Goal: Task Accomplishment & Management: Use online tool/utility

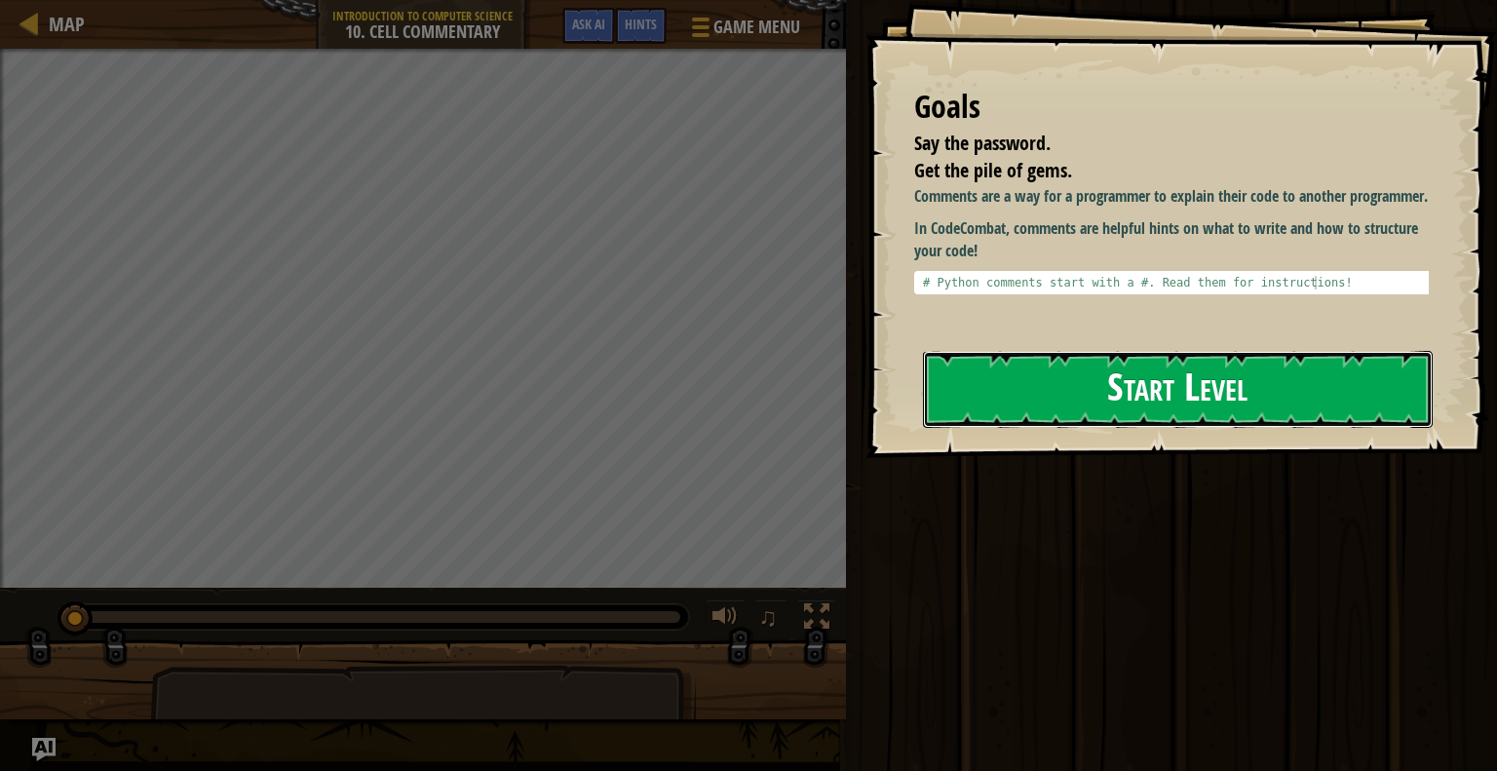
click at [1217, 369] on button "Start Level" at bounding box center [1178, 389] width 510 height 77
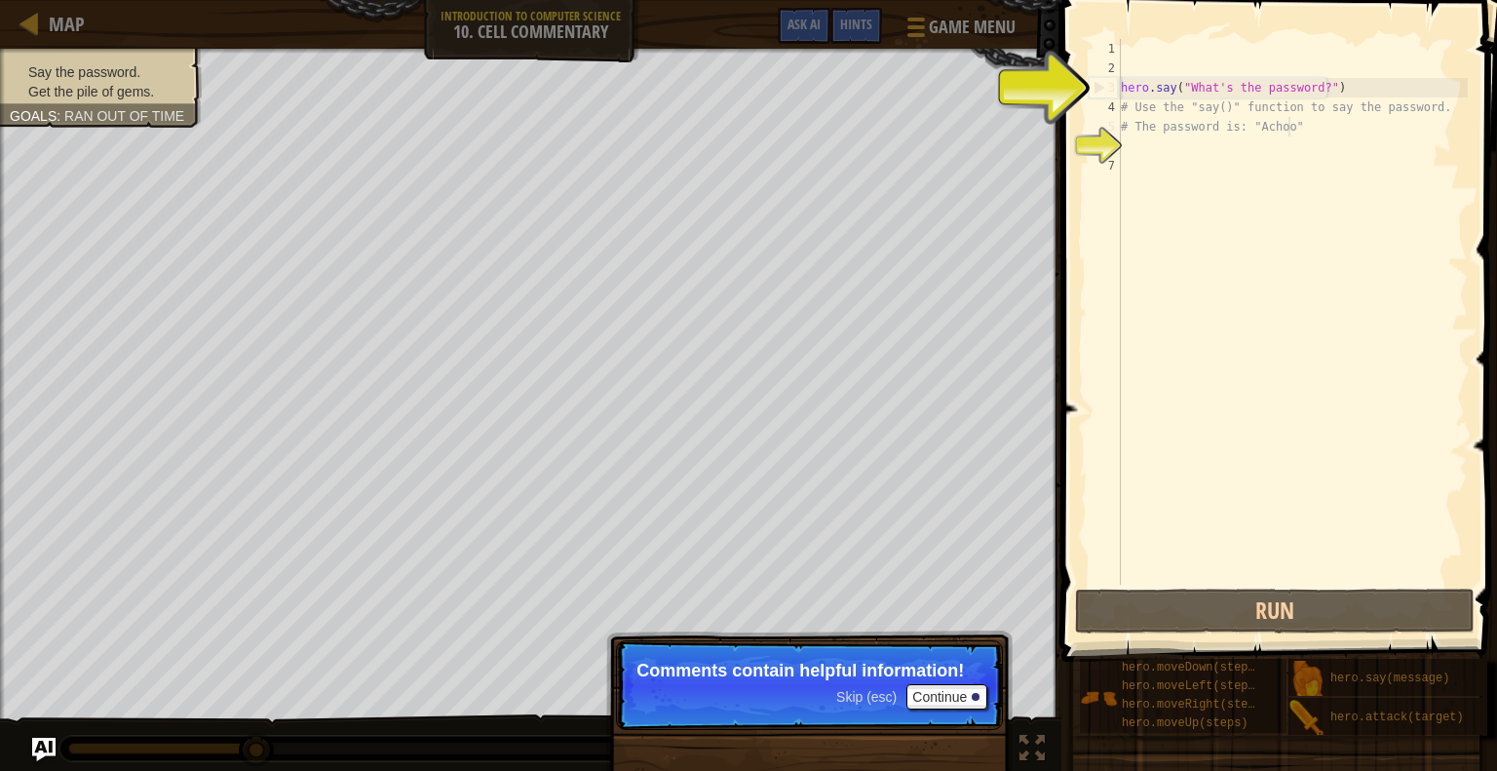
click at [1306, 120] on div "hero . say ( "What's the password?" ) # Use the "say()" function to say the pas…" at bounding box center [1292, 331] width 351 height 585
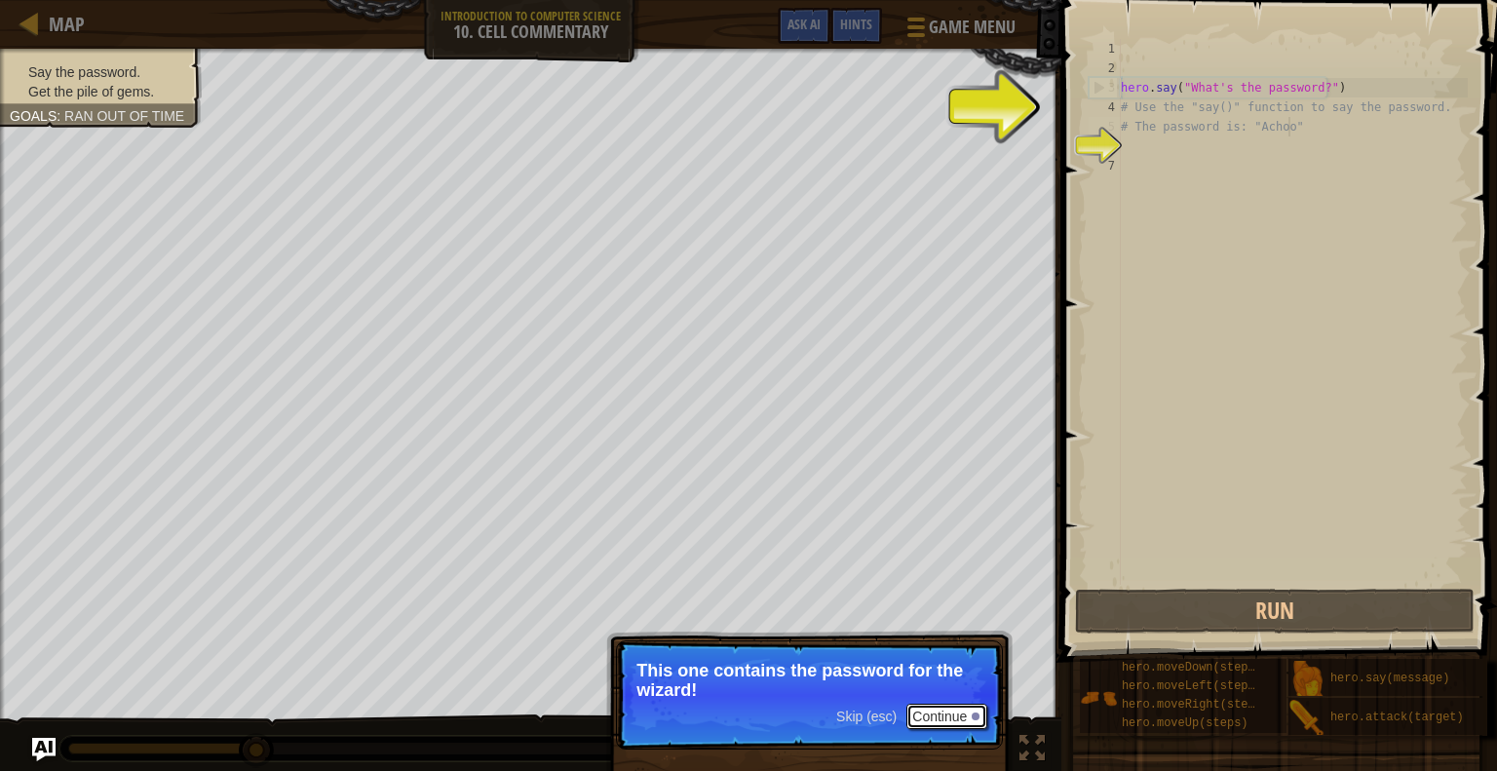
click at [939, 713] on button "Continue" at bounding box center [947, 716] width 81 height 25
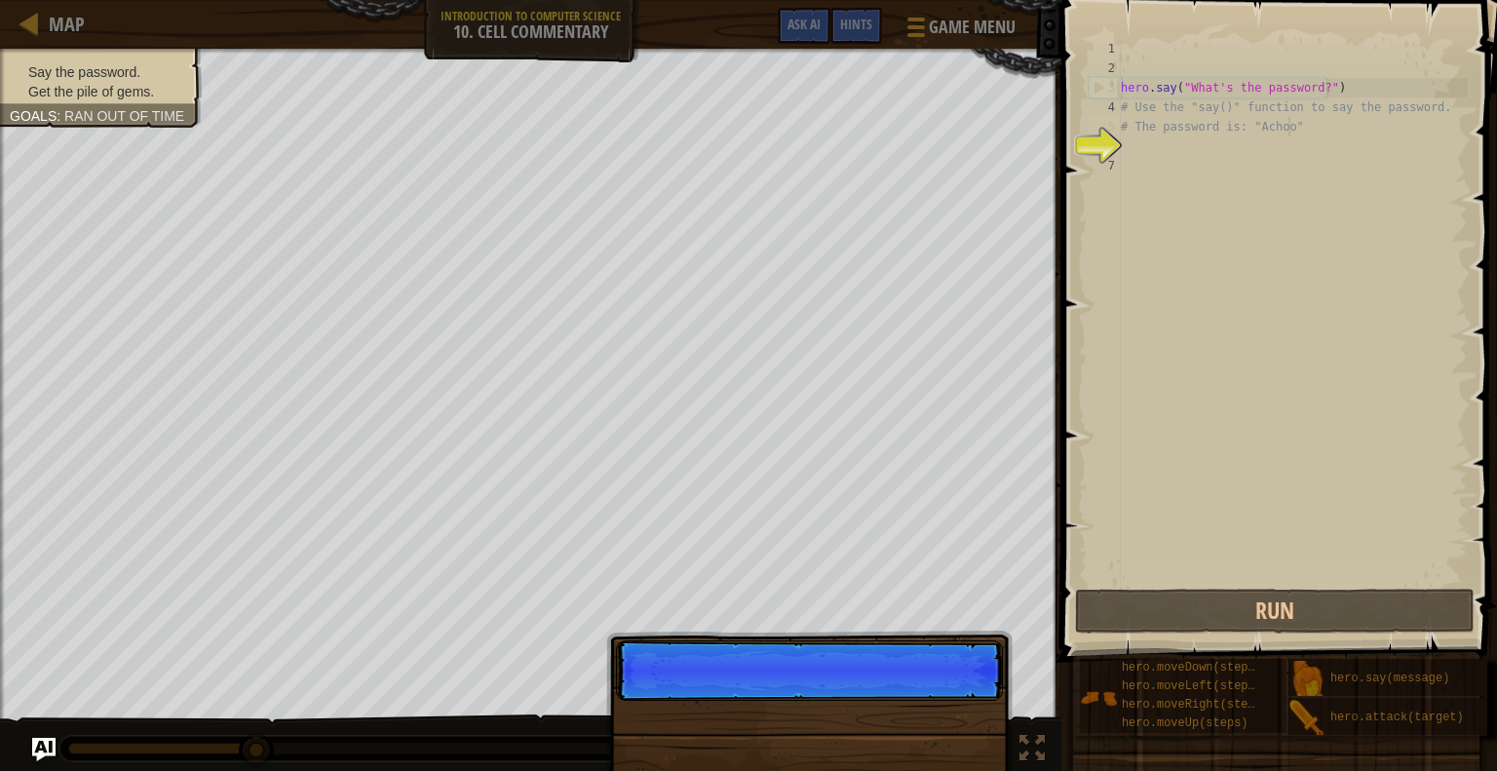
scroll to position [9, 12]
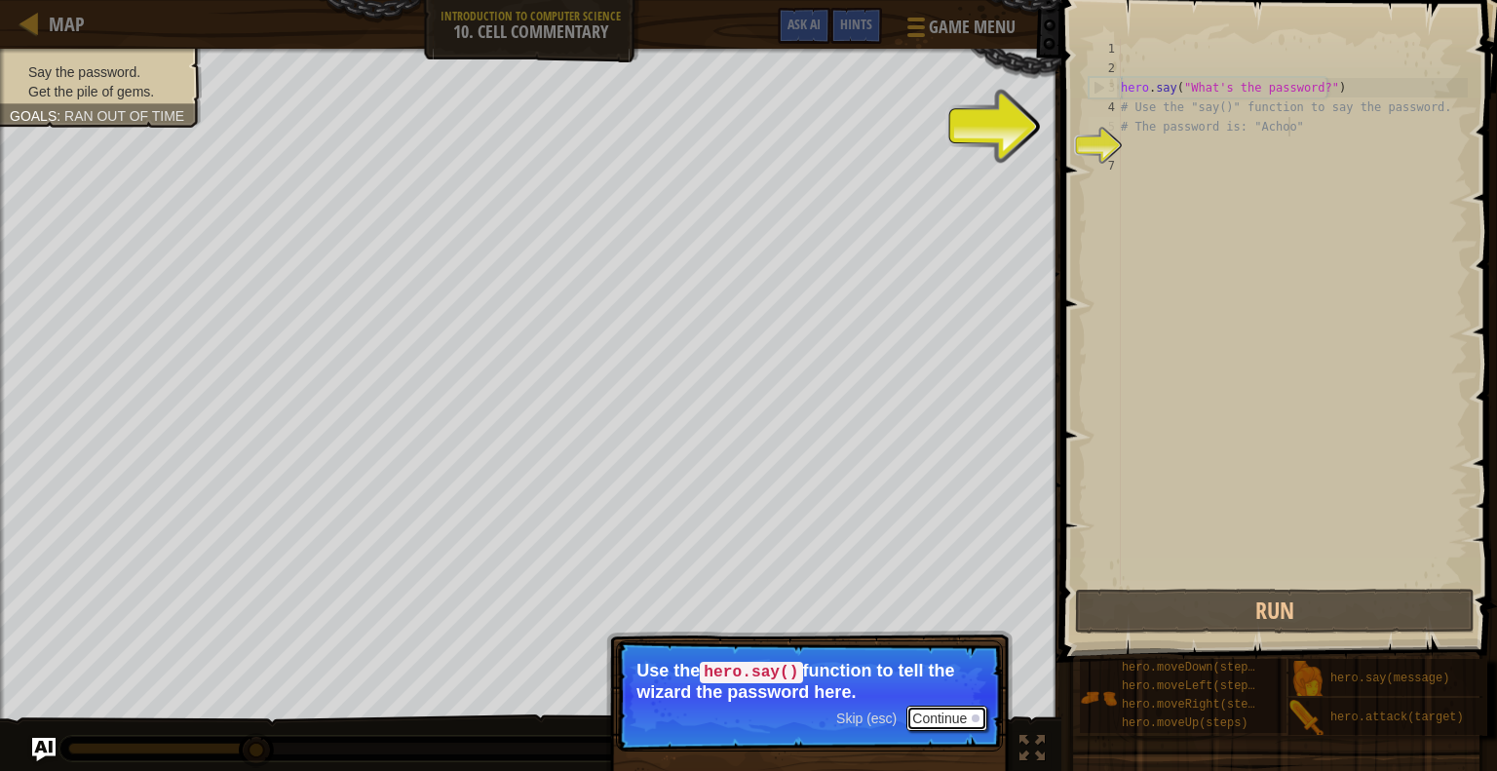
click at [926, 715] on button "Continue" at bounding box center [947, 718] width 81 height 25
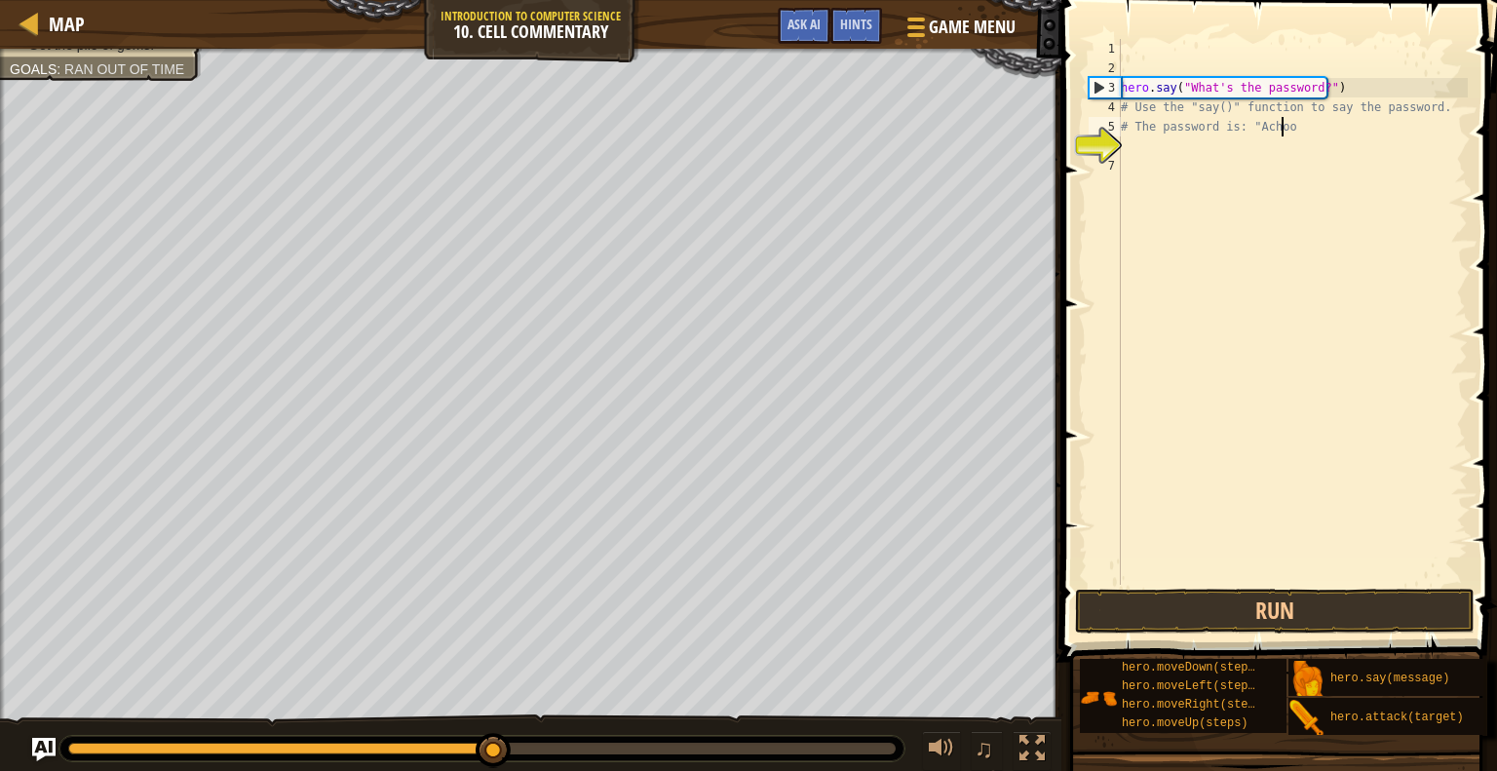
scroll to position [9, 7]
type textarea "#"
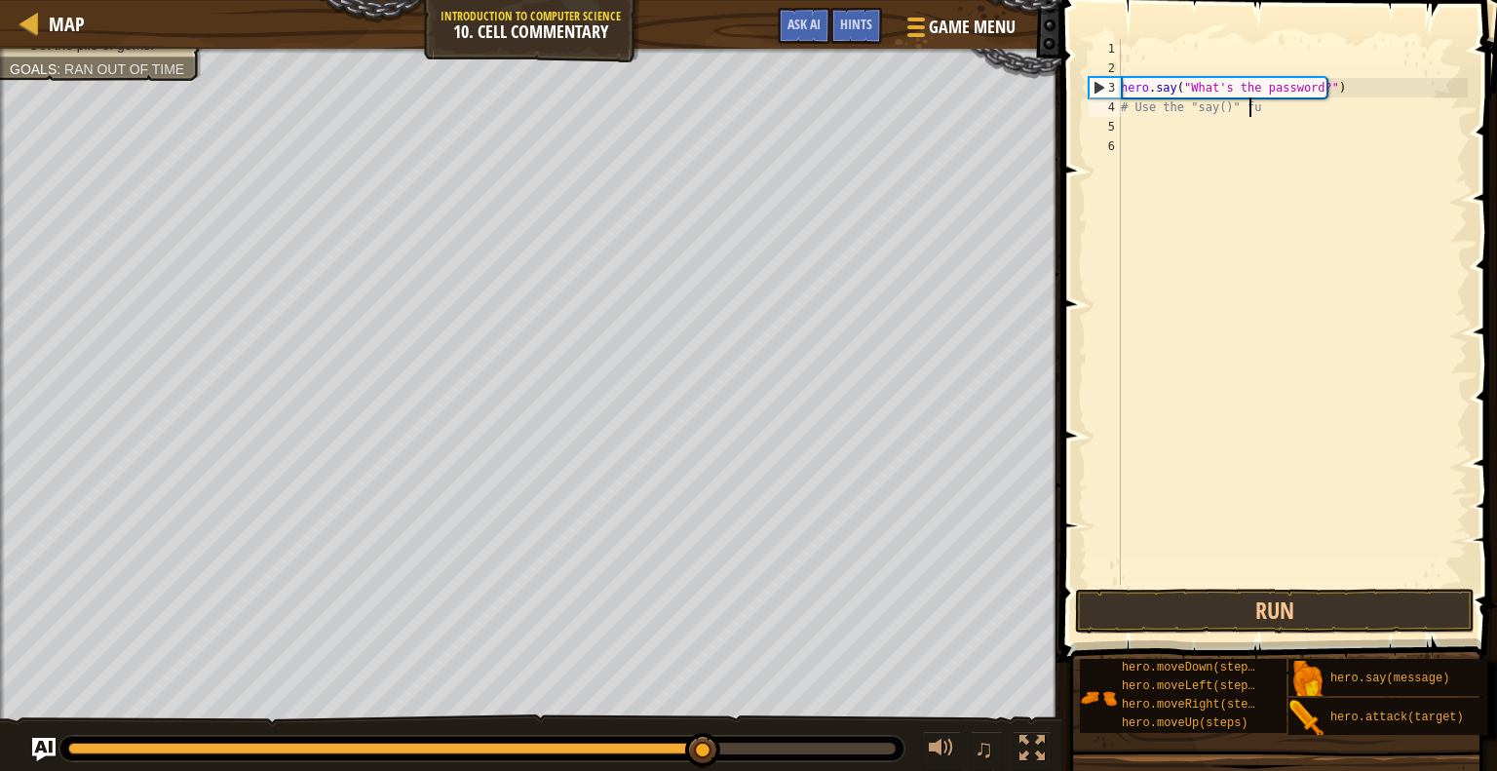
type textarea "#"
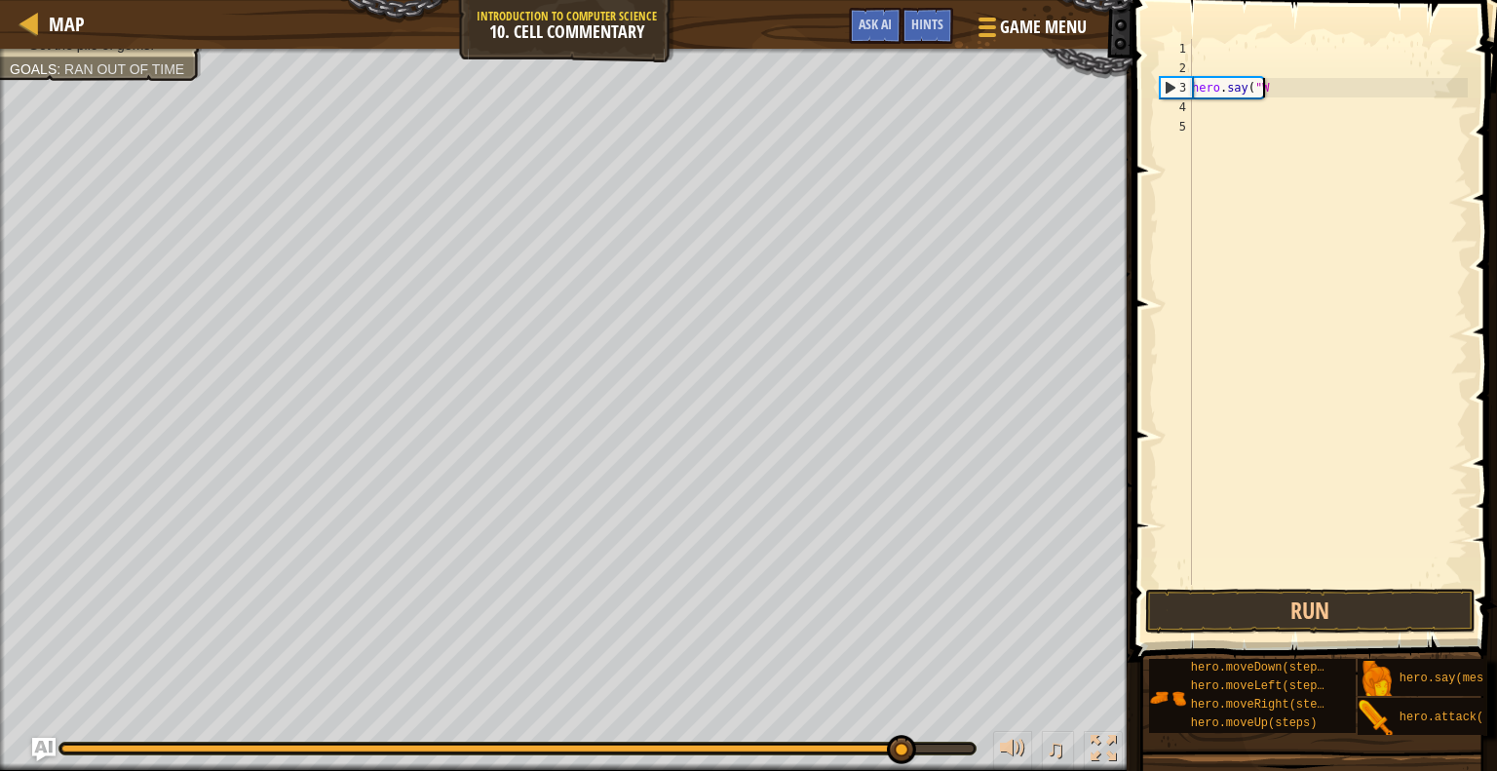
type textarea "h"
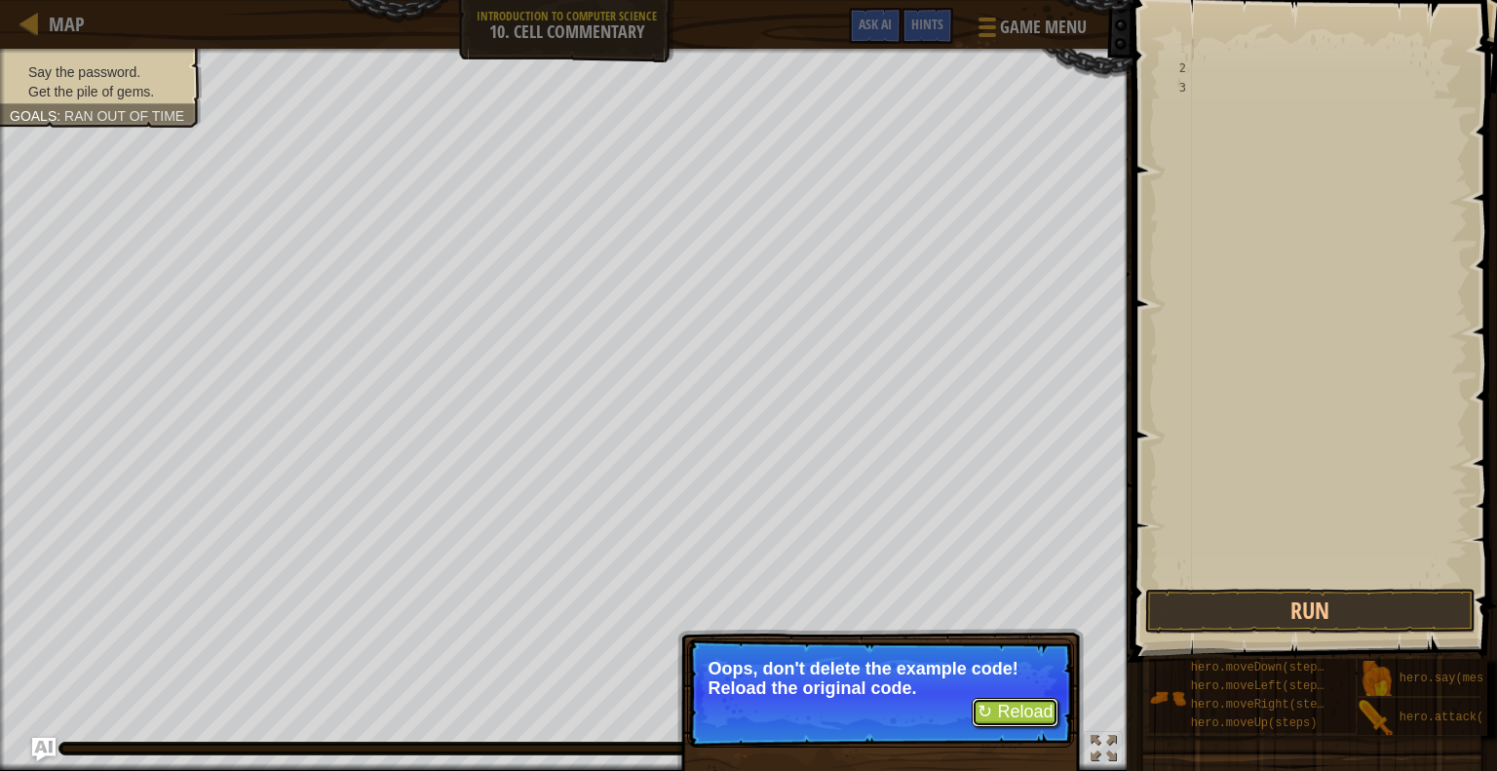
click at [1031, 702] on button "↻ Reload" at bounding box center [1015, 712] width 87 height 29
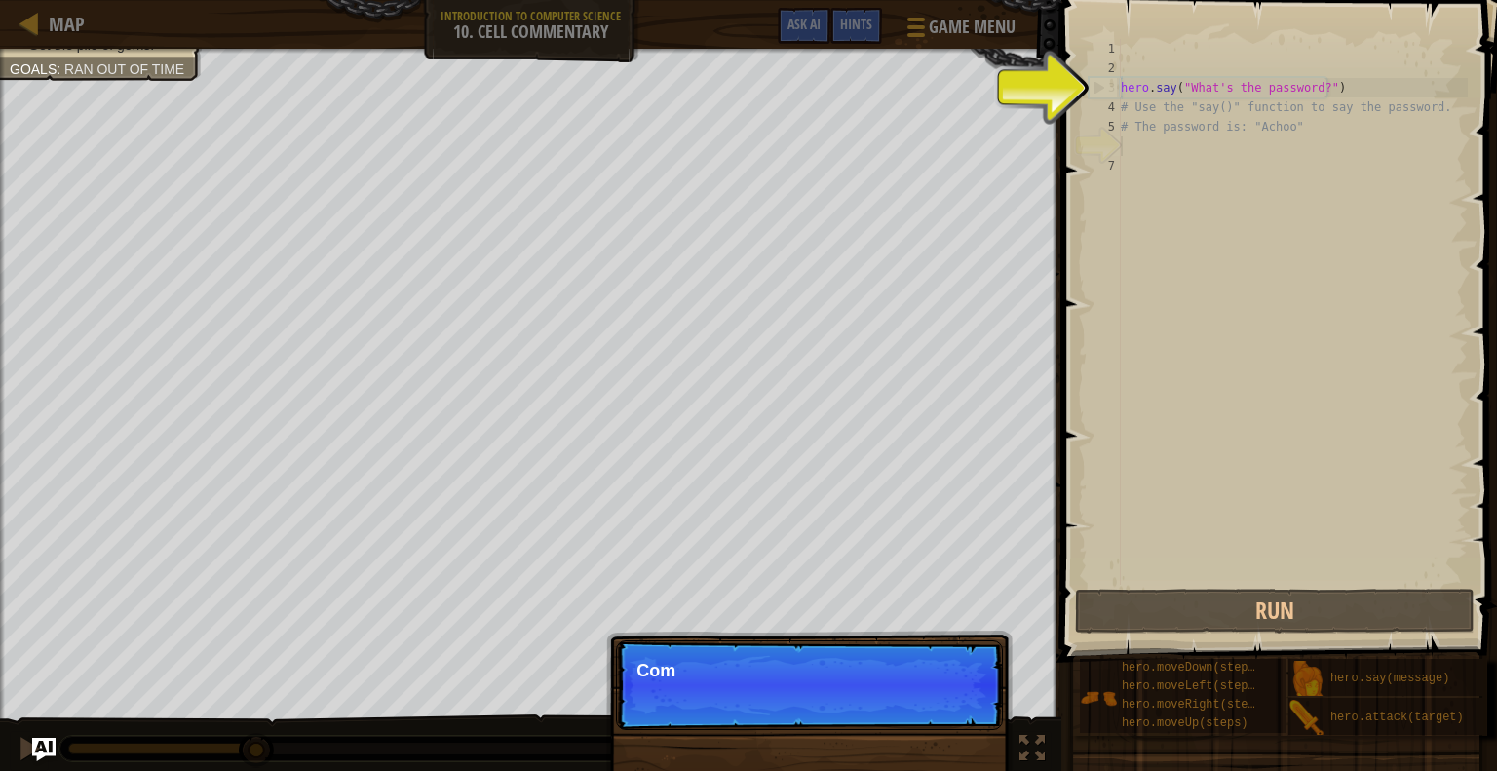
click at [74, 66] on span "Ran out of time" at bounding box center [124, 69] width 120 height 16
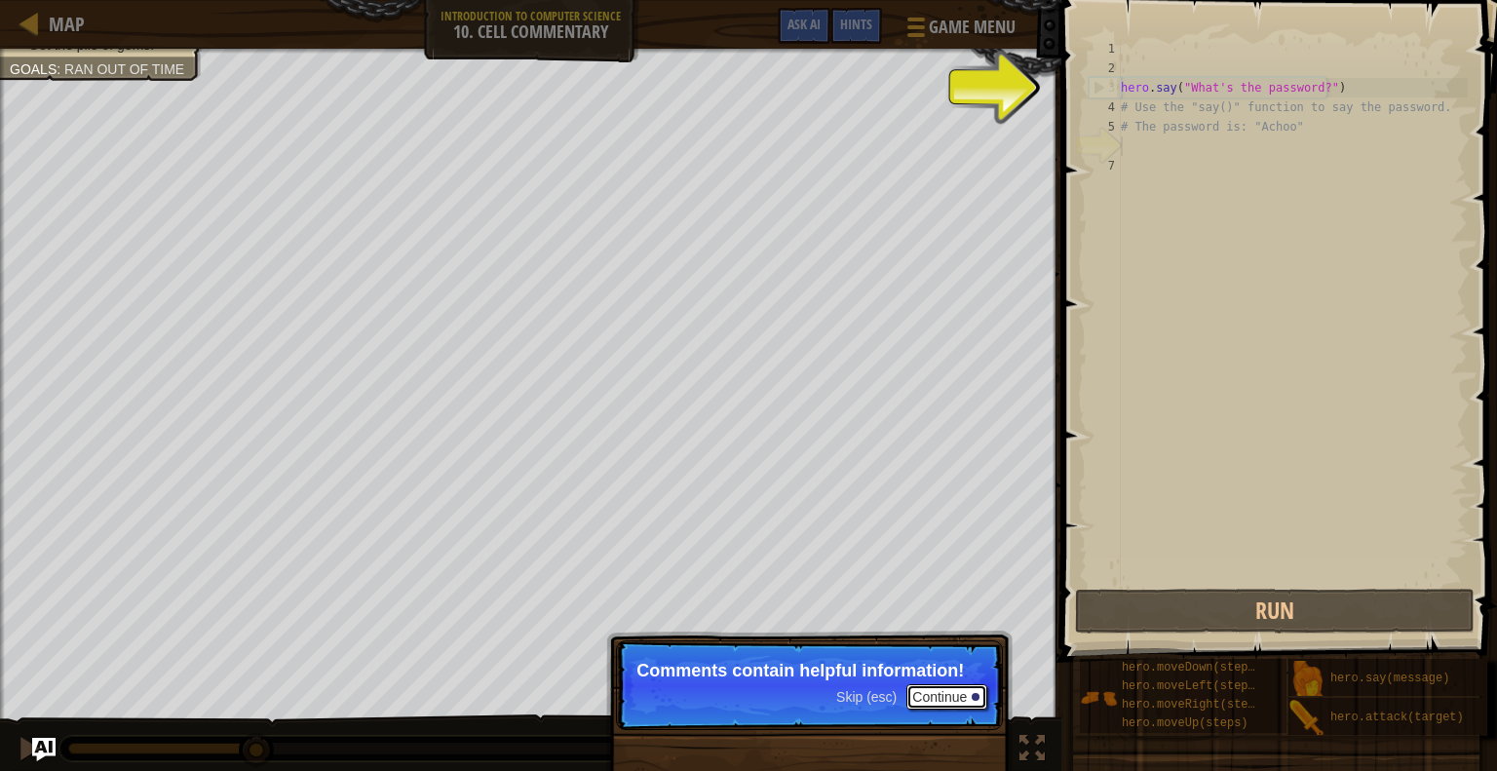
click at [934, 700] on button "Continue" at bounding box center [947, 696] width 81 height 25
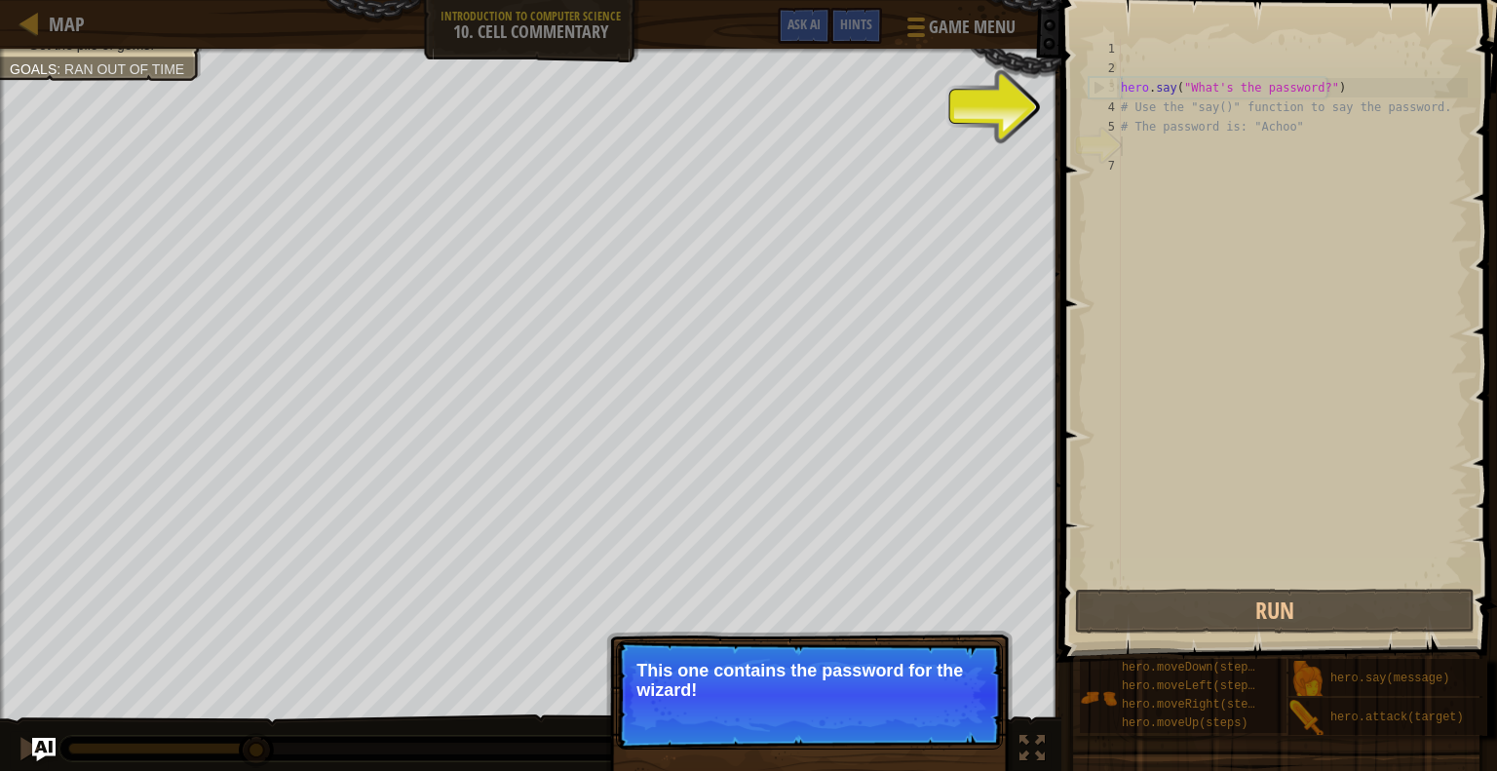
click at [934, 700] on p "Skip (esc) Continue This one contains the password for the wizard!" at bounding box center [809, 694] width 387 height 109
click at [936, 707] on button "Continue" at bounding box center [947, 716] width 81 height 25
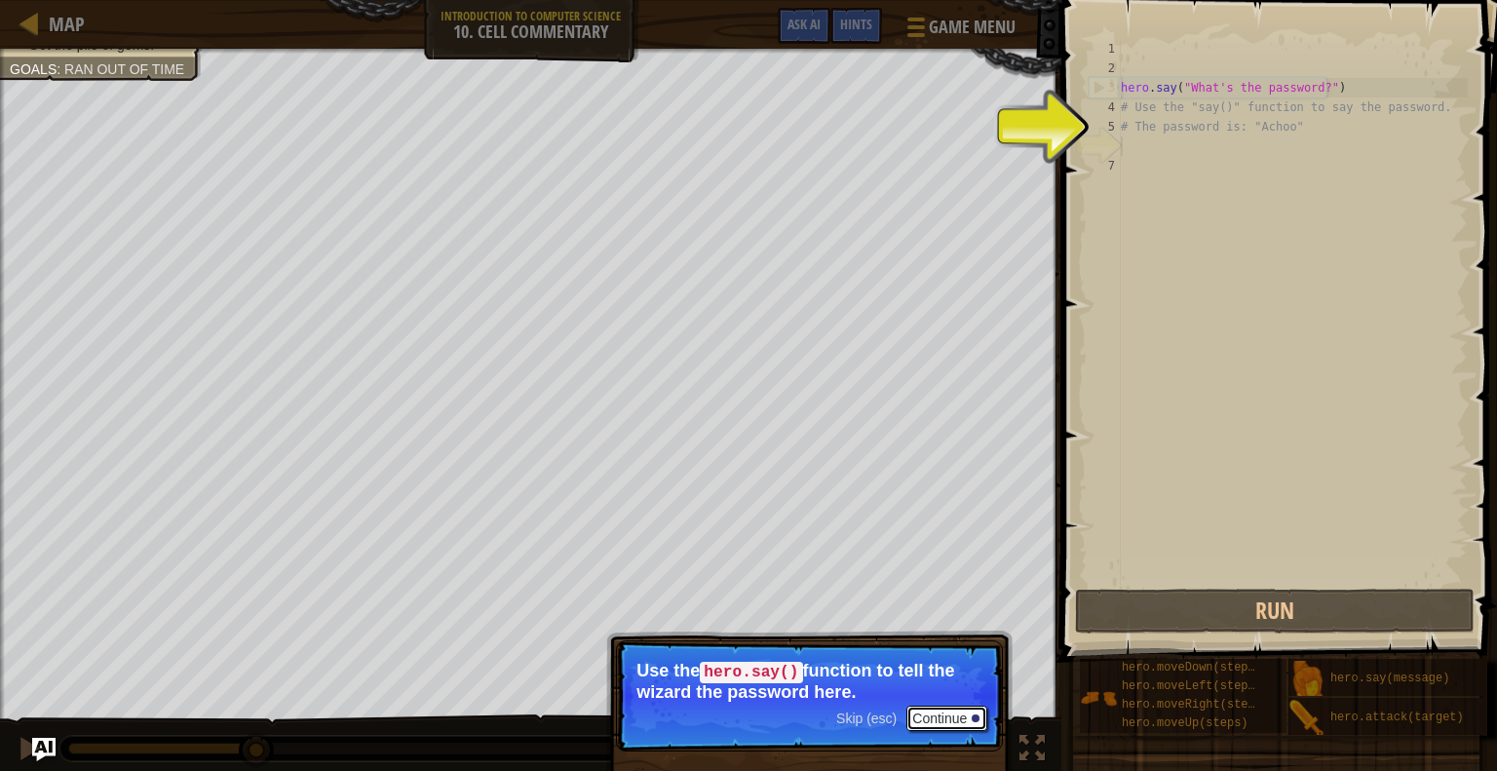
click at [936, 707] on button "Continue" at bounding box center [947, 718] width 81 height 25
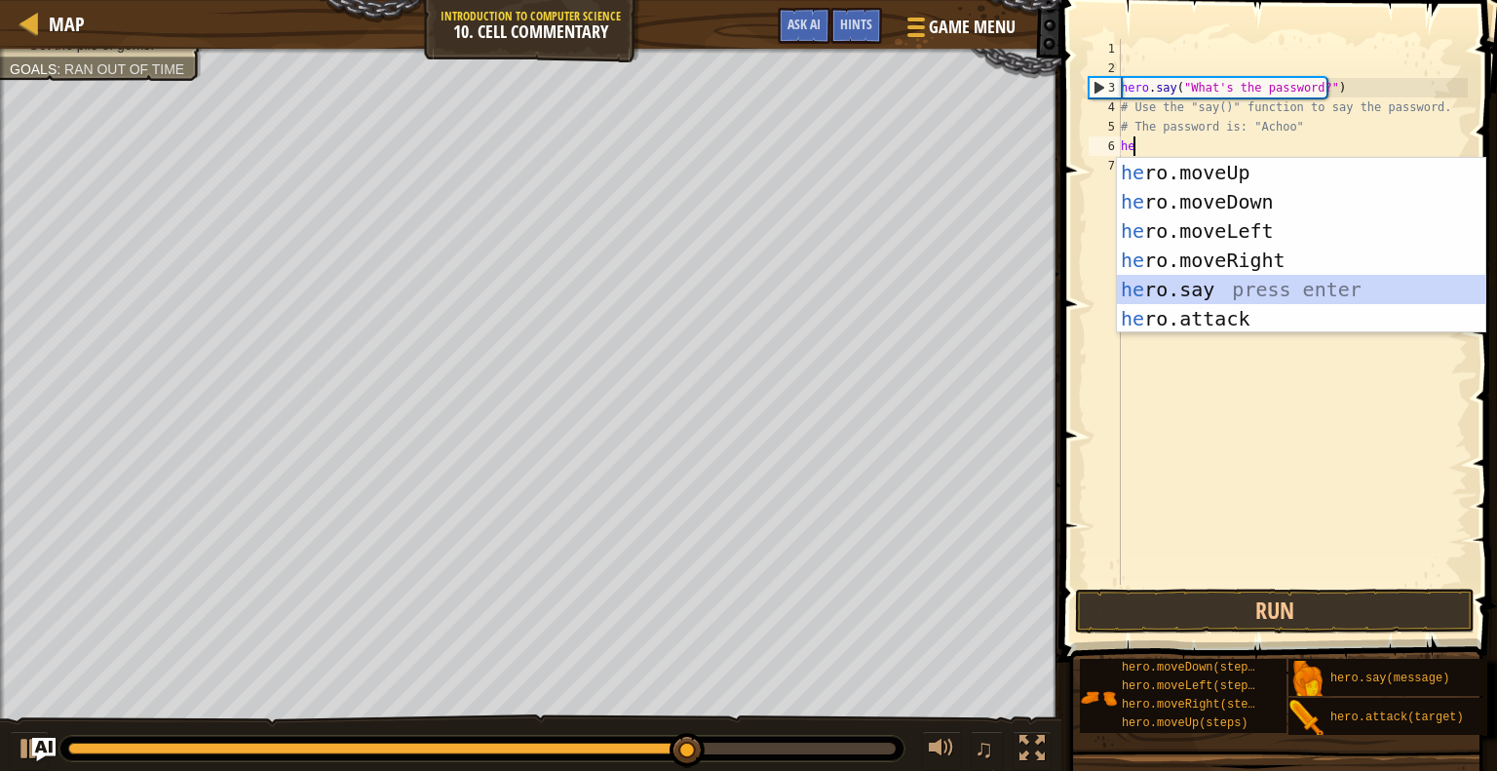
click at [1202, 290] on div "he ro.moveUp press enter he ro.moveDown press enter he ro.moveLeft press enter …" at bounding box center [1301, 275] width 368 height 234
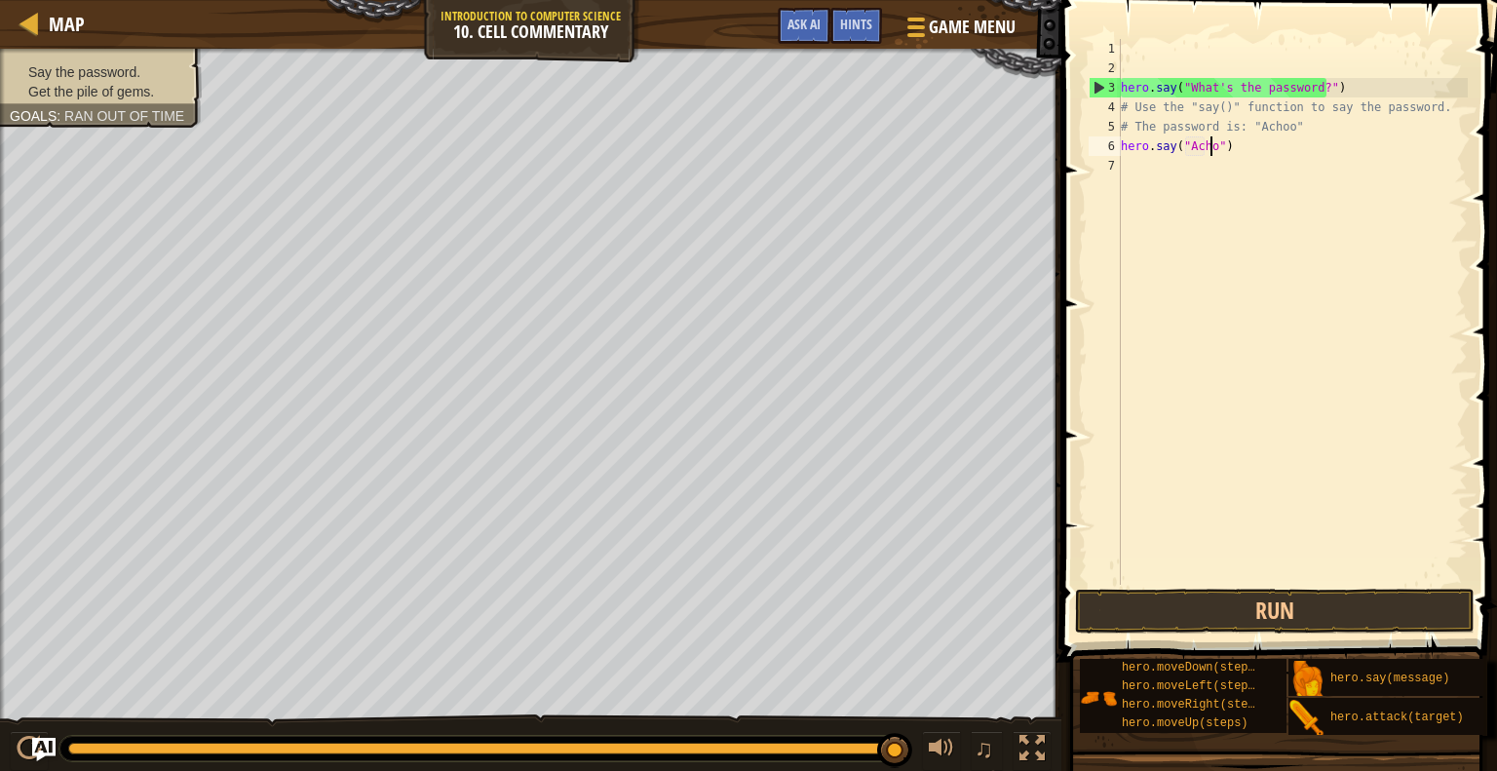
type textarea "hero.say("Achoo")"
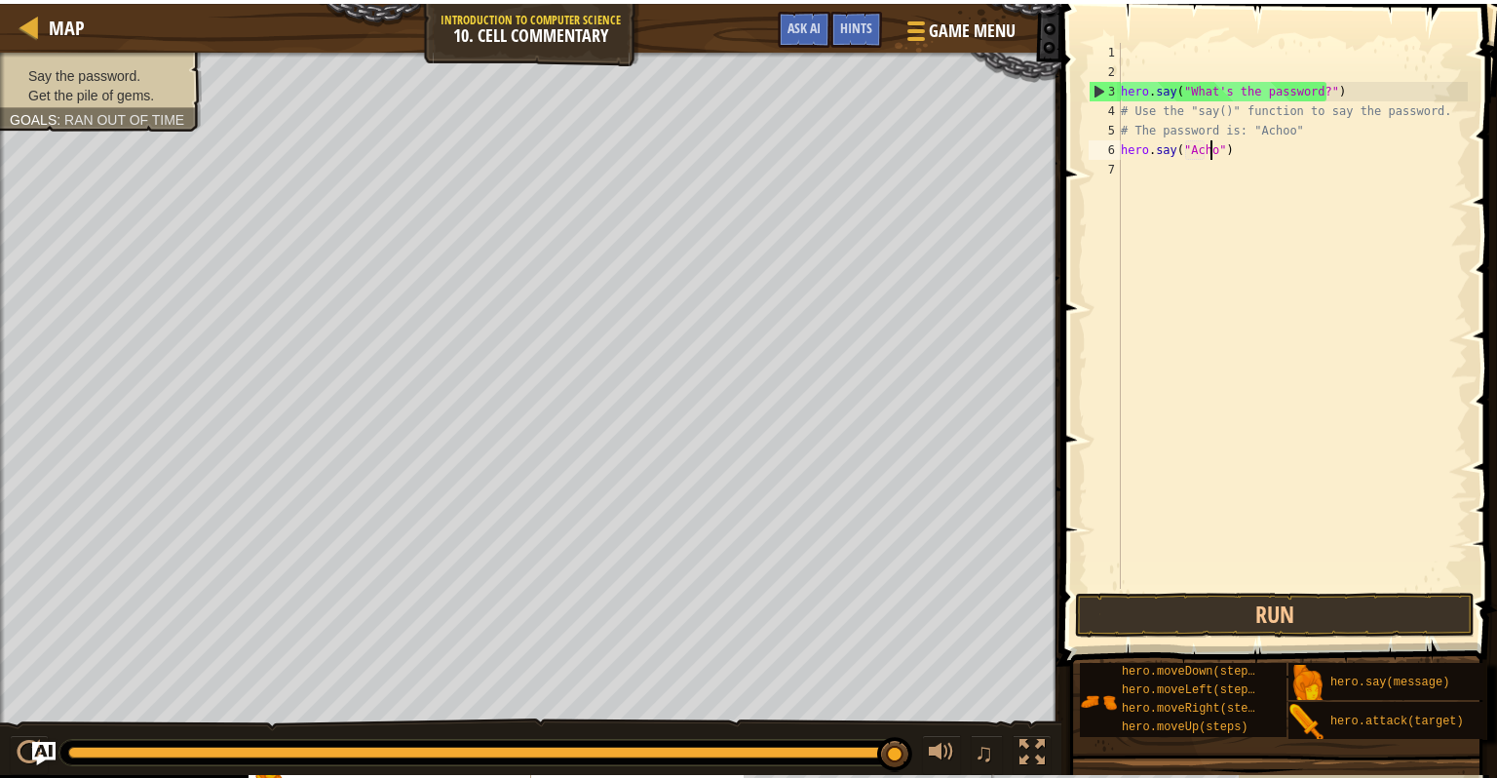
scroll to position [9, 8]
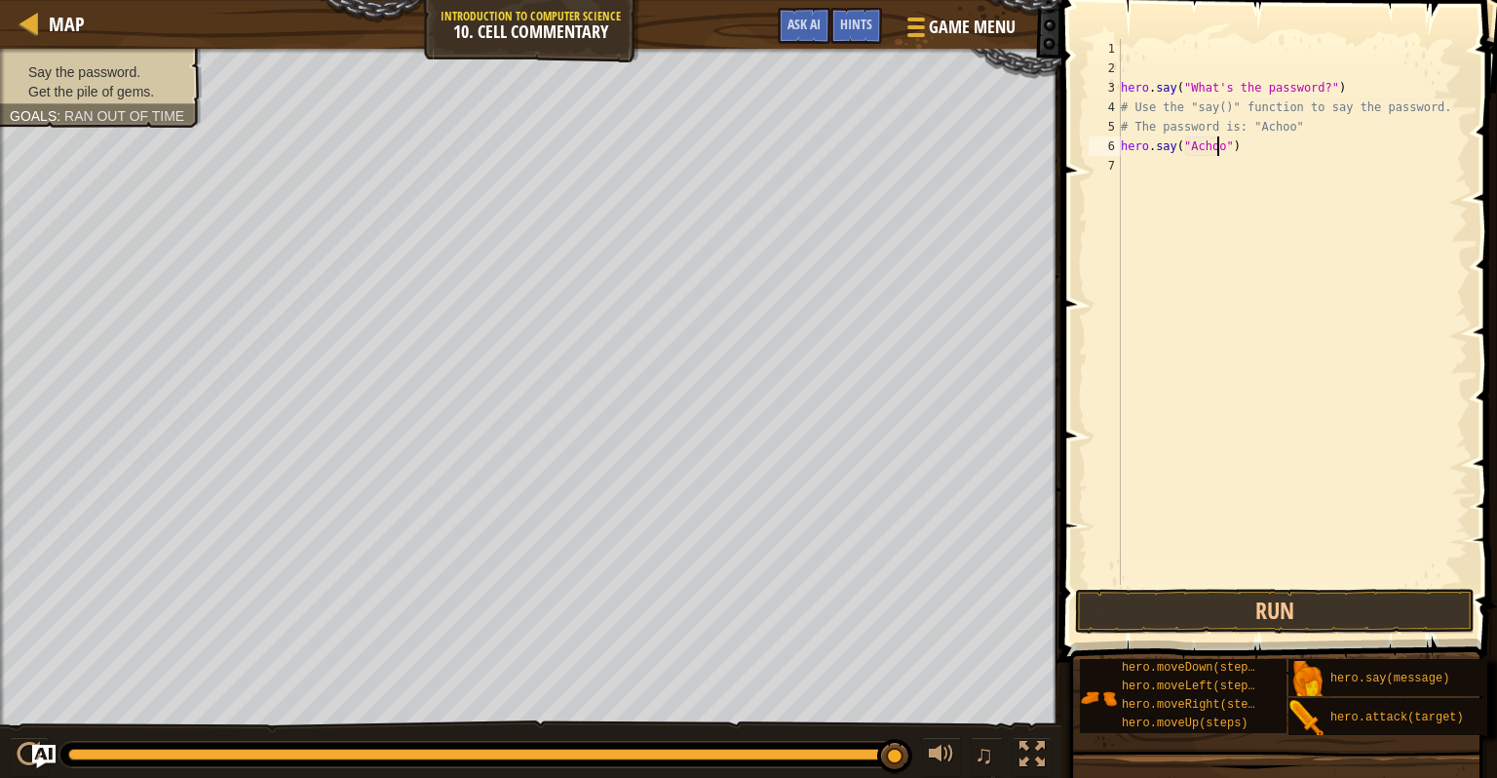
click at [1135, 170] on div "hero . say ( "What's the password?" ) # Use the "say()" function to say the pas…" at bounding box center [1292, 331] width 351 height 585
click at [1144, 172] on div "hero . say ( "What's the password?" ) # Use the "say()" function to say the pas…" at bounding box center [1292, 331] width 351 height 585
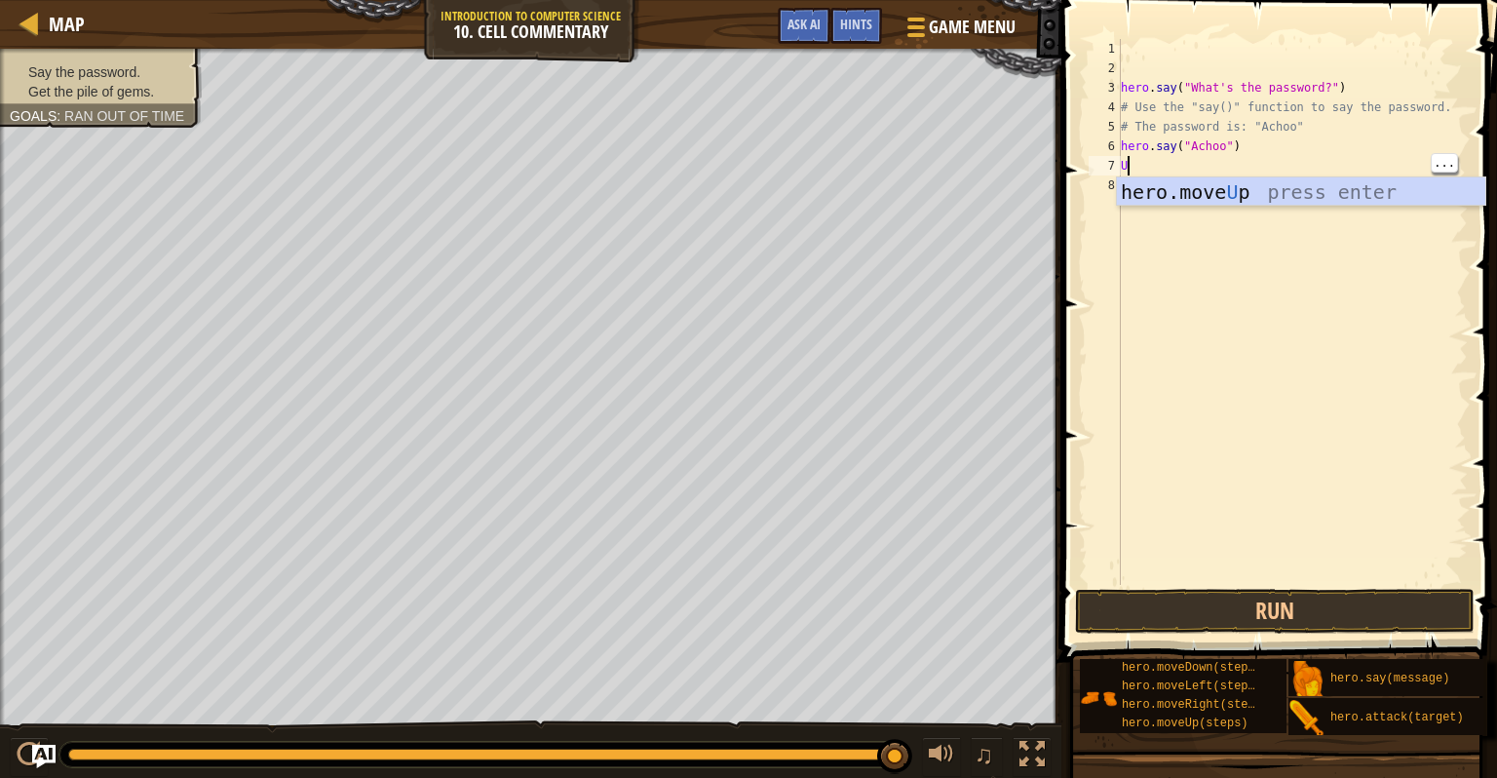
type textarea "Up"
click at [1230, 195] on div "hero.move Up press enter" at bounding box center [1301, 221] width 368 height 88
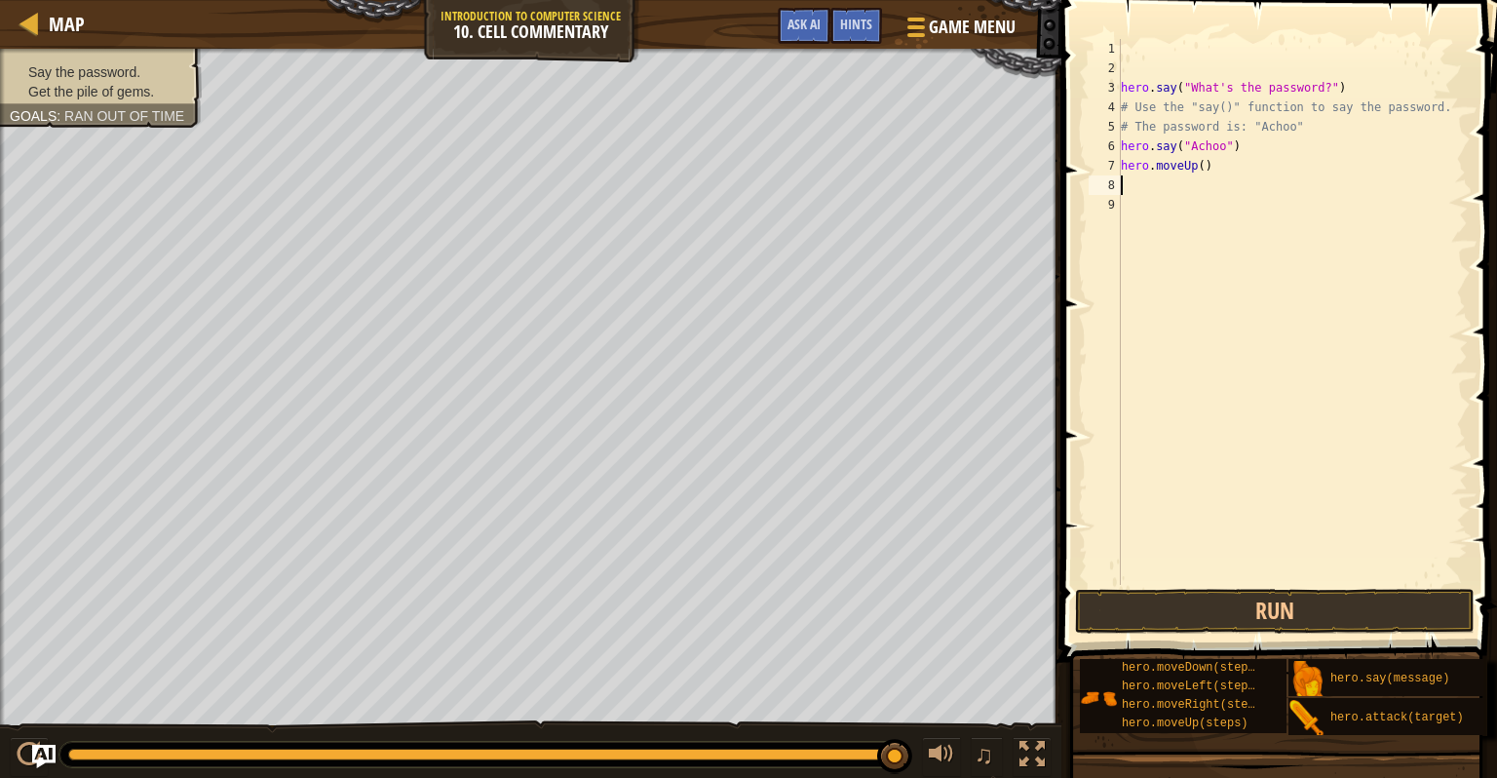
click at [1204, 172] on div "hero . say ( "What's the password?" ) # Use the "say()" function to say the pas…" at bounding box center [1292, 331] width 351 height 585
type textarea "hero.moveUp()"
click at [1198, 175] on div "hero . say ( "What's the password?" ) # Use the "say()" function to say the pas…" at bounding box center [1292, 331] width 351 height 585
click at [1194, 167] on div "hero . say ( "What's the password?" ) # Use the "say()" function to say the pas…" at bounding box center [1292, 331] width 351 height 585
type textarea "hero.moveUp()"
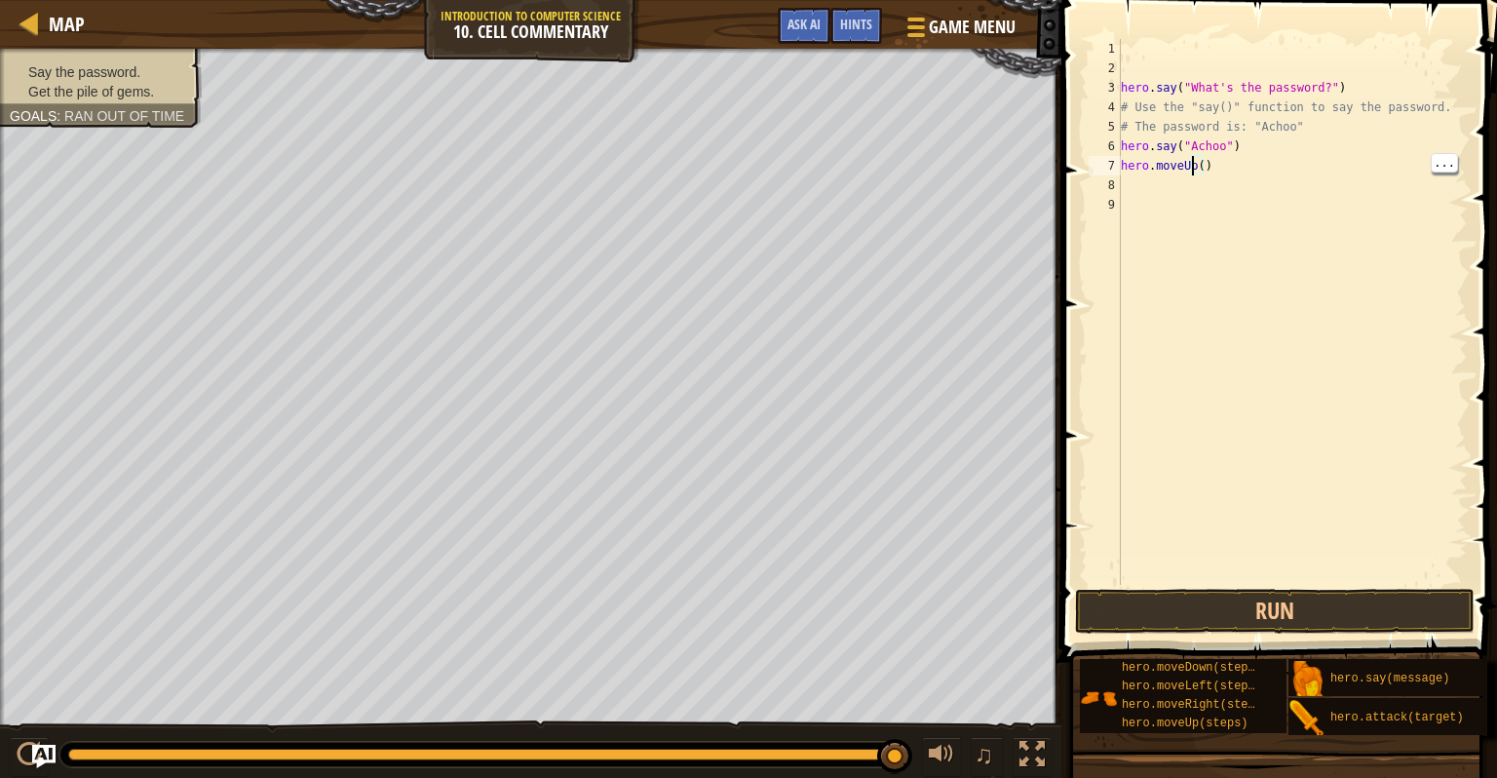
click at [1206, 168] on div "hero . say ( "What's the password?" ) # Use the "say()" function to say the pas…" at bounding box center [1292, 331] width 351 height 585
click at [1205, 174] on div "hero . say ( "What's the password?" ) # Use the "say()" function to say the pas…" at bounding box center [1292, 331] width 351 height 585
click at [1197, 170] on div "hero . say ( "What's the password?" ) # Use the "say()" function to say the pas…" at bounding box center [1292, 331] width 351 height 585
type textarea "hero.moveUp(3)"
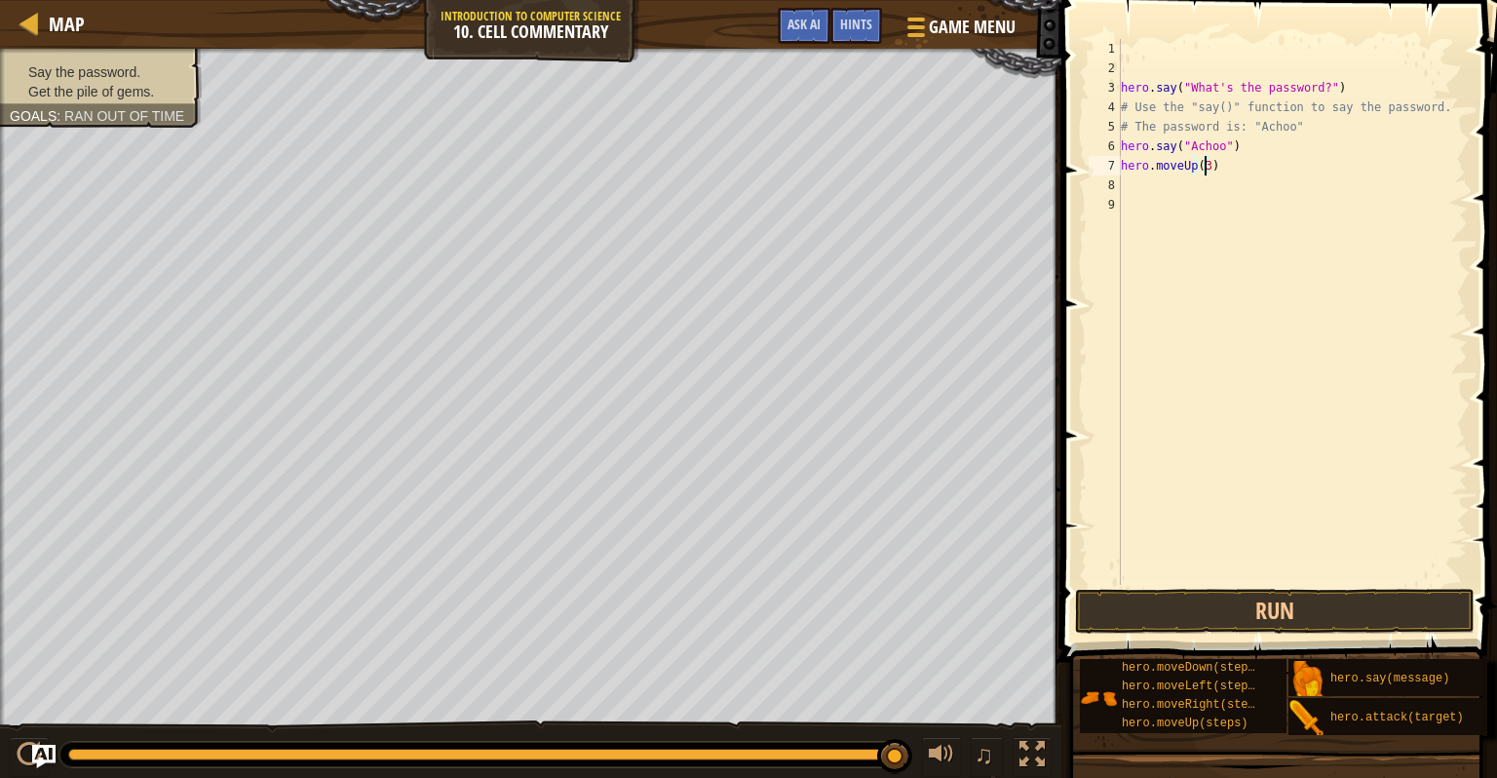
scroll to position [9, 6]
click at [1408, 277] on div "hero . say ( "What's the password?" ) # Use the "say()" function to say the pas…" at bounding box center [1292, 331] width 351 height 585
click at [1267, 608] on button "Run" at bounding box center [1275, 611] width 400 height 45
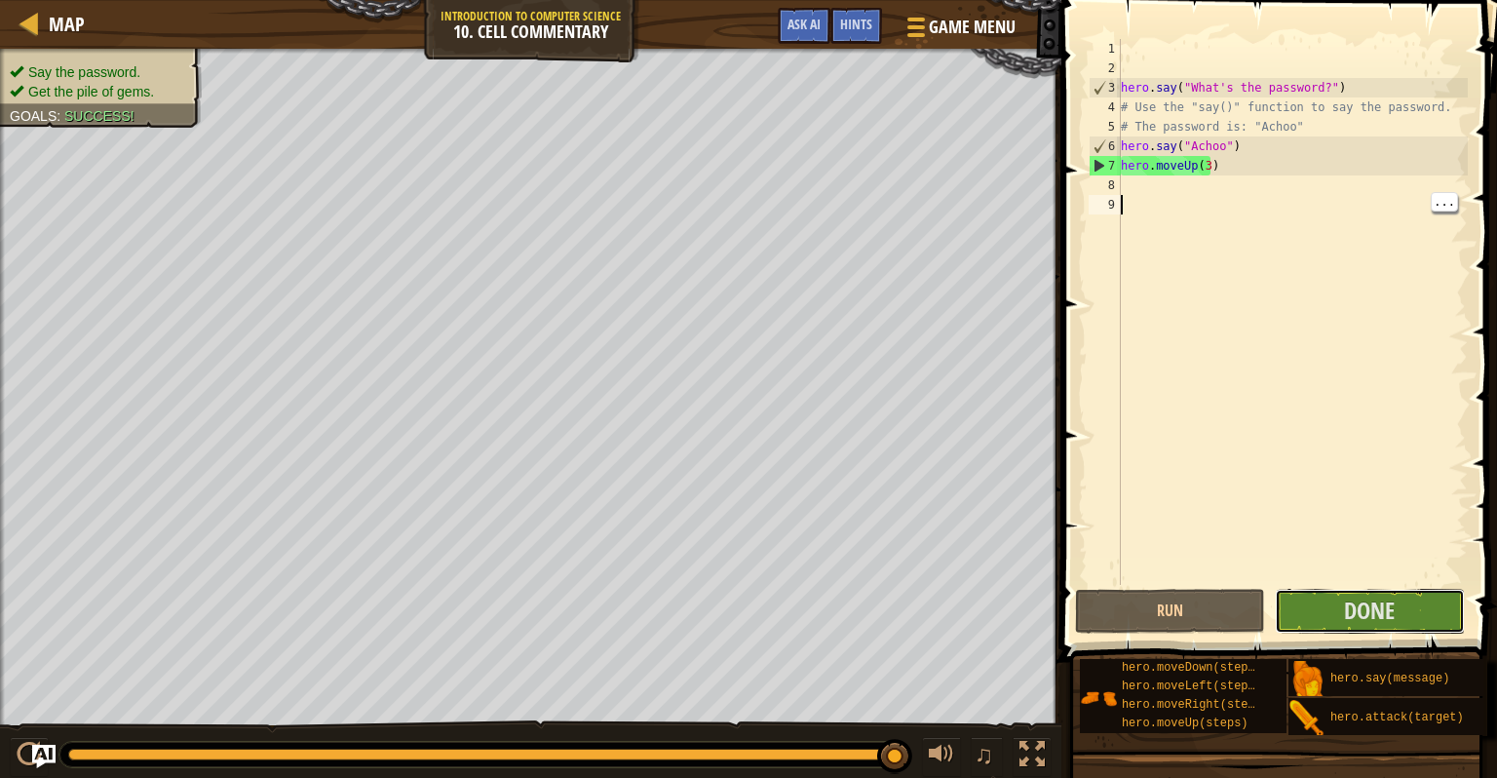
click at [1367, 601] on span "Done" at bounding box center [1369, 610] width 51 height 31
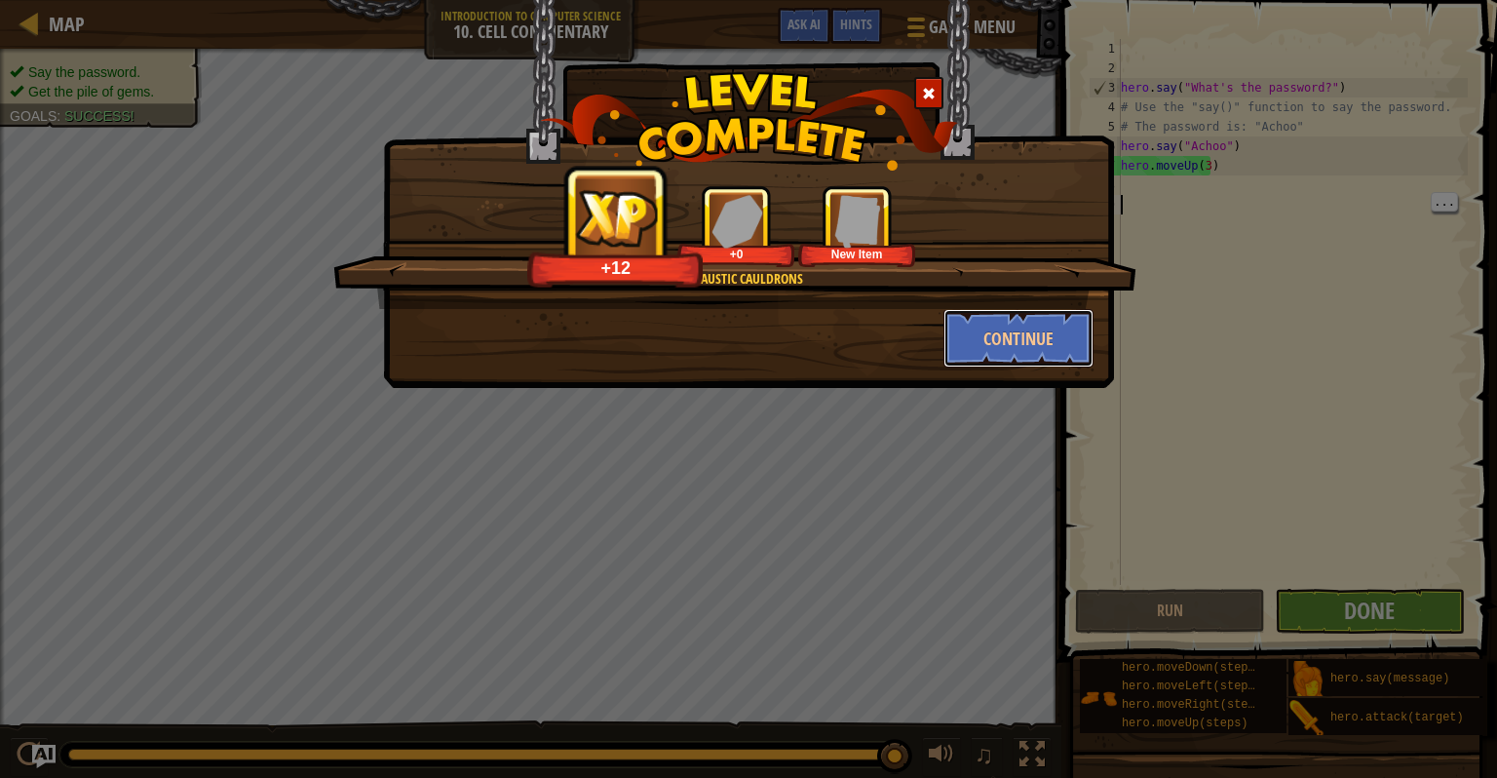
click at [1044, 344] on button "Continue" at bounding box center [1019, 338] width 151 height 58
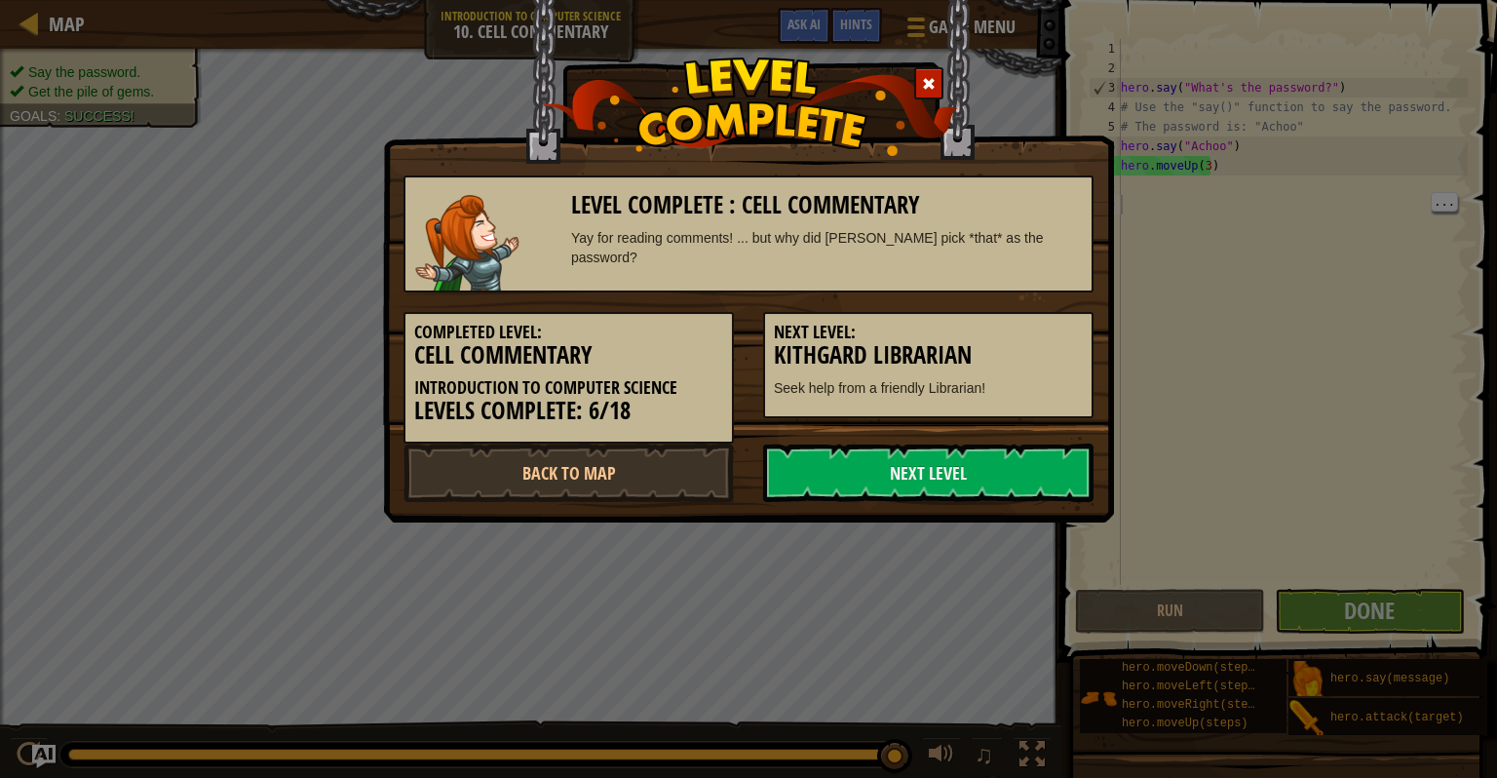
click at [985, 471] on link "Next Level" at bounding box center [928, 473] width 330 height 58
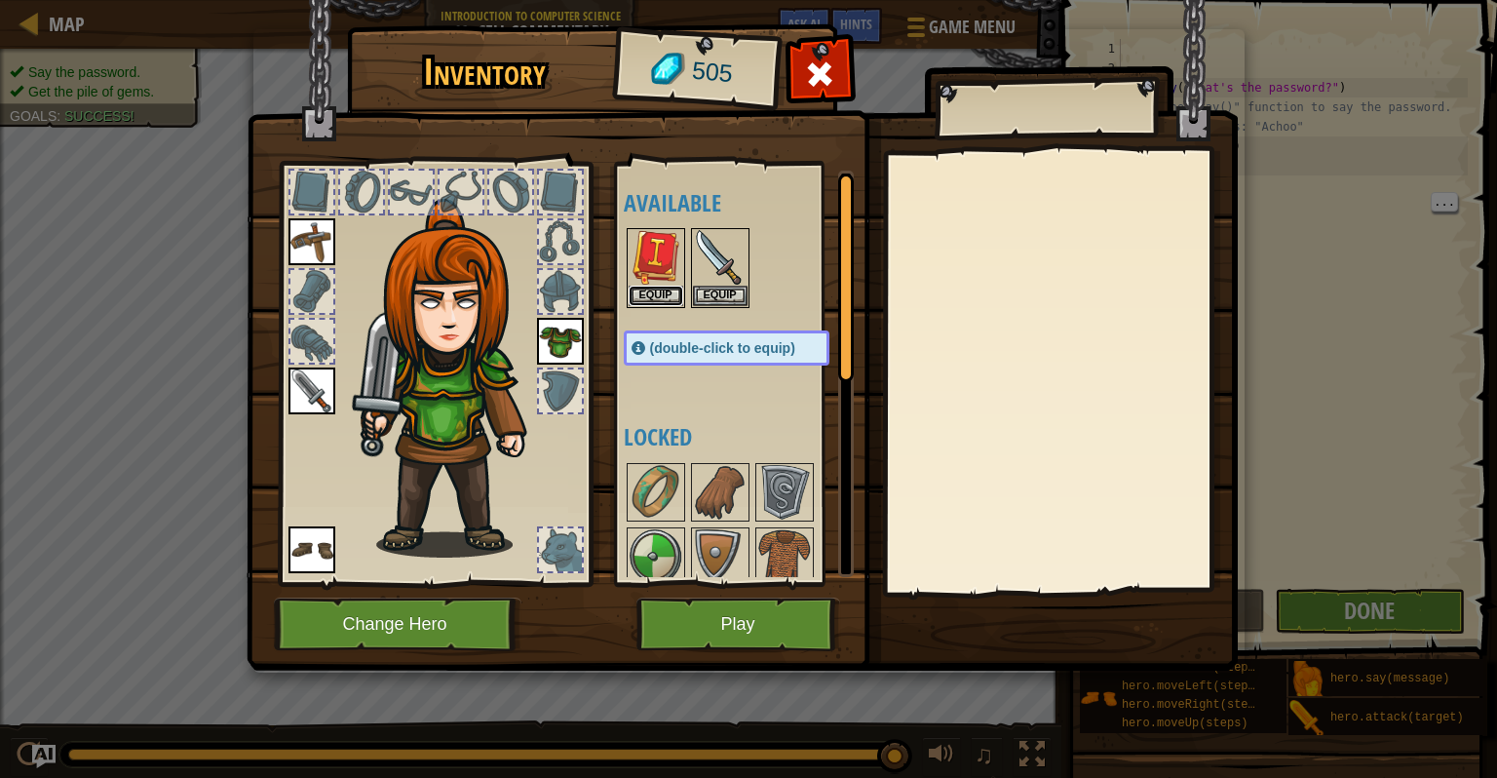
click at [666, 292] on button "Equip" at bounding box center [656, 296] width 55 height 20
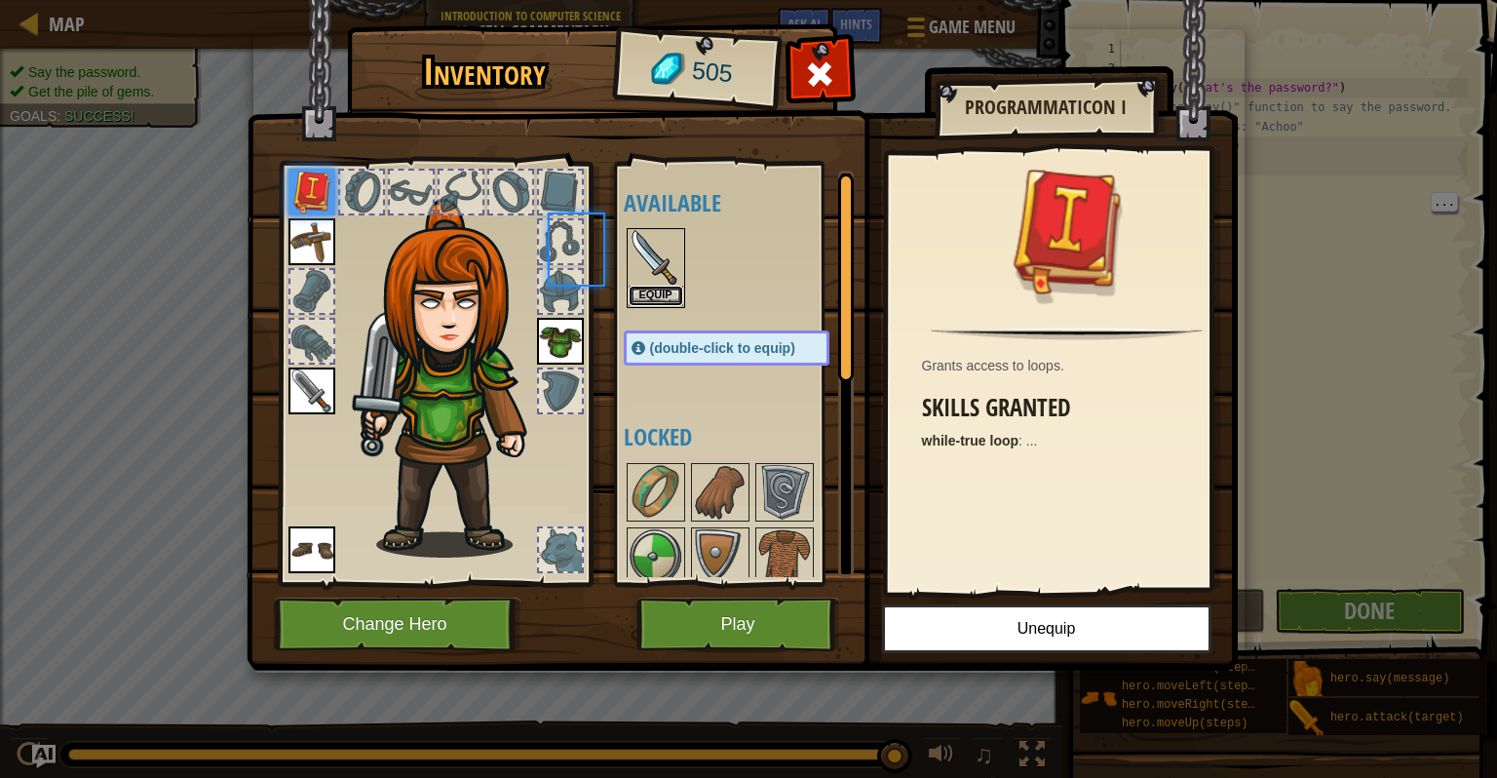
click at [663, 301] on button "Equip" at bounding box center [656, 296] width 55 height 20
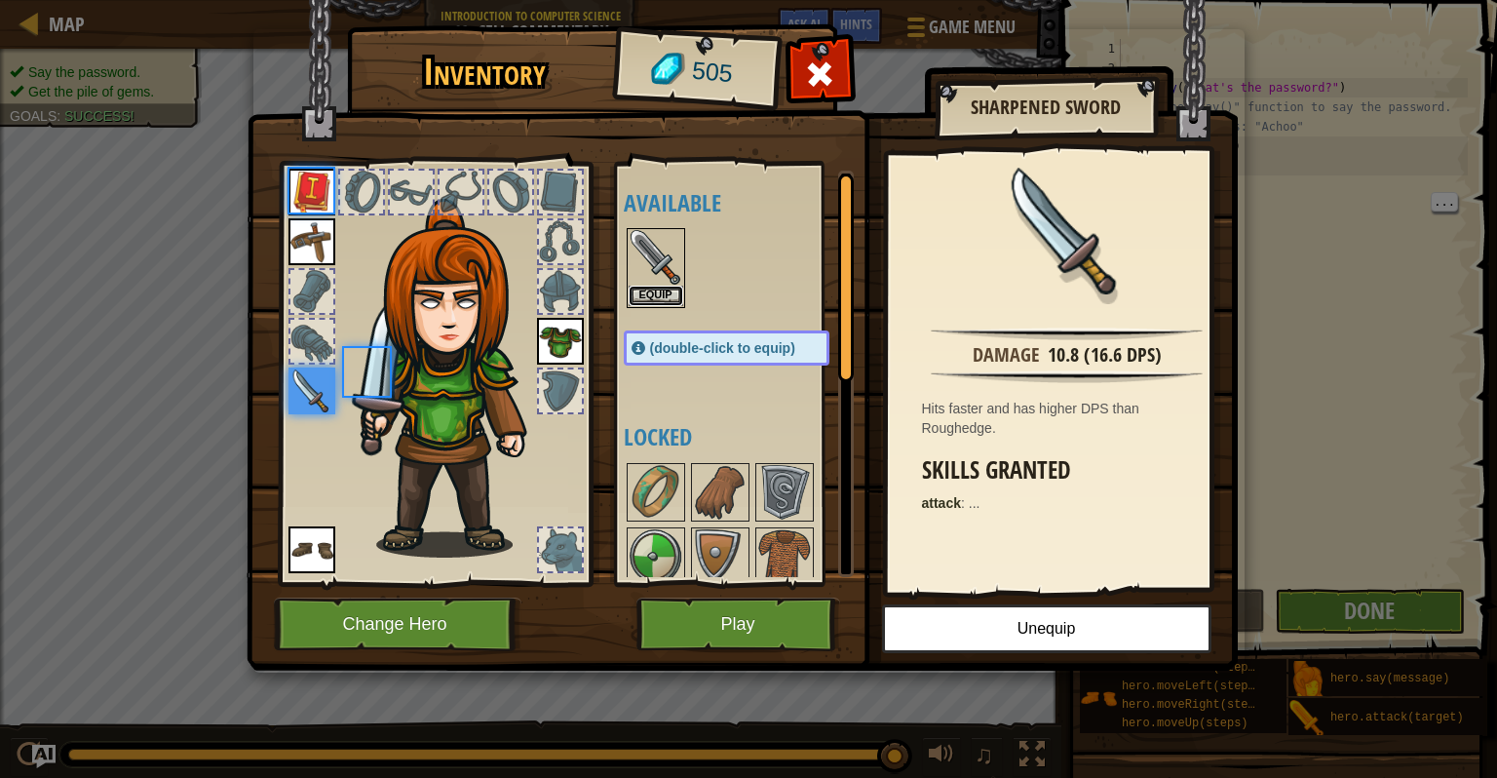
click at [659, 289] on button "Equip" at bounding box center [656, 296] width 55 height 20
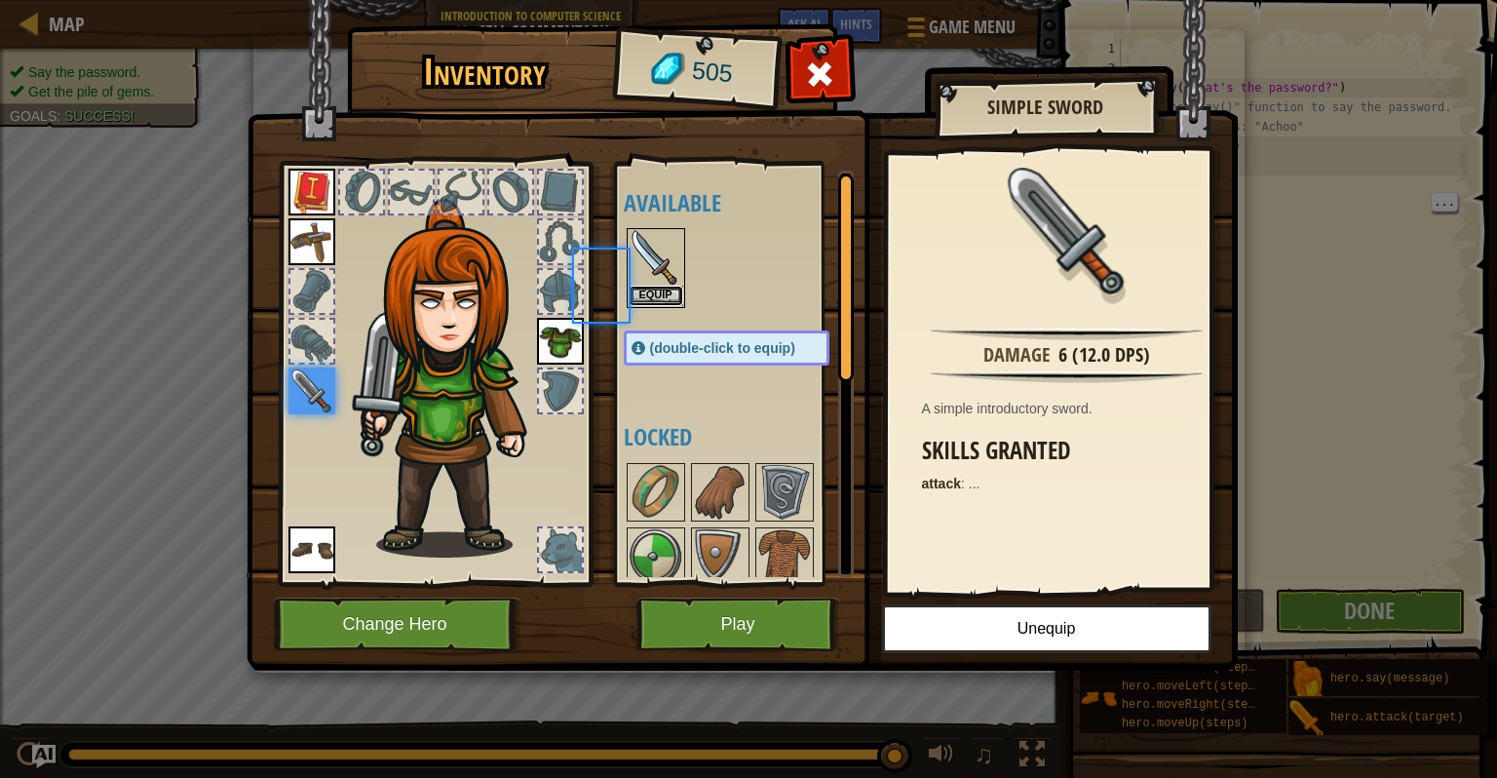
click at [659, 291] on button "Equip" at bounding box center [656, 296] width 55 height 20
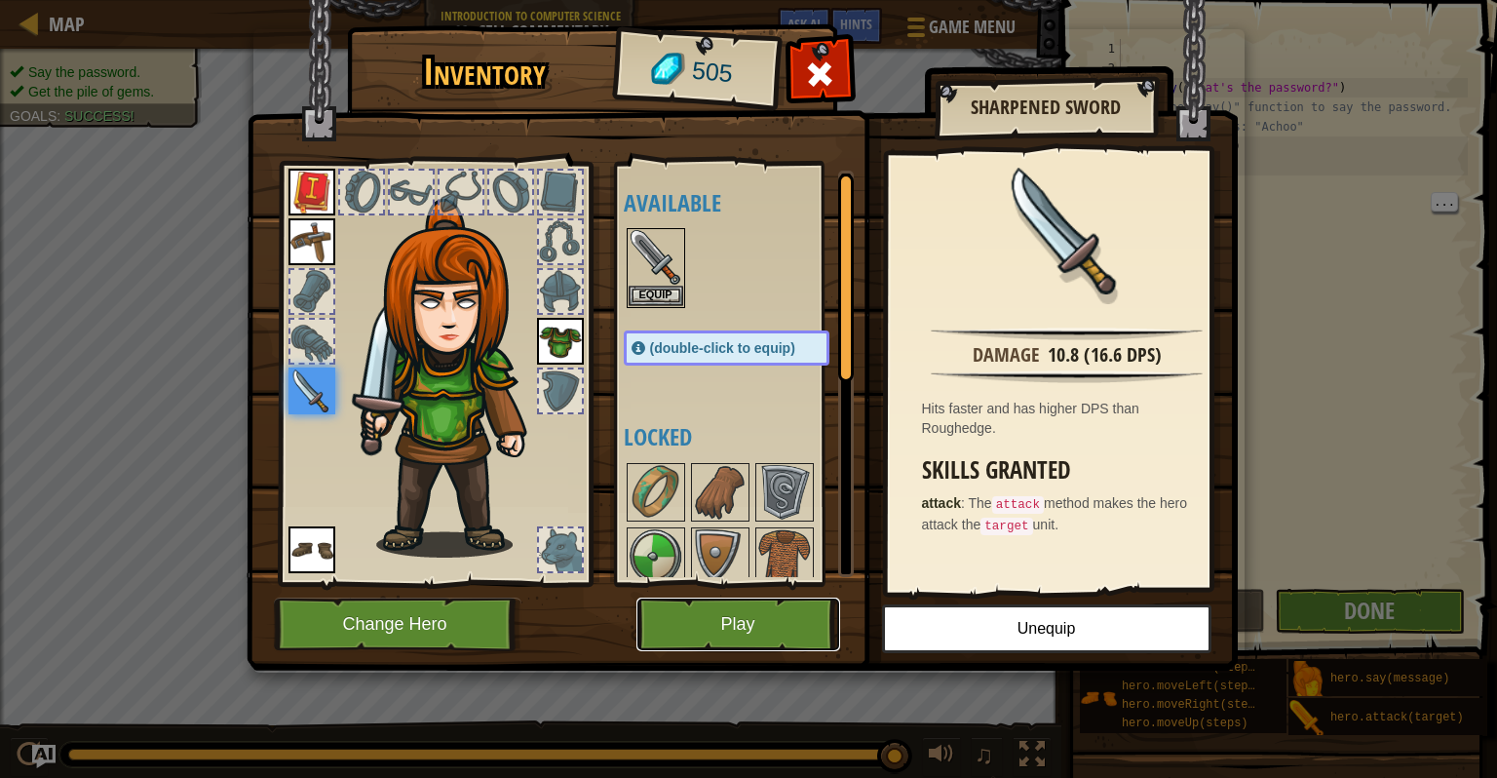
click at [719, 628] on button "Play" at bounding box center [739, 625] width 204 height 54
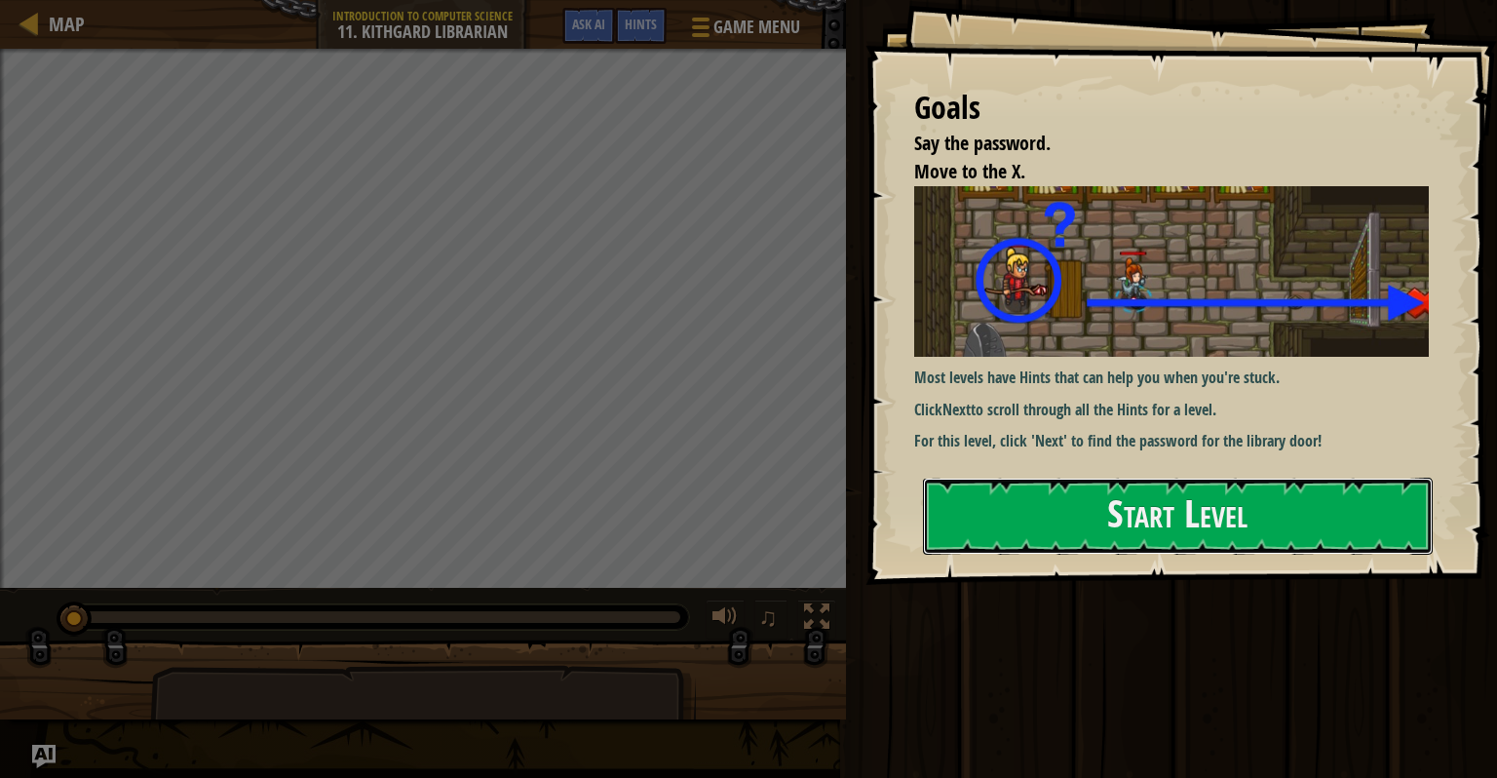
click at [1024, 521] on button "Start Level" at bounding box center [1178, 516] width 510 height 77
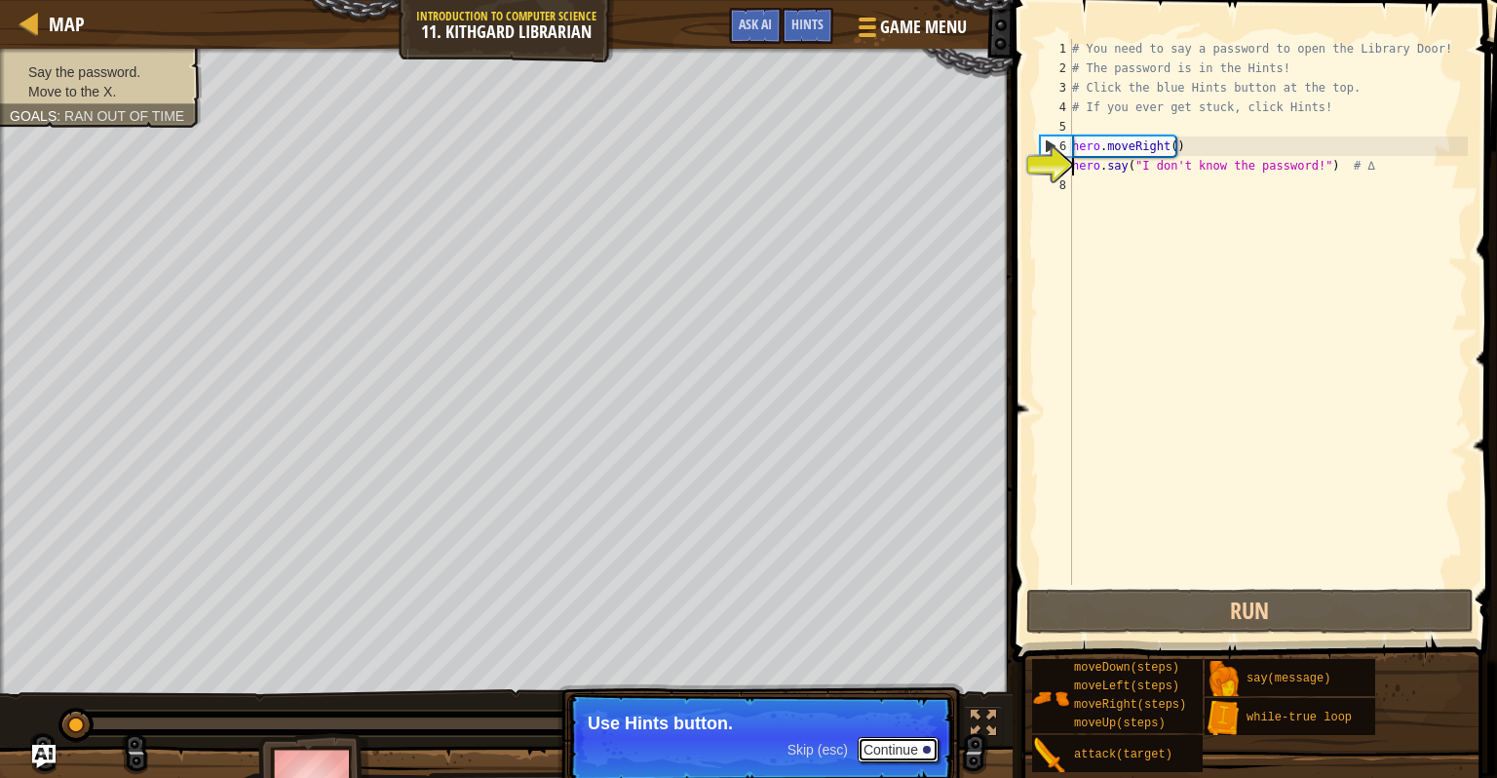
click at [907, 745] on button "Continue" at bounding box center [898, 749] width 81 height 25
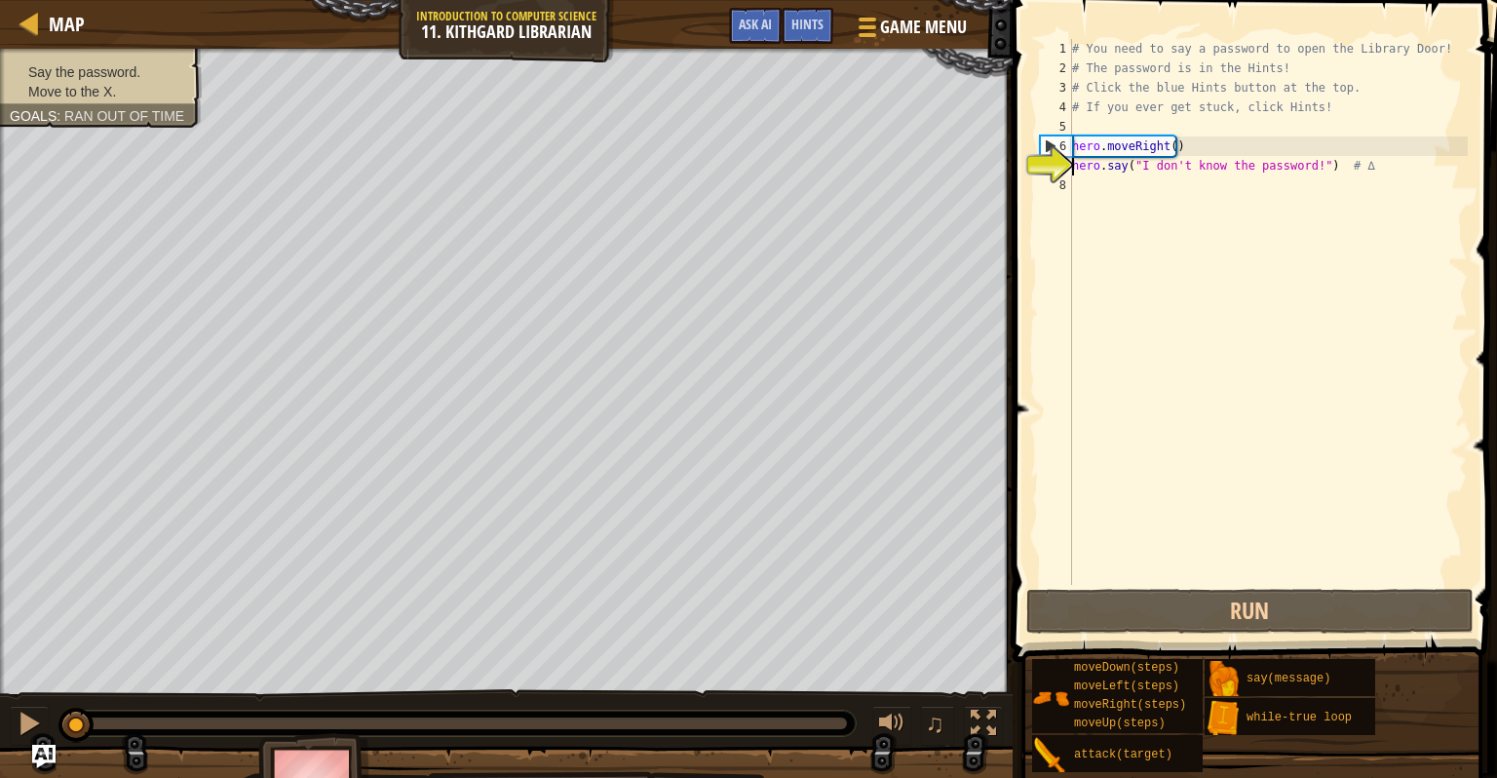
click at [817, 24] on span "Hints" at bounding box center [807, 24] width 32 height 19
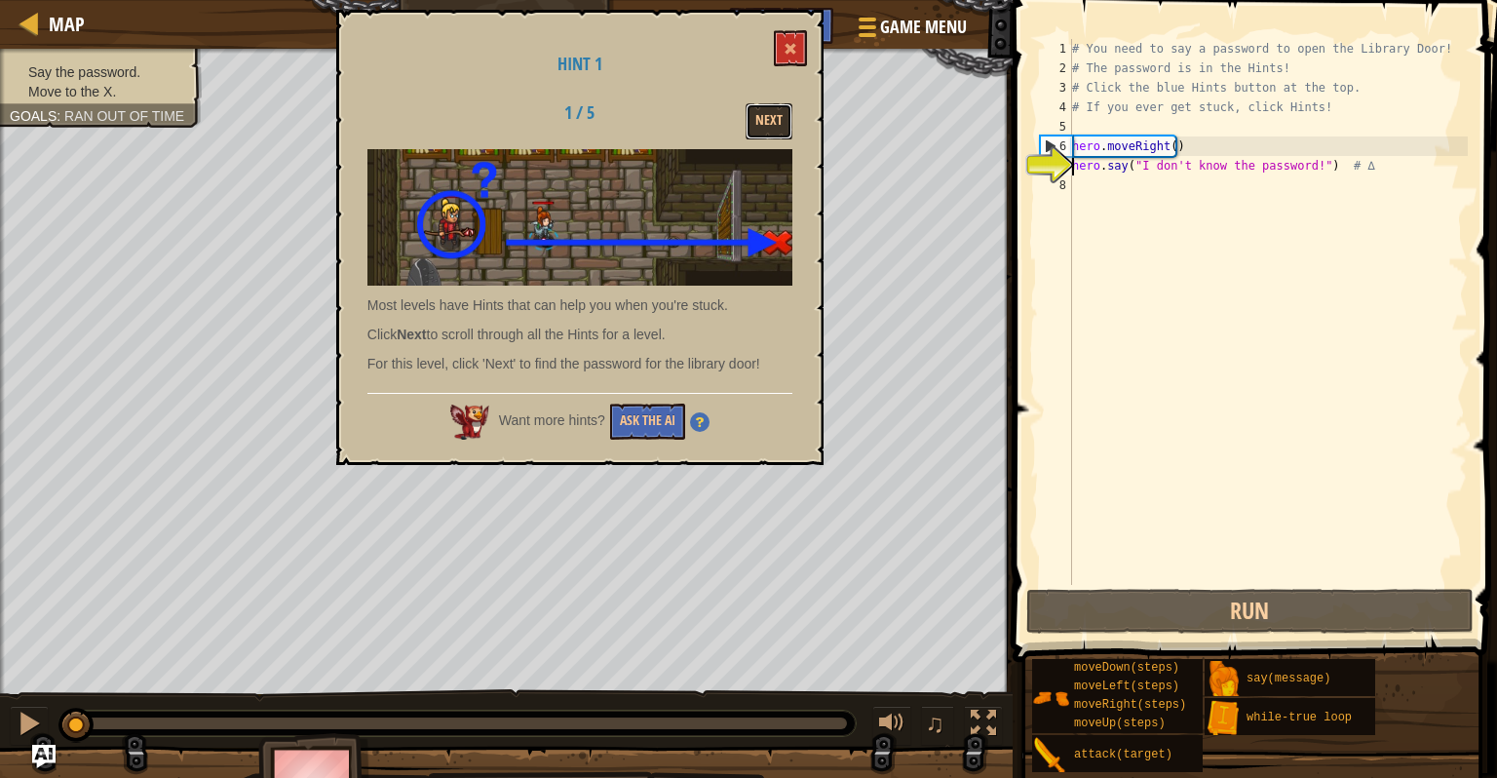
click at [777, 122] on button "Next" at bounding box center [769, 121] width 47 height 36
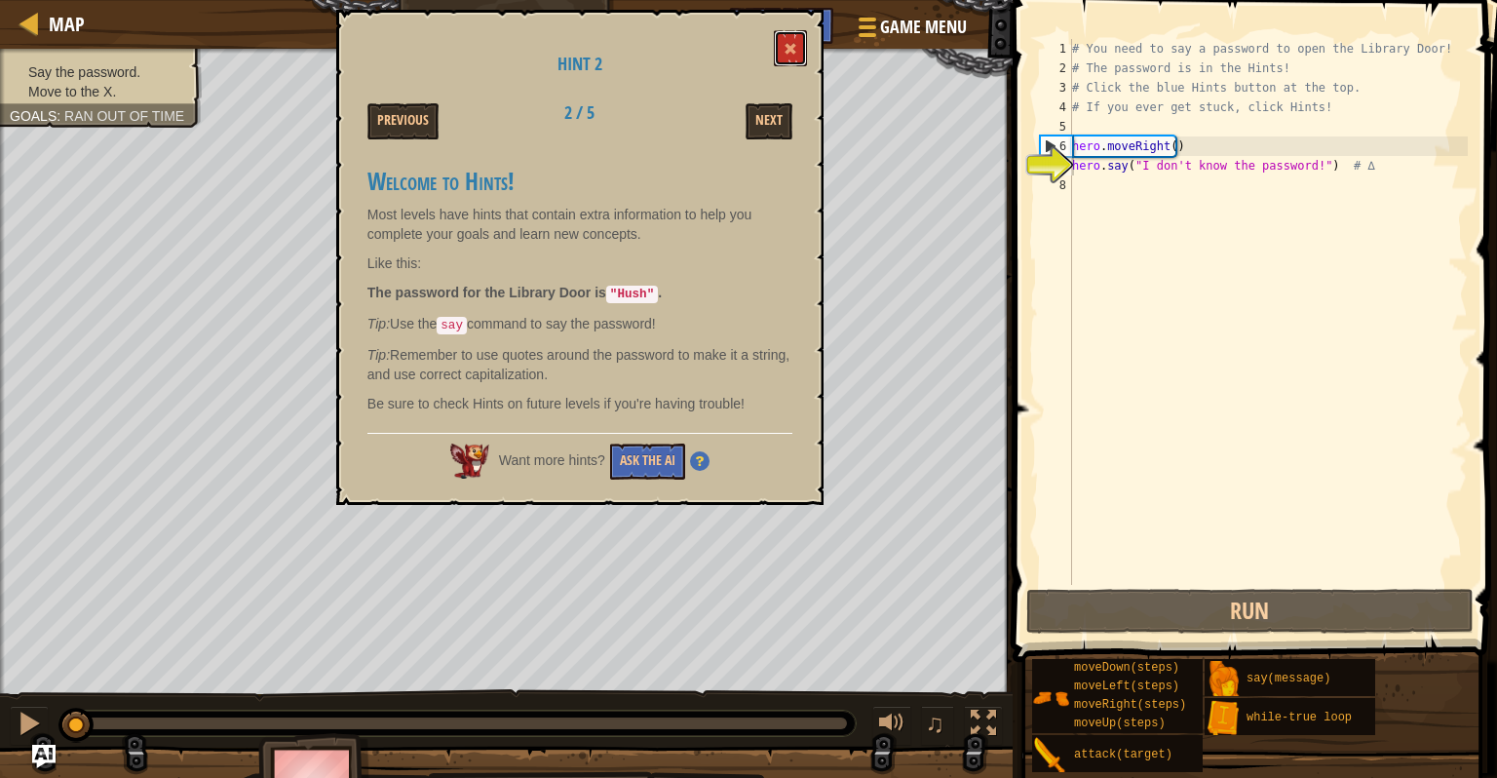
click at [791, 48] on span at bounding box center [791, 49] width 14 height 14
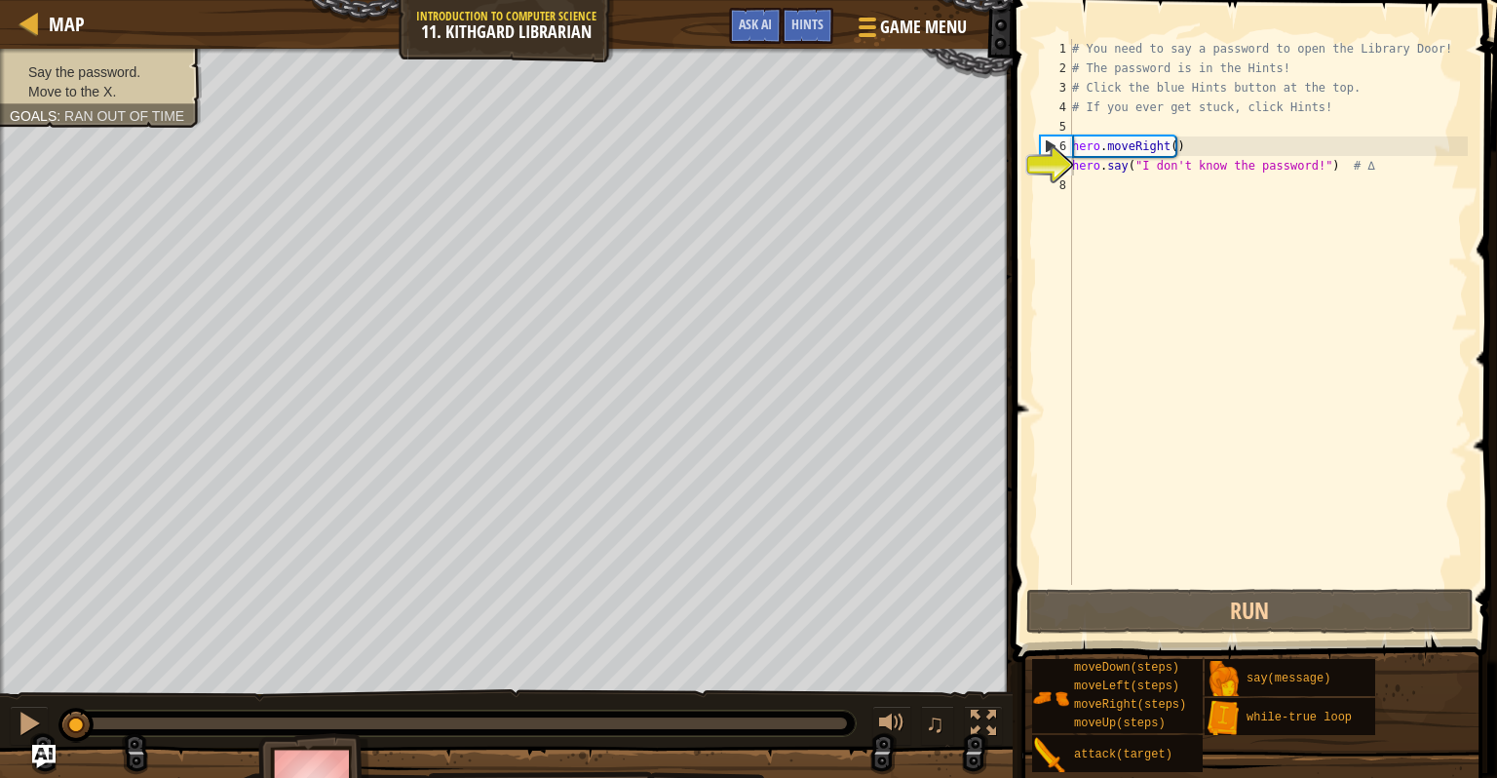
click at [1256, 168] on div "# You need to say a password to open the Library Door! # The password is in the…" at bounding box center [1268, 331] width 400 height 585
click at [1301, 170] on div "# You need to say a password to open the Library Door! # The password is in the…" at bounding box center [1268, 331] width 400 height 585
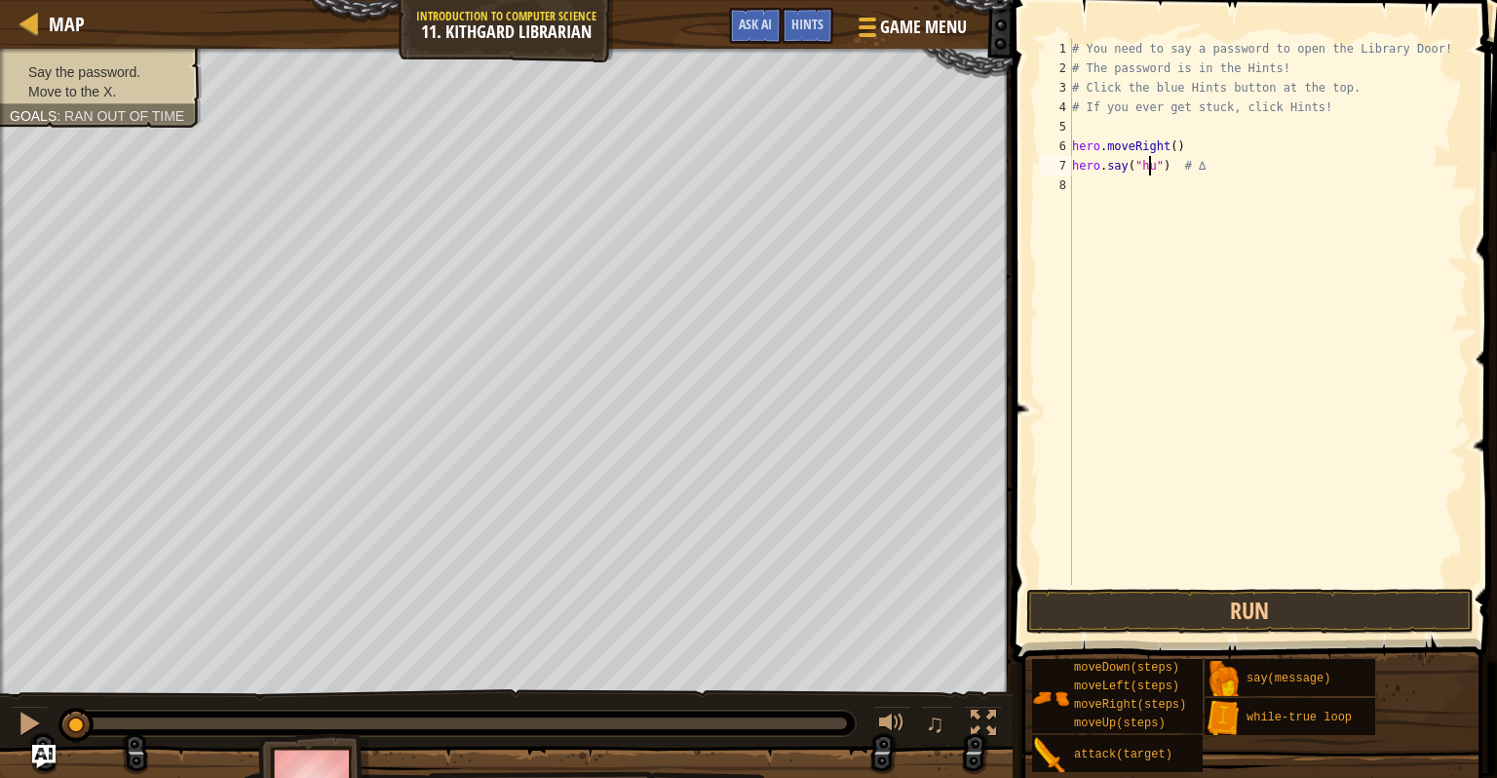
scroll to position [9, 7]
click at [1334, 168] on div "# You need to say a password to open the Library Door! # The password is in the…" at bounding box center [1268, 331] width 400 height 585
type textarea "hero.say("hush")"
click at [1293, 612] on button "Run" at bounding box center [1249, 611] width 447 height 45
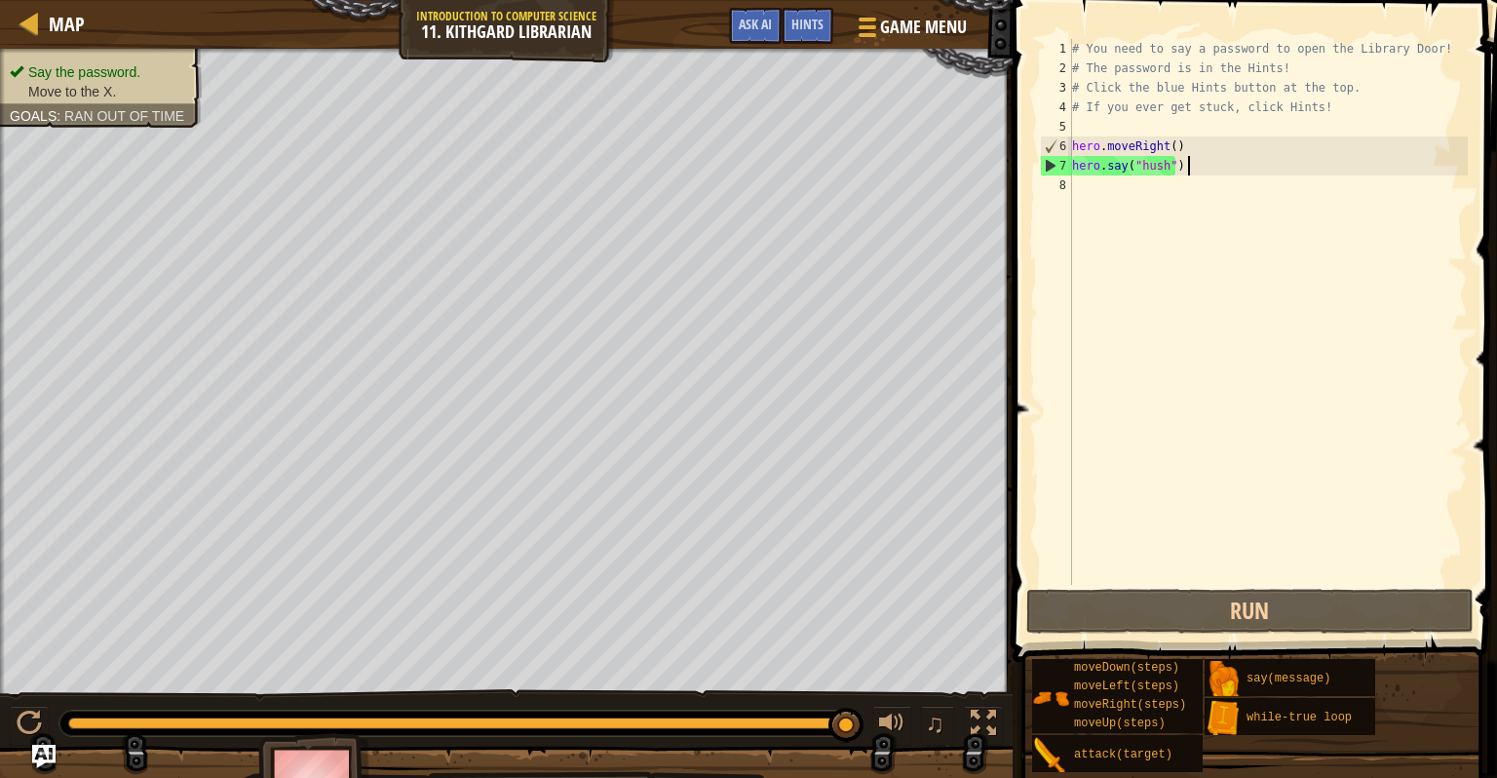
click at [1107, 198] on div "# You need to say a password to open the Library Door! # The password is in the…" at bounding box center [1268, 331] width 400 height 585
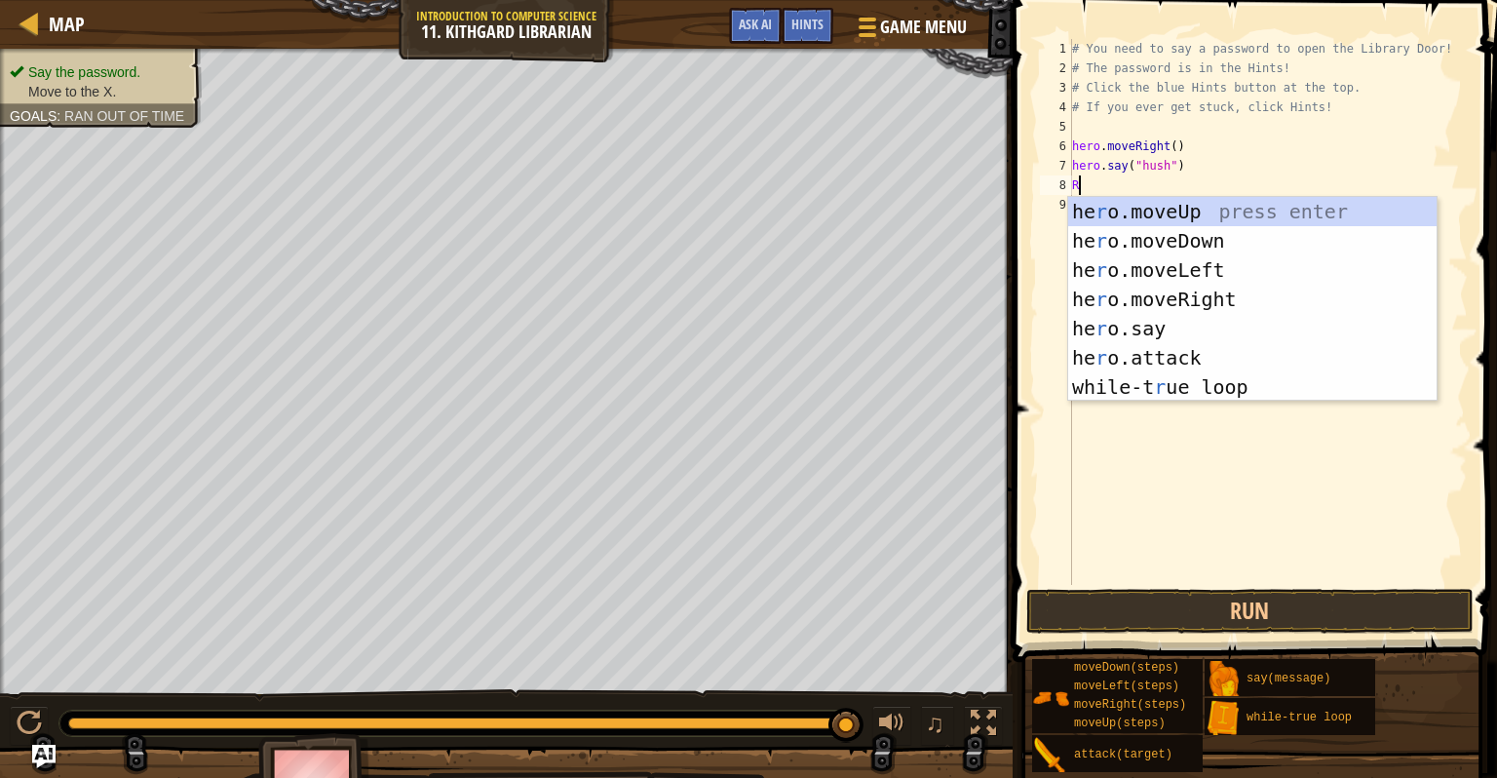
type textarea "Ri"
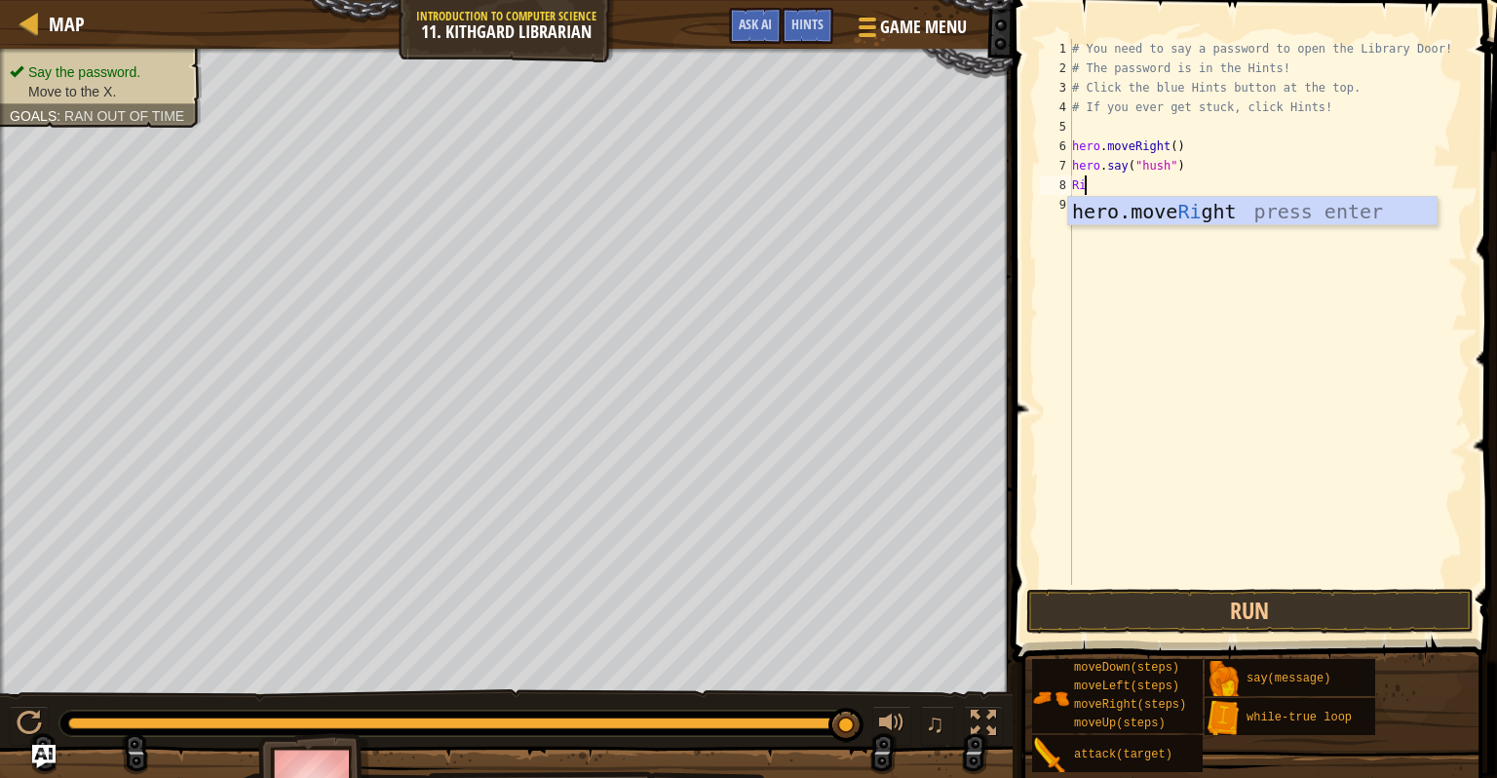
click at [1220, 204] on div "hero.move Ri ght press enter" at bounding box center [1252, 241] width 368 height 88
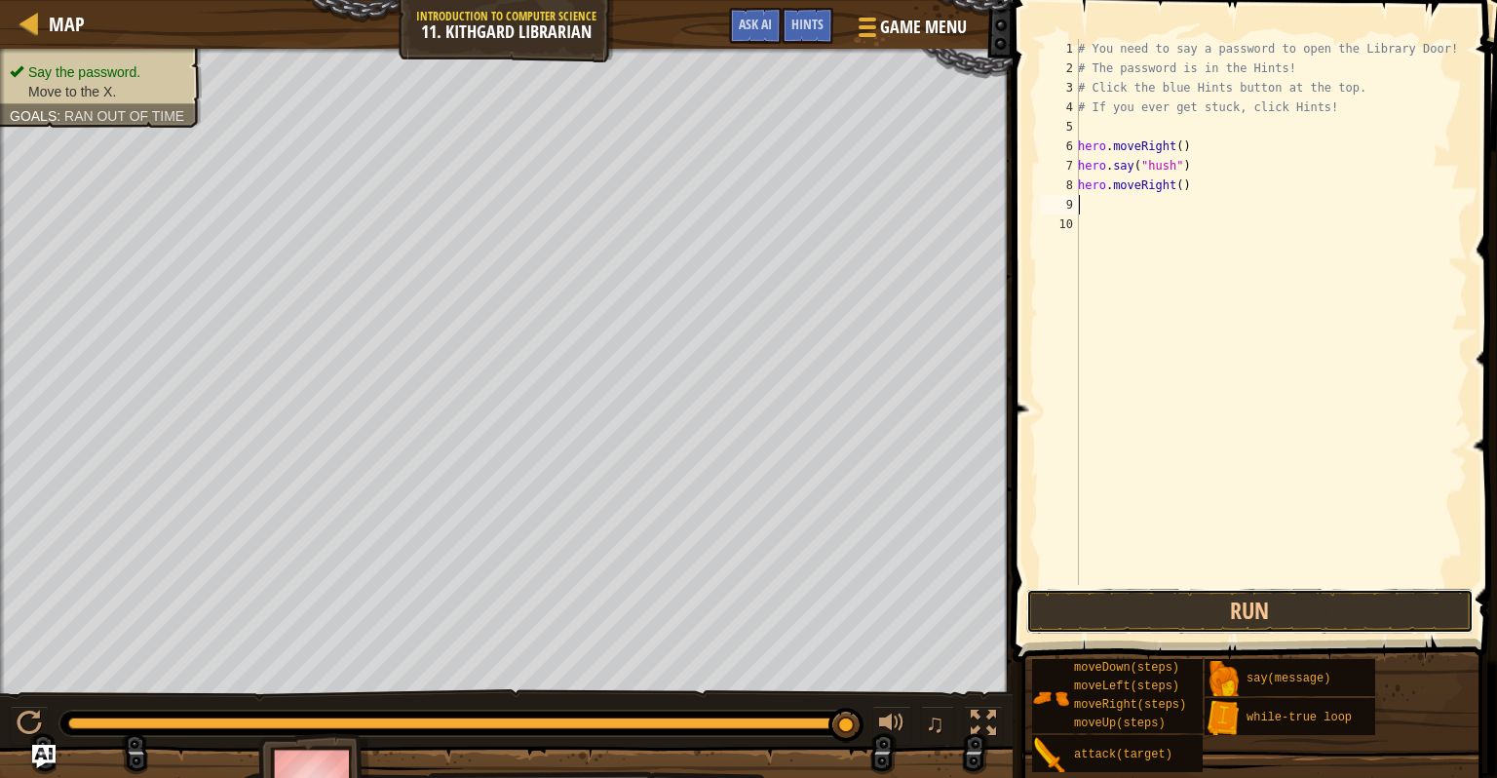
click at [1283, 613] on button "Run" at bounding box center [1249, 611] width 447 height 45
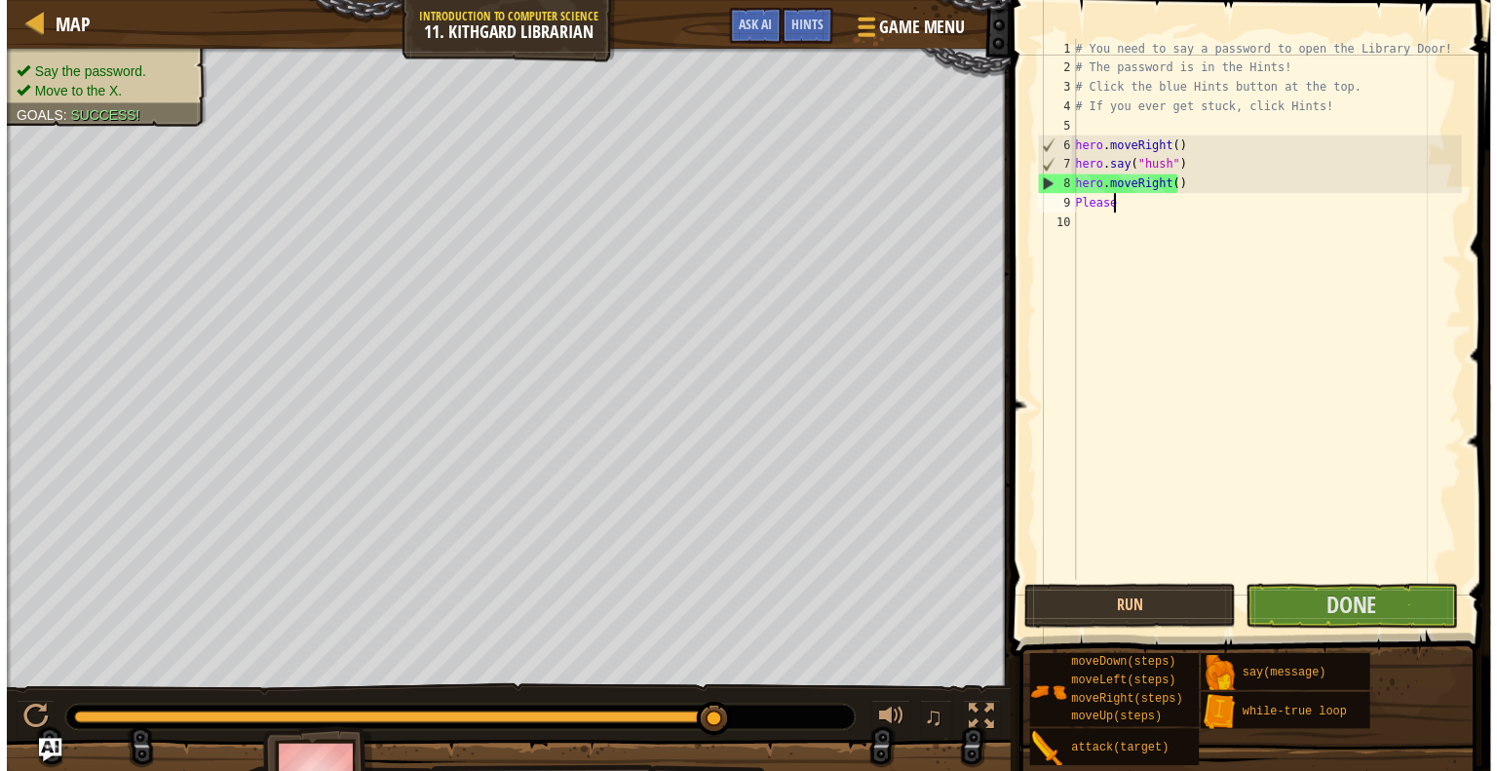
scroll to position [0, 0]
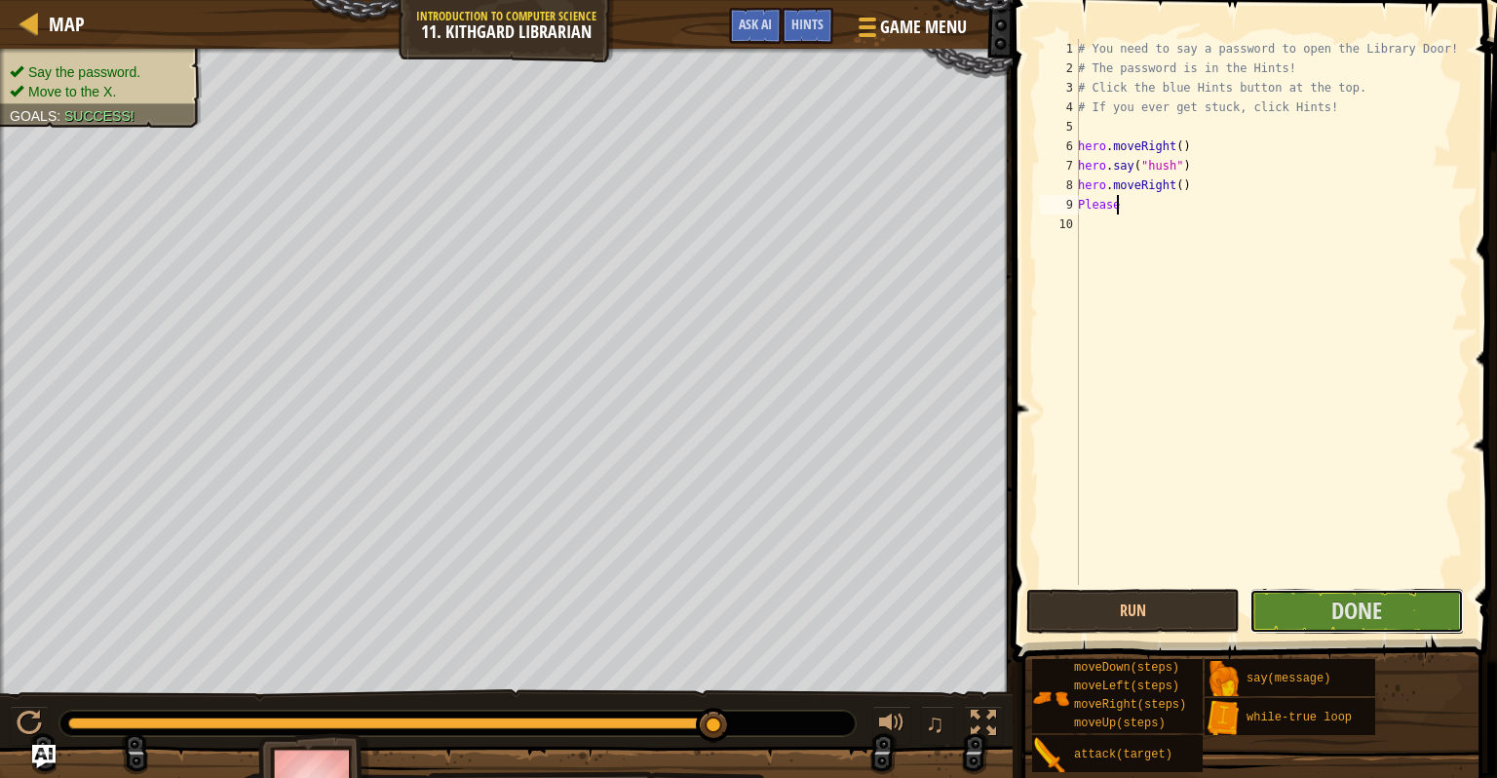
click at [1407, 617] on button "Done" at bounding box center [1356, 611] width 213 height 45
type textarea "Please"
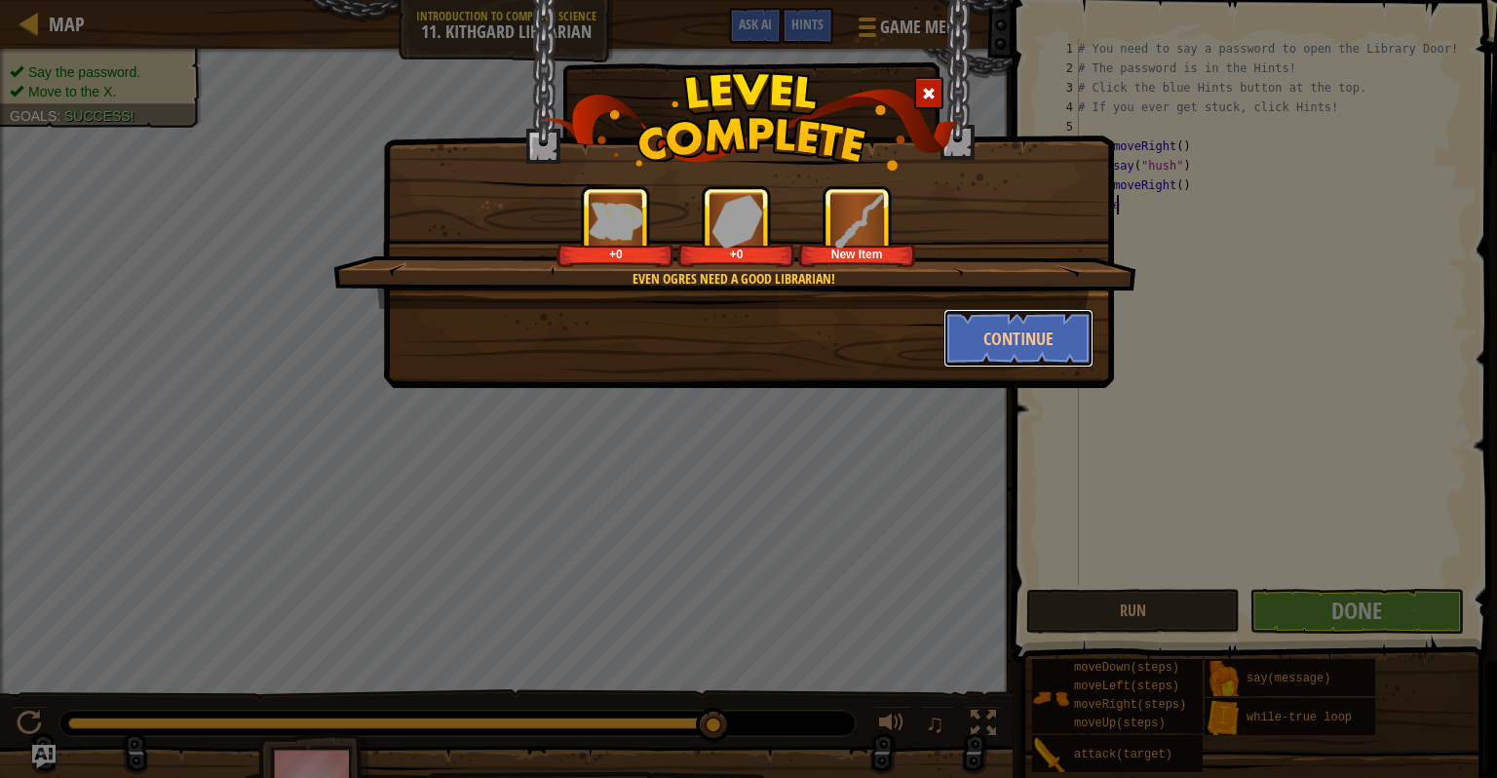
click at [1045, 322] on button "Continue" at bounding box center [1019, 338] width 151 height 58
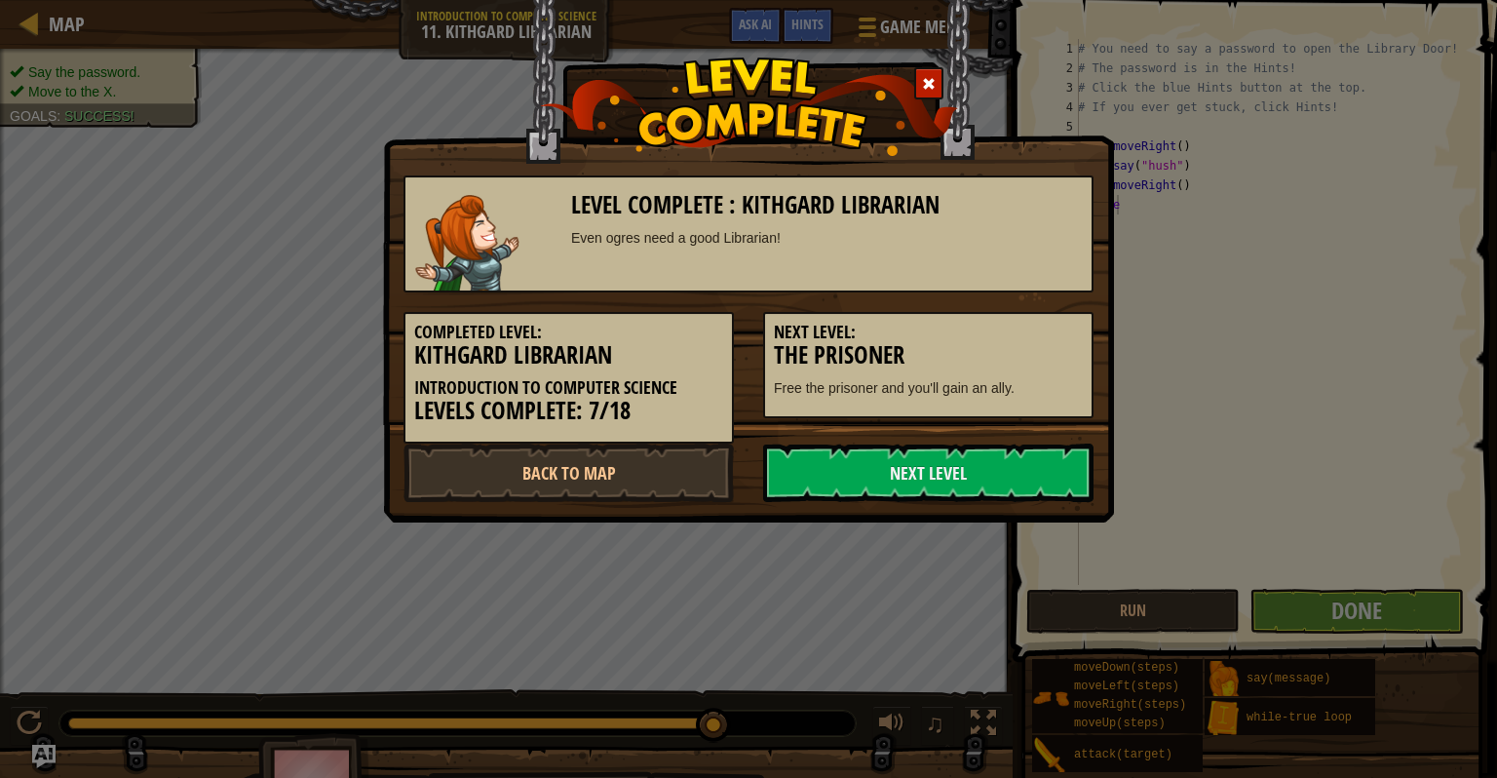
click at [1056, 350] on h3 "The Prisoner" at bounding box center [928, 355] width 309 height 26
click at [1029, 448] on link "Next Level" at bounding box center [928, 473] width 330 height 58
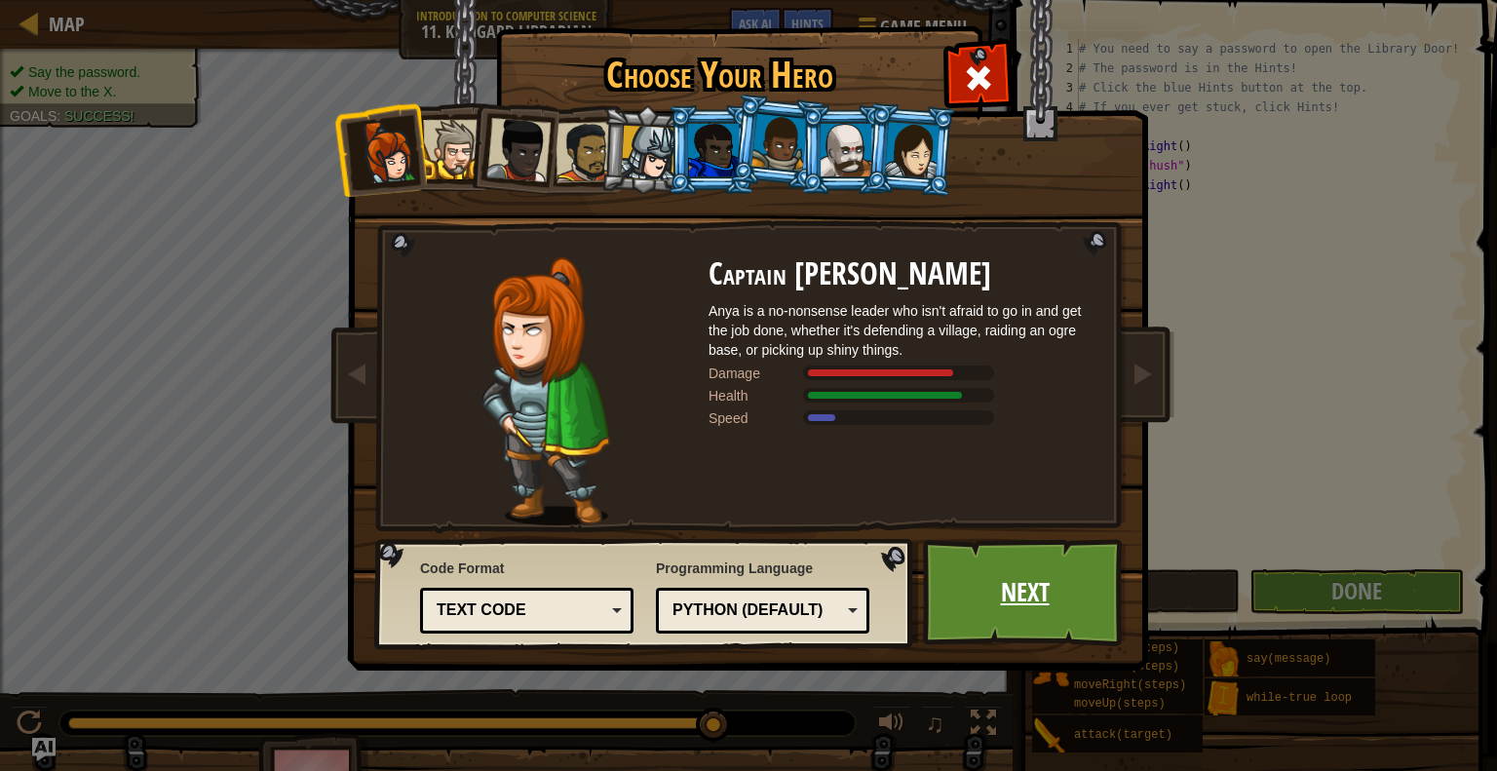
click at [1019, 596] on link "Next" at bounding box center [1025, 592] width 204 height 107
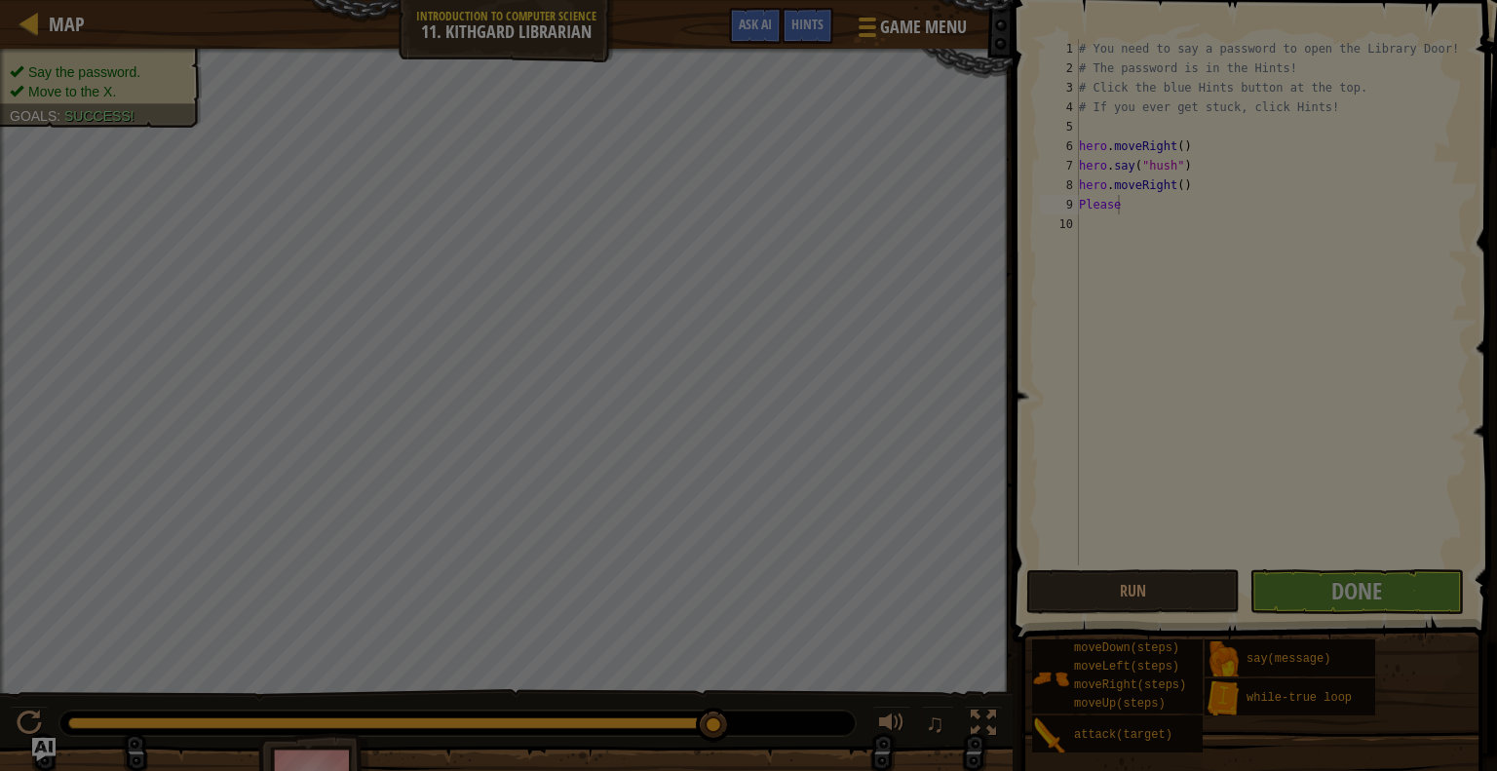
click at [0, 0] on div "Inventory 526 Available Equip Equip Equip Equip Equip (double-click to equip) R…" at bounding box center [0, 0] width 0 height 0
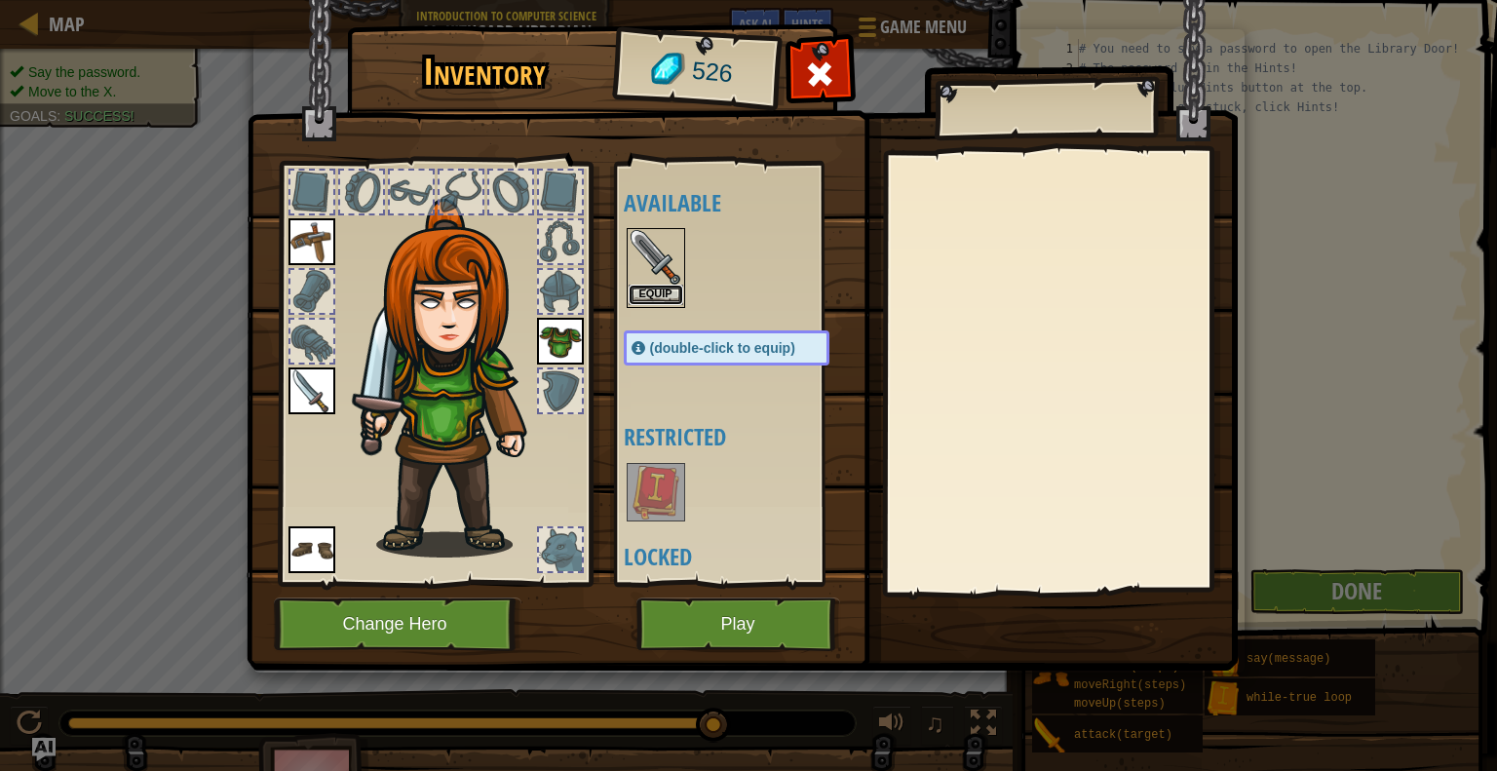
click at [654, 294] on button "Equip" at bounding box center [656, 295] width 55 height 20
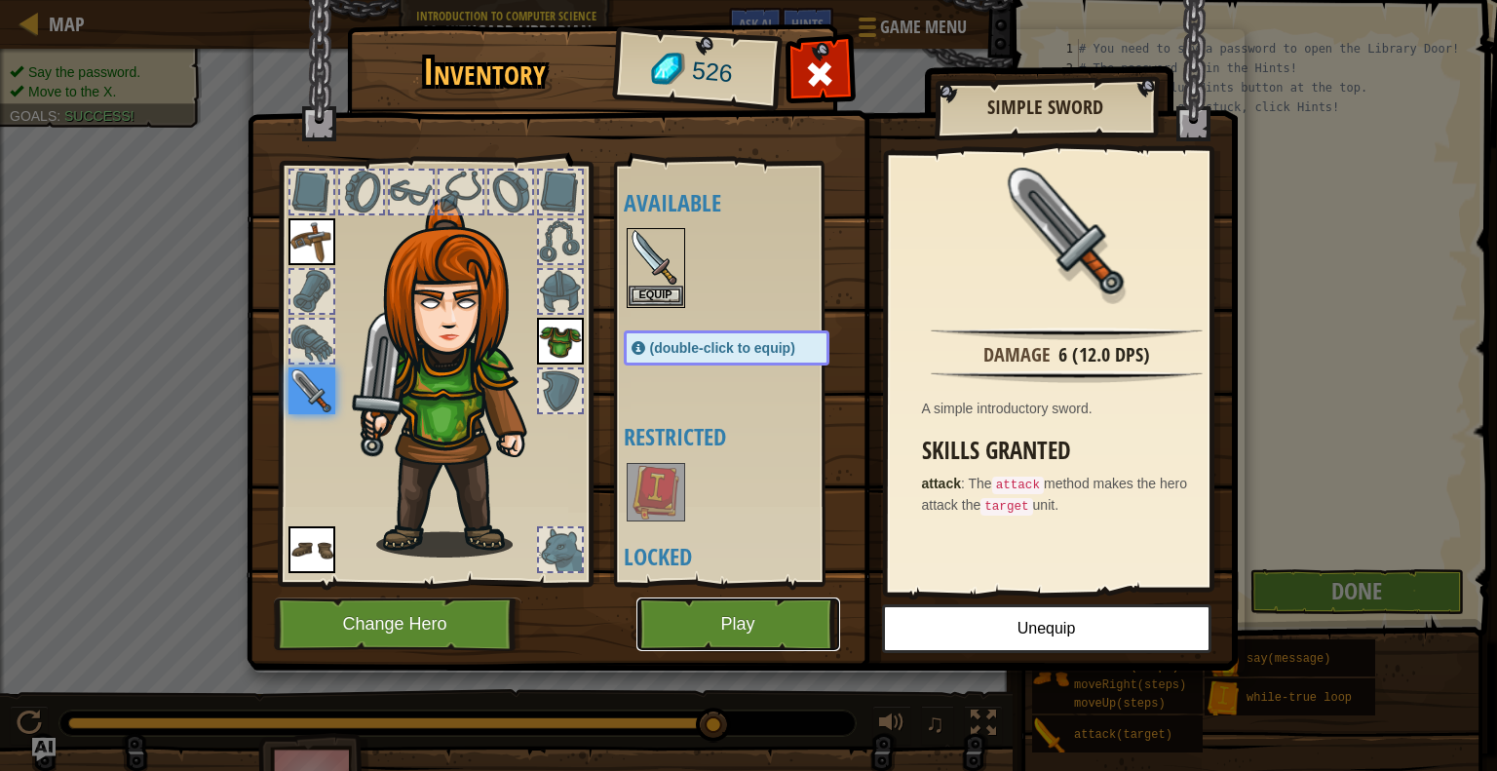
click at [746, 639] on button "Play" at bounding box center [739, 625] width 204 height 54
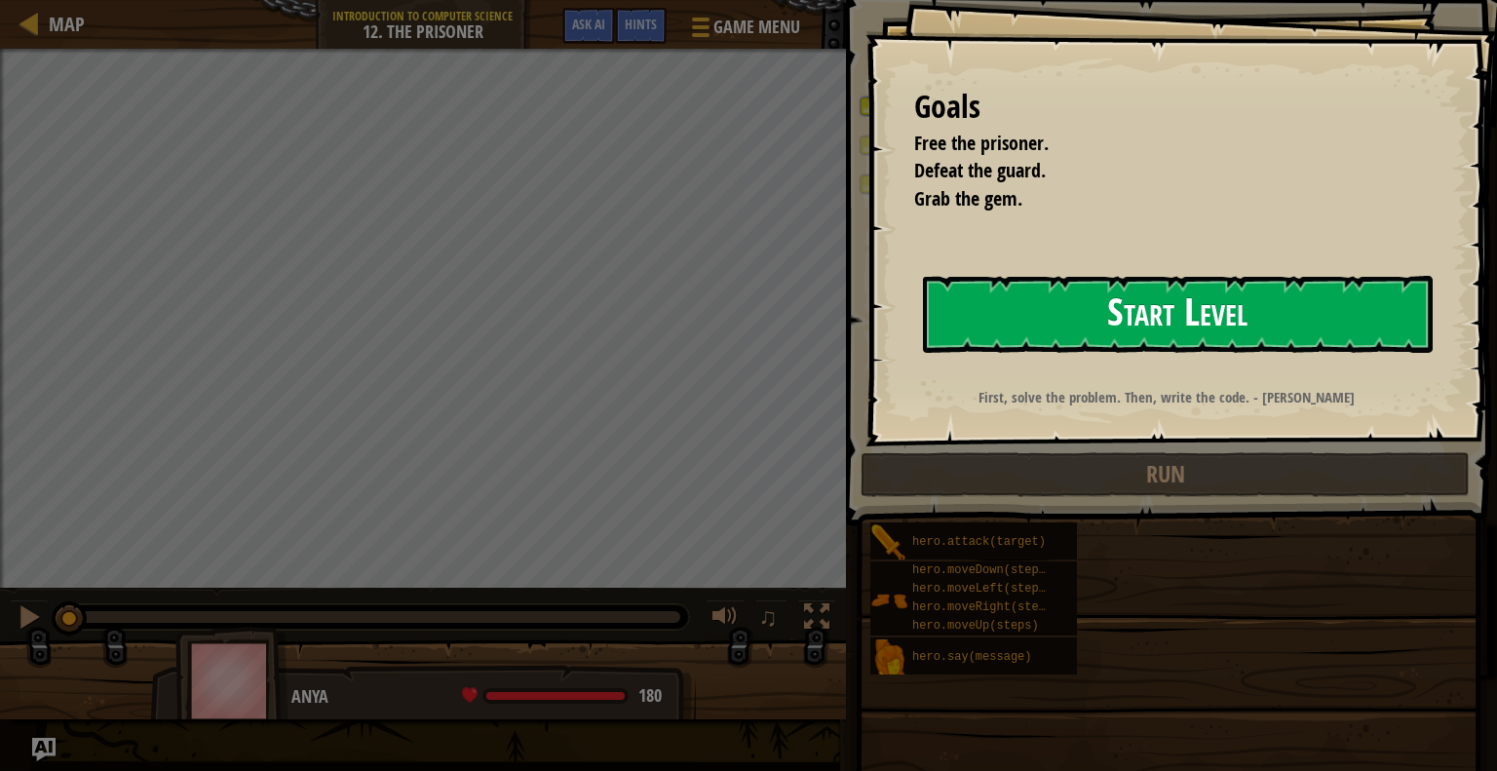
click at [1345, 330] on button "Start Level" at bounding box center [1178, 314] width 510 height 77
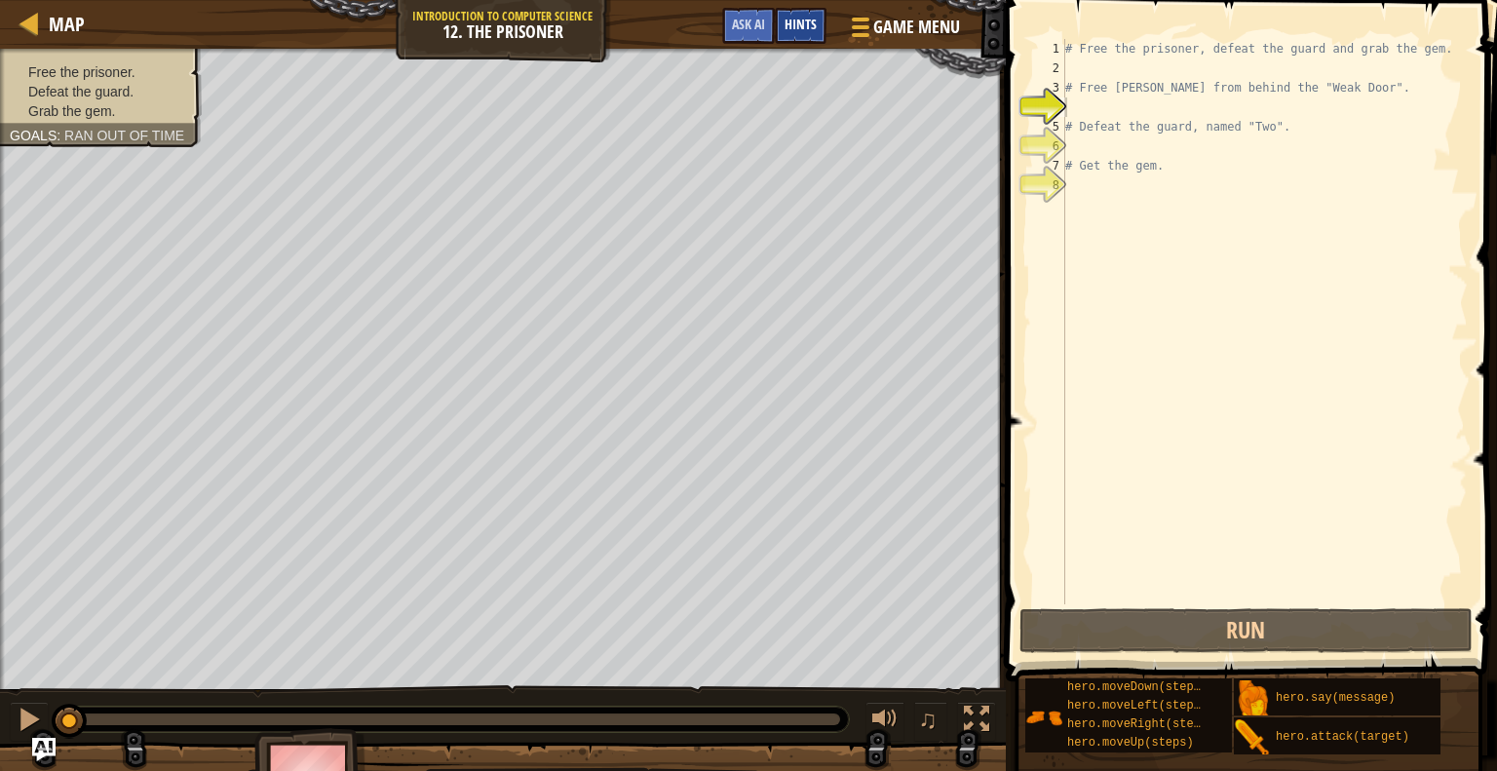
click at [810, 18] on span "Hints" at bounding box center [801, 24] width 32 height 19
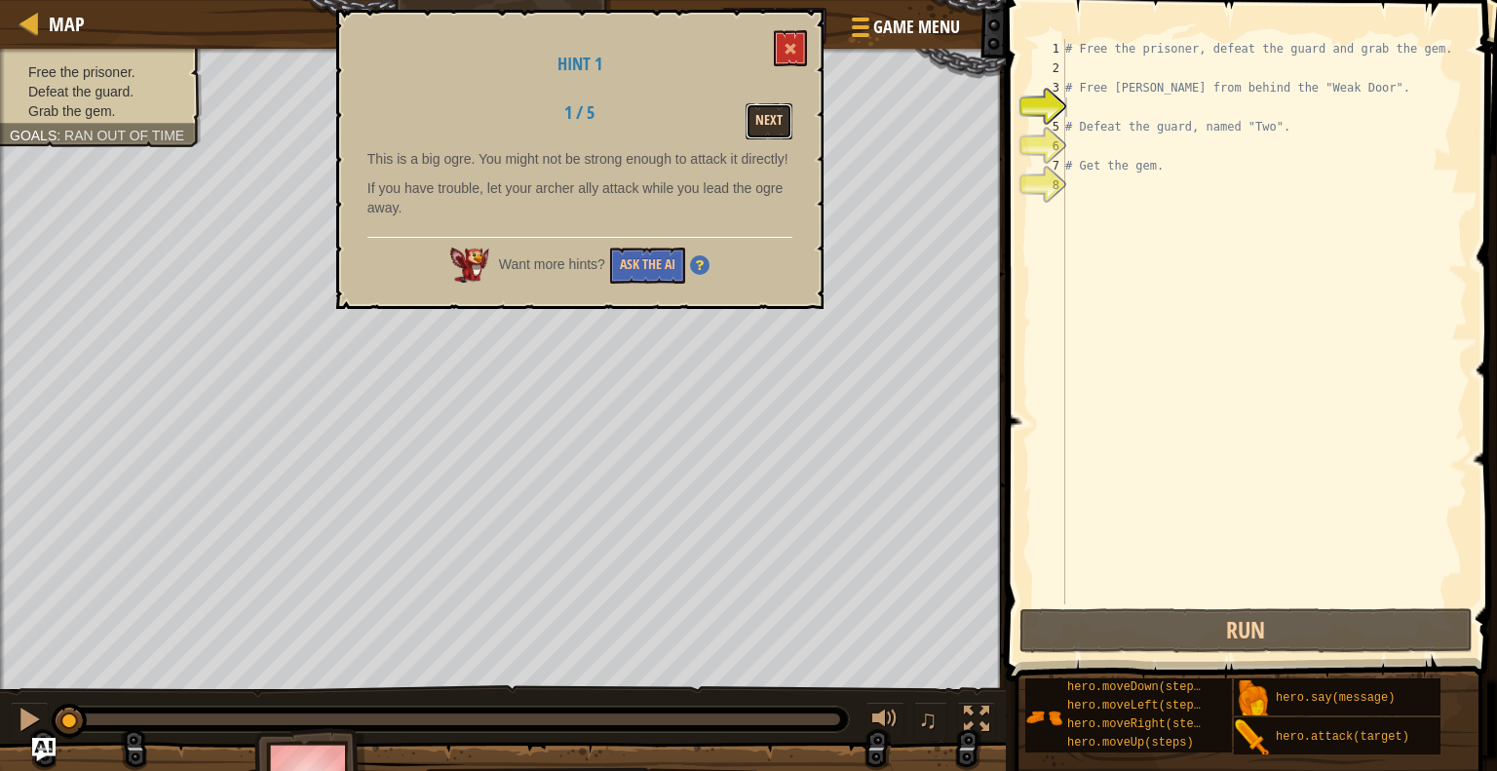
click at [776, 108] on button "Next" at bounding box center [769, 121] width 47 height 36
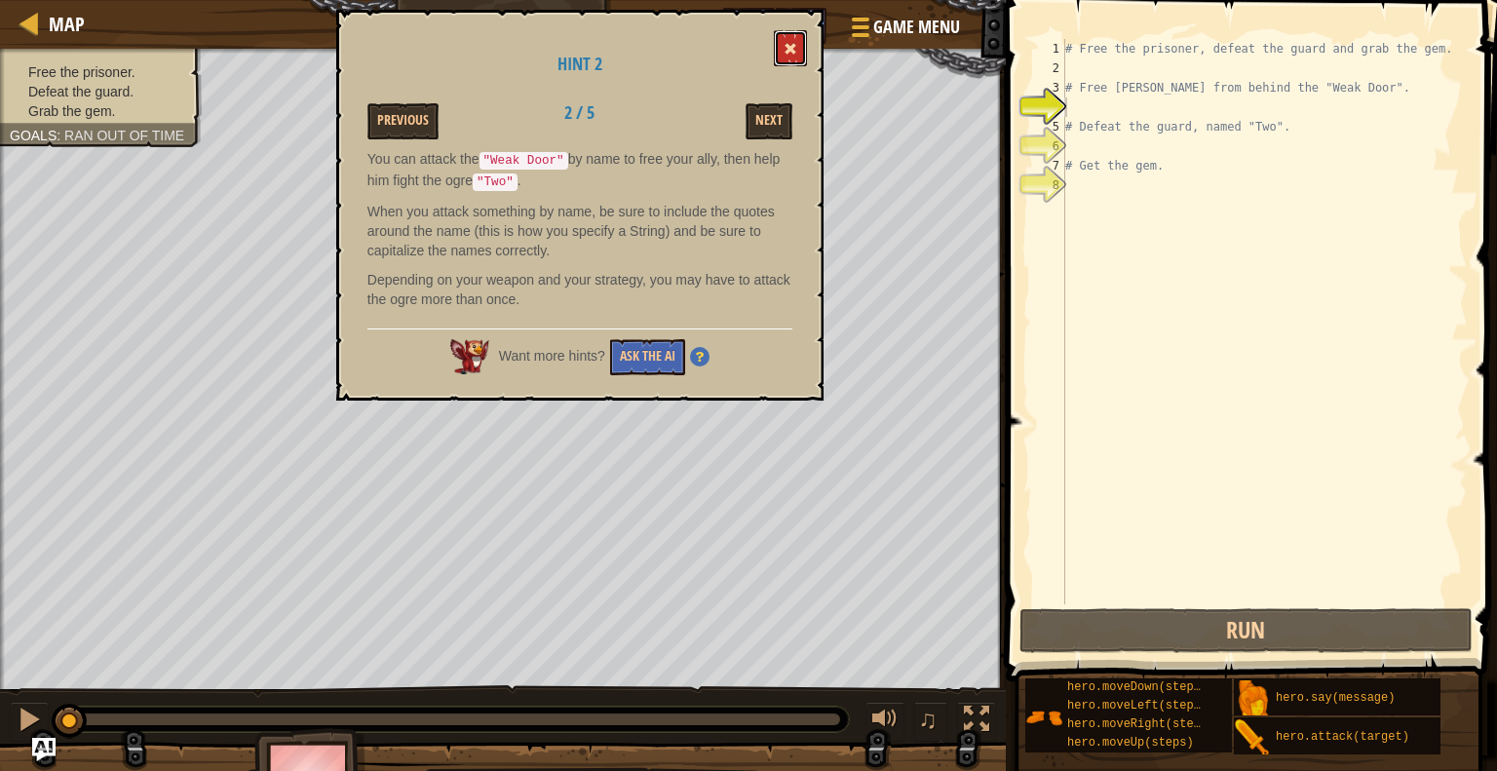
click at [783, 57] on button at bounding box center [790, 48] width 33 height 36
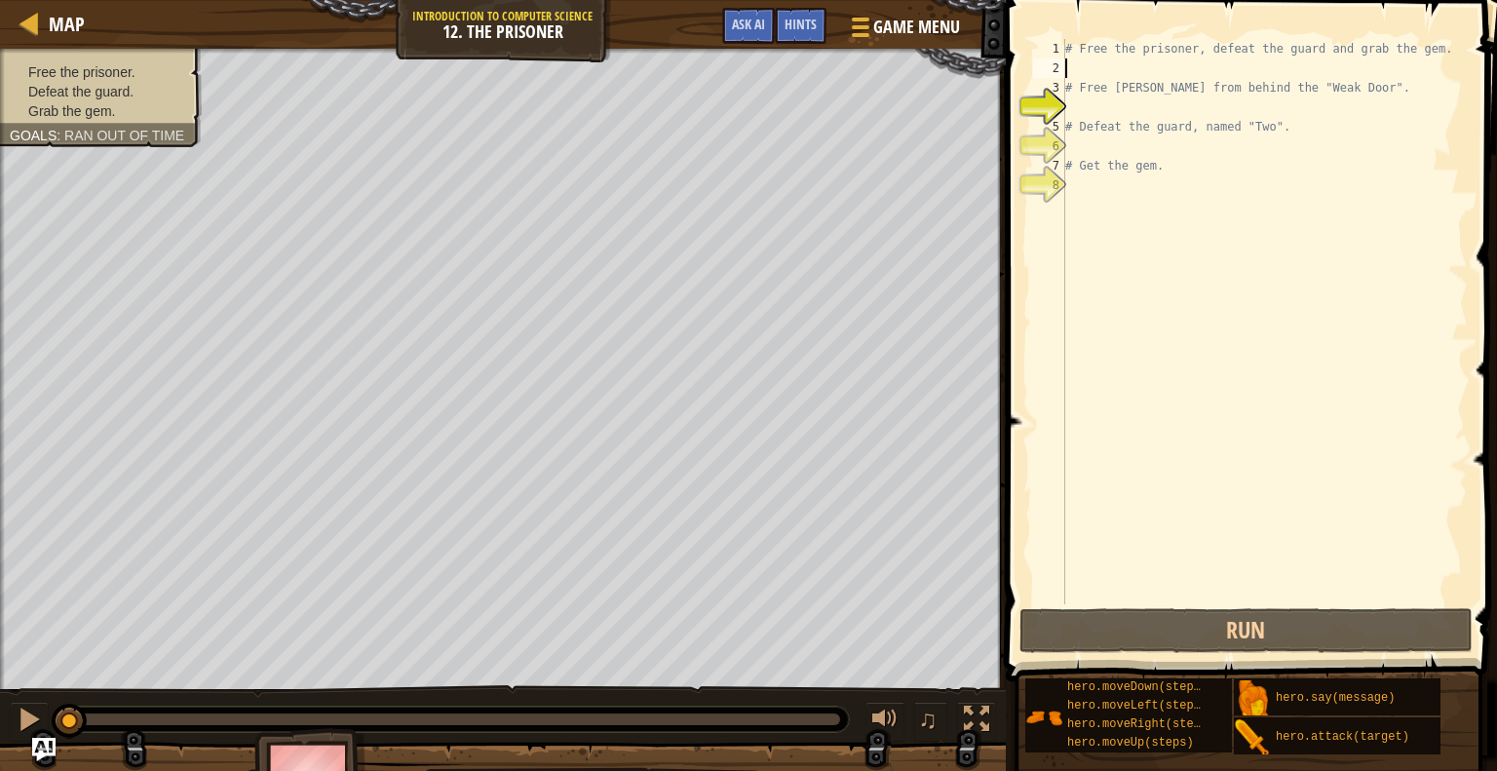
click at [1080, 64] on div "# Free the prisoner, defeat the guard and grab the gem. # Free [PERSON_NAME] fr…" at bounding box center [1265, 341] width 406 height 604
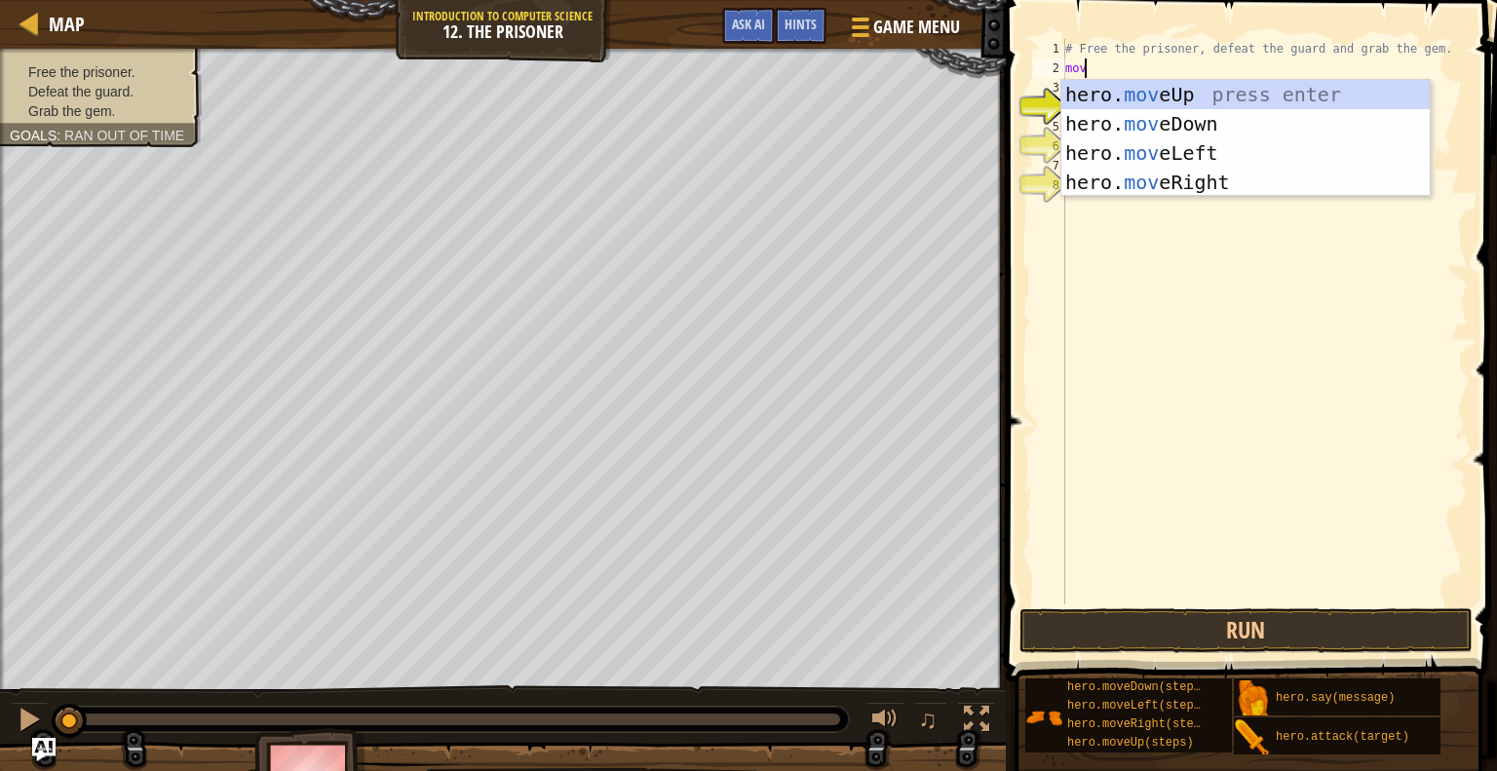
type textarea "move"
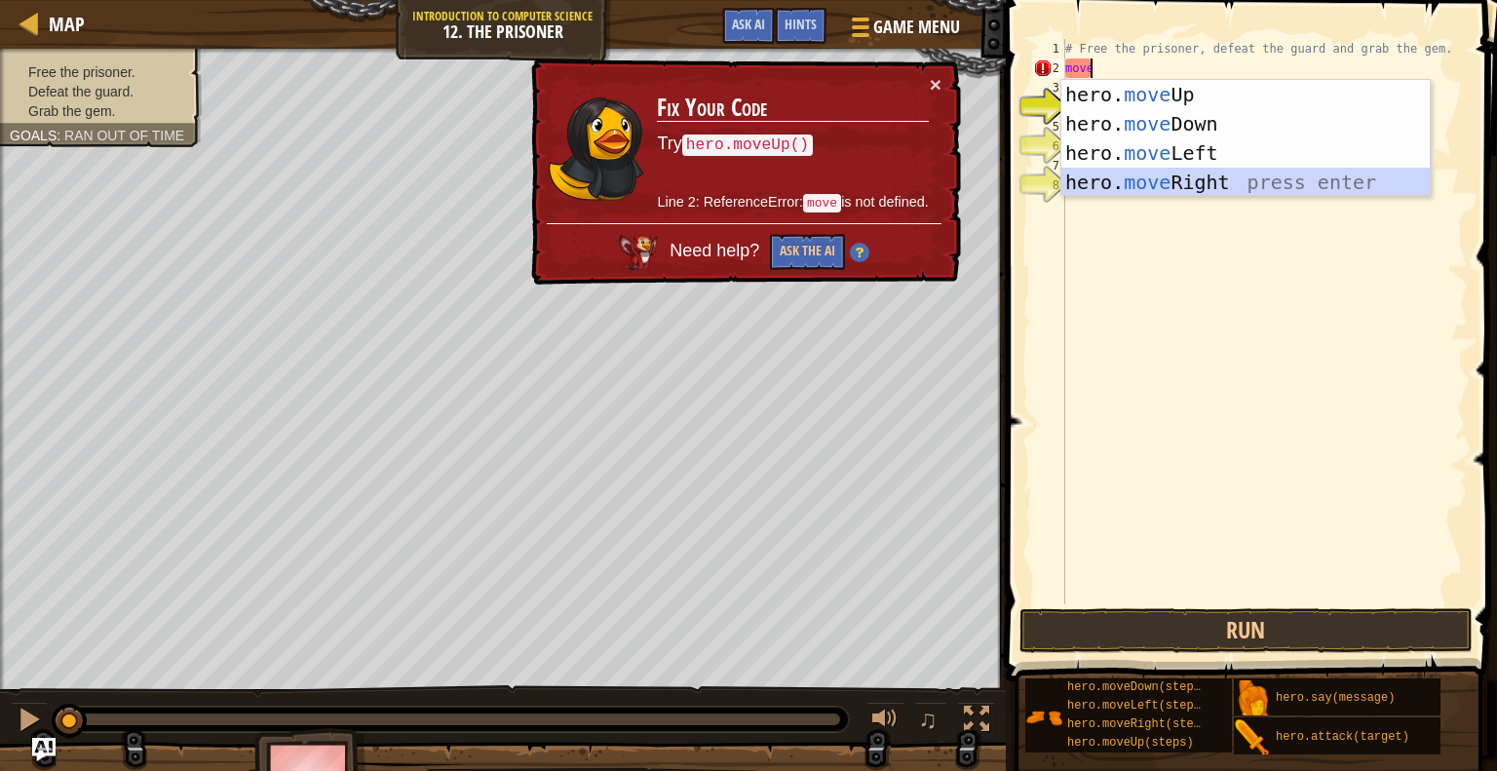
click at [1198, 177] on div "hero. move Up press enter hero. move Down press enter hero. move Left press ent…" at bounding box center [1246, 167] width 368 height 175
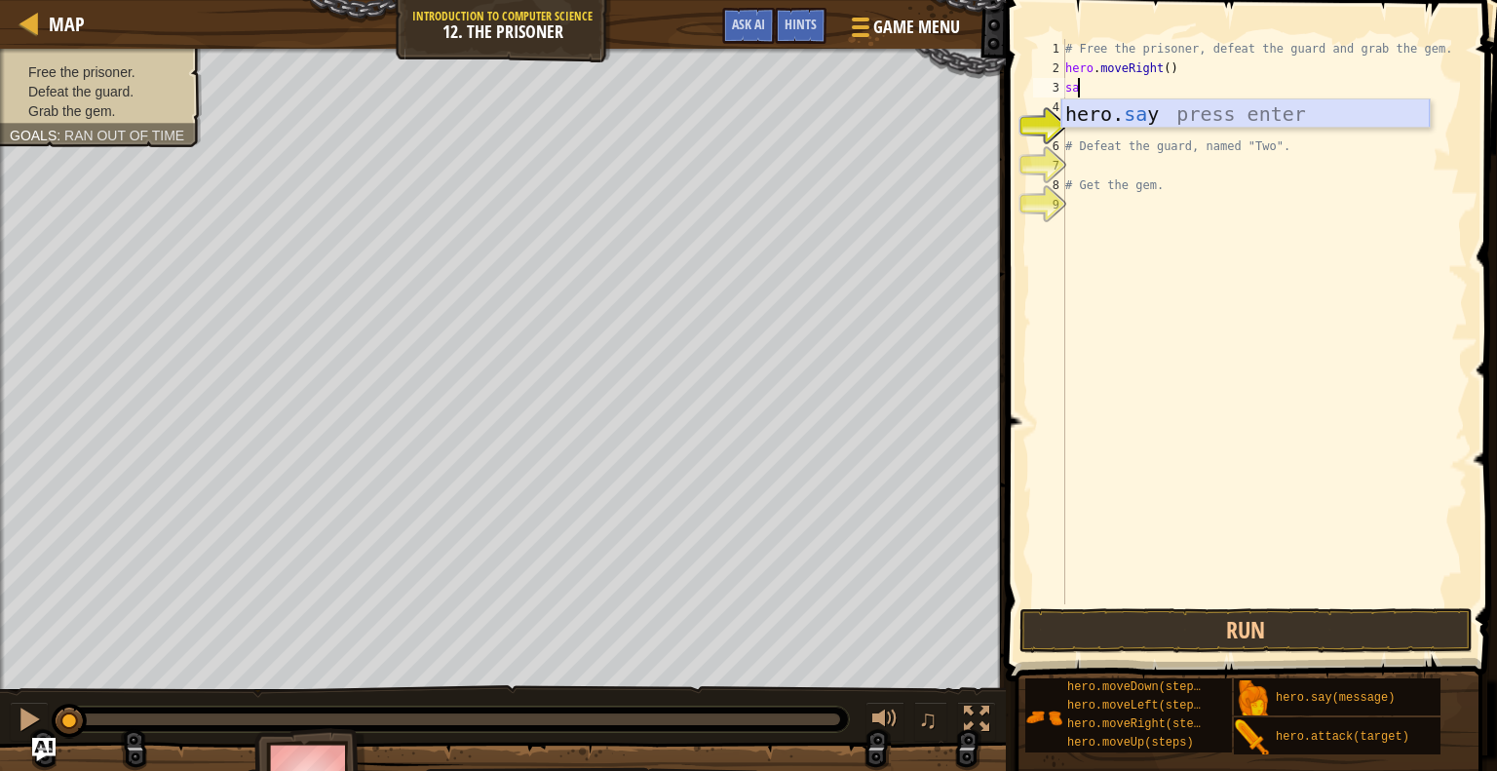
click at [1120, 113] on div "hero. sa y press enter" at bounding box center [1246, 143] width 368 height 88
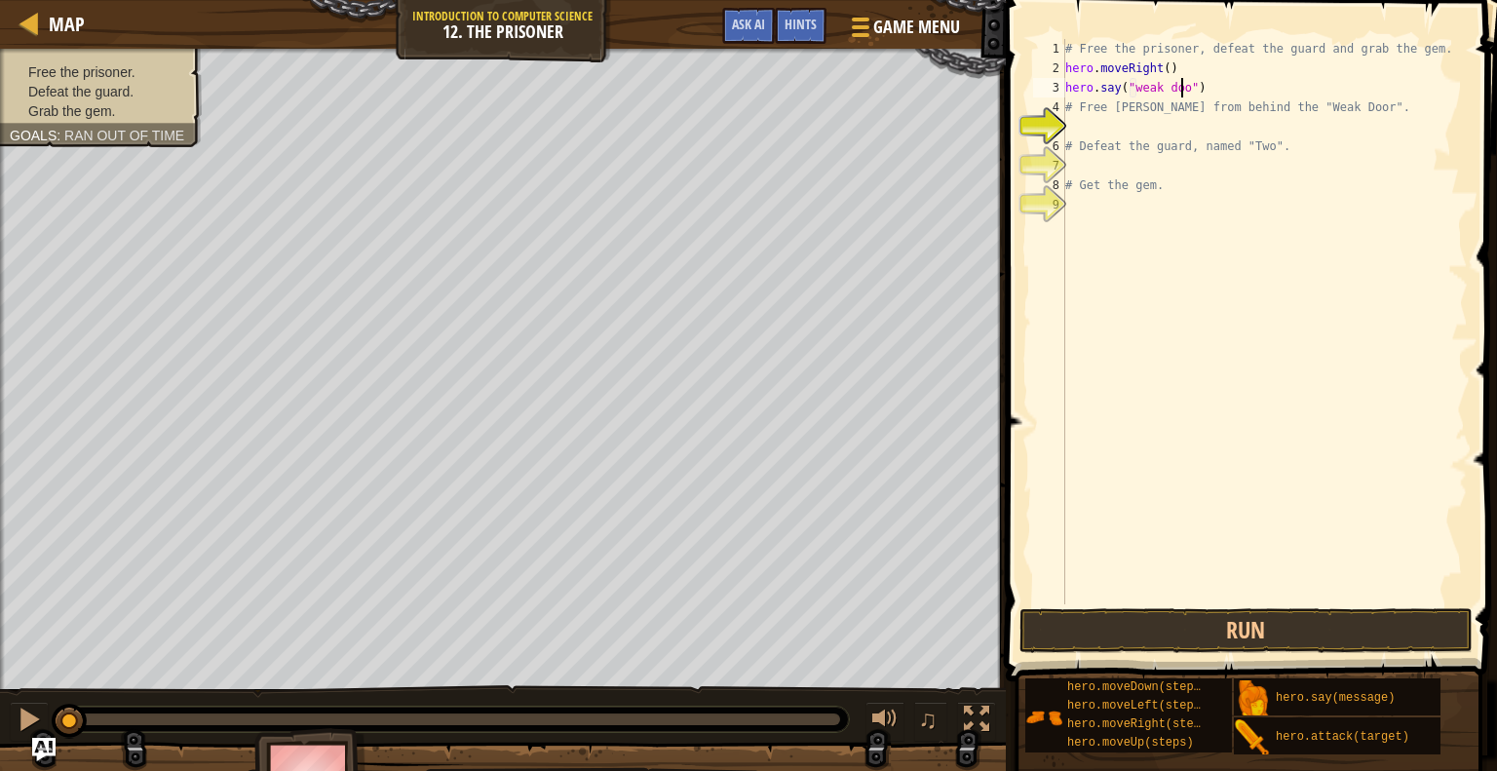
scroll to position [9, 9]
click at [1196, 112] on div "# Free the prisoner, defeat the guard and grab the gem. hero . moveRight ( ) he…" at bounding box center [1265, 341] width 406 height 604
type textarea "# Free [PERSON_NAME] from behind the "Weak Door"."
click at [1077, 126] on div "# Free the prisoner, defeat the guard and grab the gem. hero . moveRight ( ) he…" at bounding box center [1265, 341] width 406 height 604
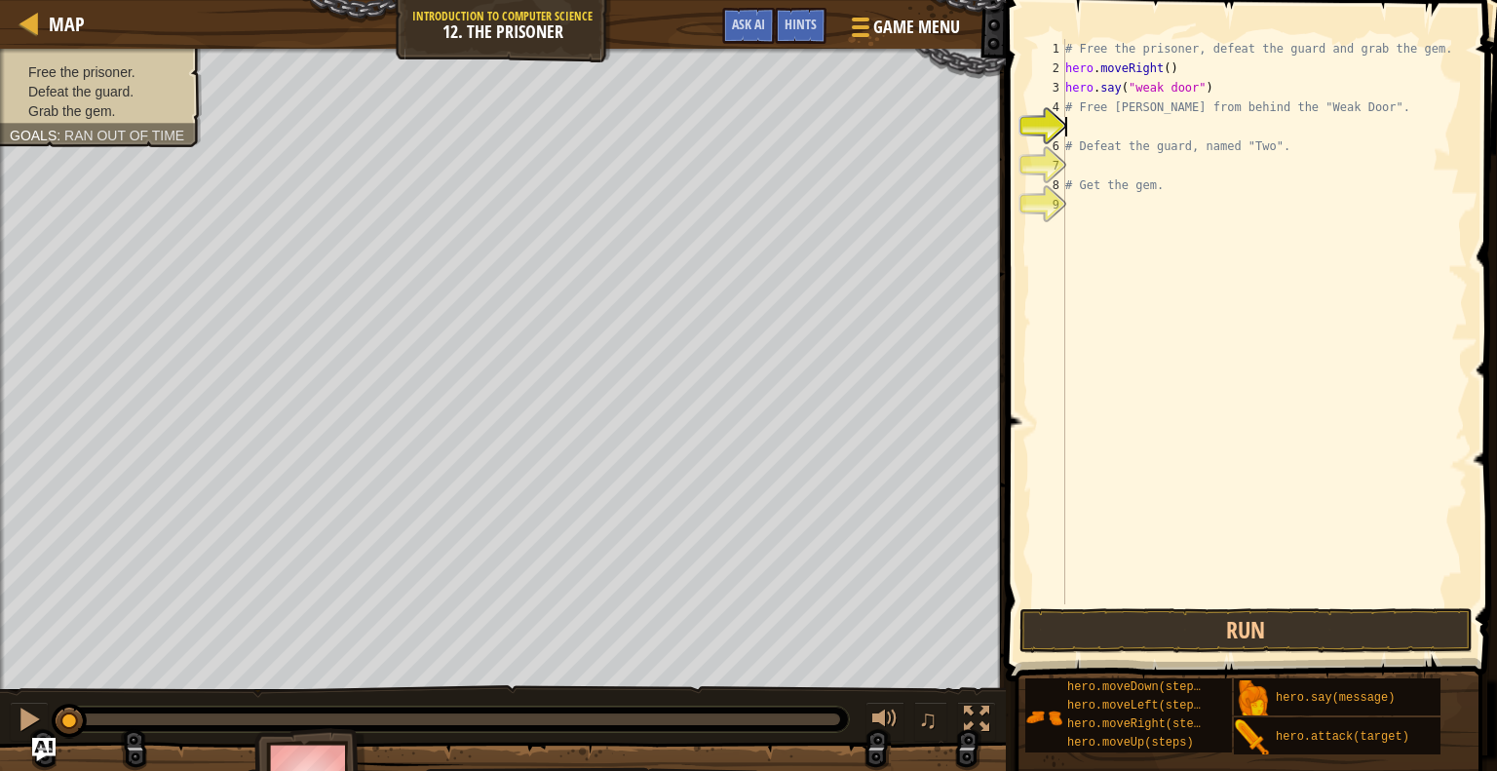
type textarea "r"
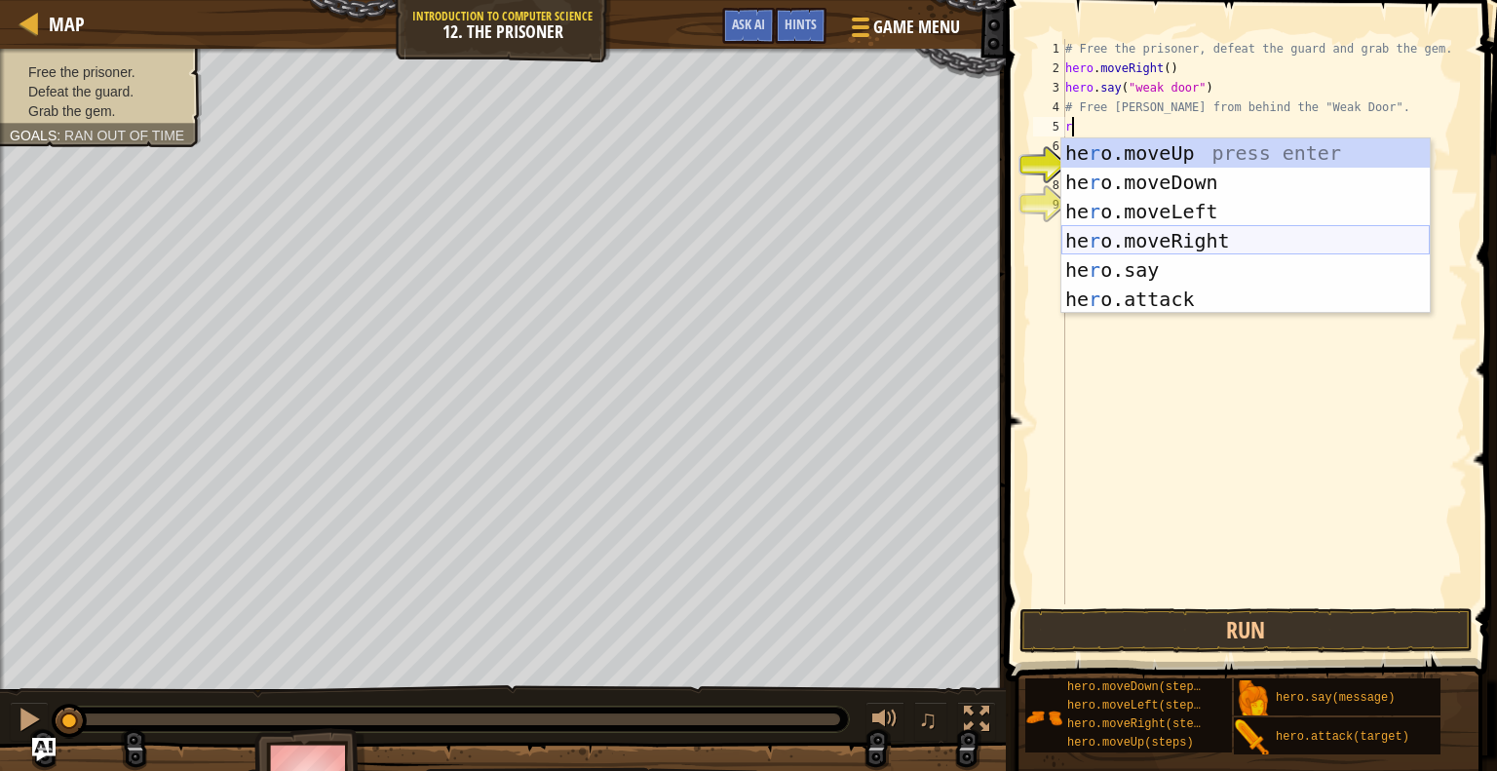
click at [1184, 232] on div "he r o.moveUp press enter he r o.moveDown press enter he r o.moveLeft press ent…" at bounding box center [1246, 255] width 368 height 234
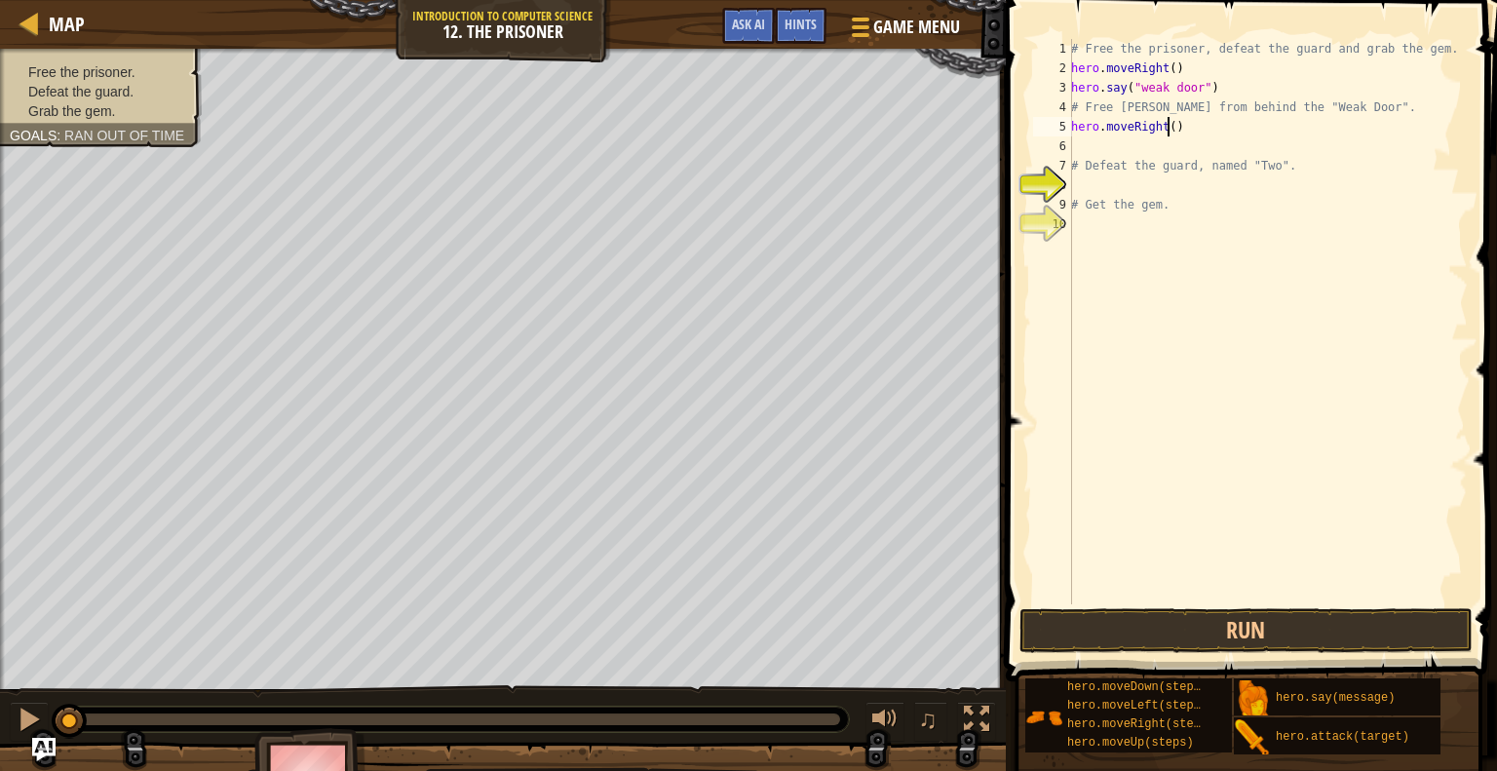
click at [1167, 126] on div "# Free the prisoner, defeat the guard and grab the gem. hero . moveRight ( ) he…" at bounding box center [1267, 341] width 401 height 604
type textarea "hero.moveRight(2)"
click at [1096, 143] on div "# Free the prisoner, defeat the guard and grab the gem. hero . moveRight ( ) he…" at bounding box center [1267, 341] width 401 height 604
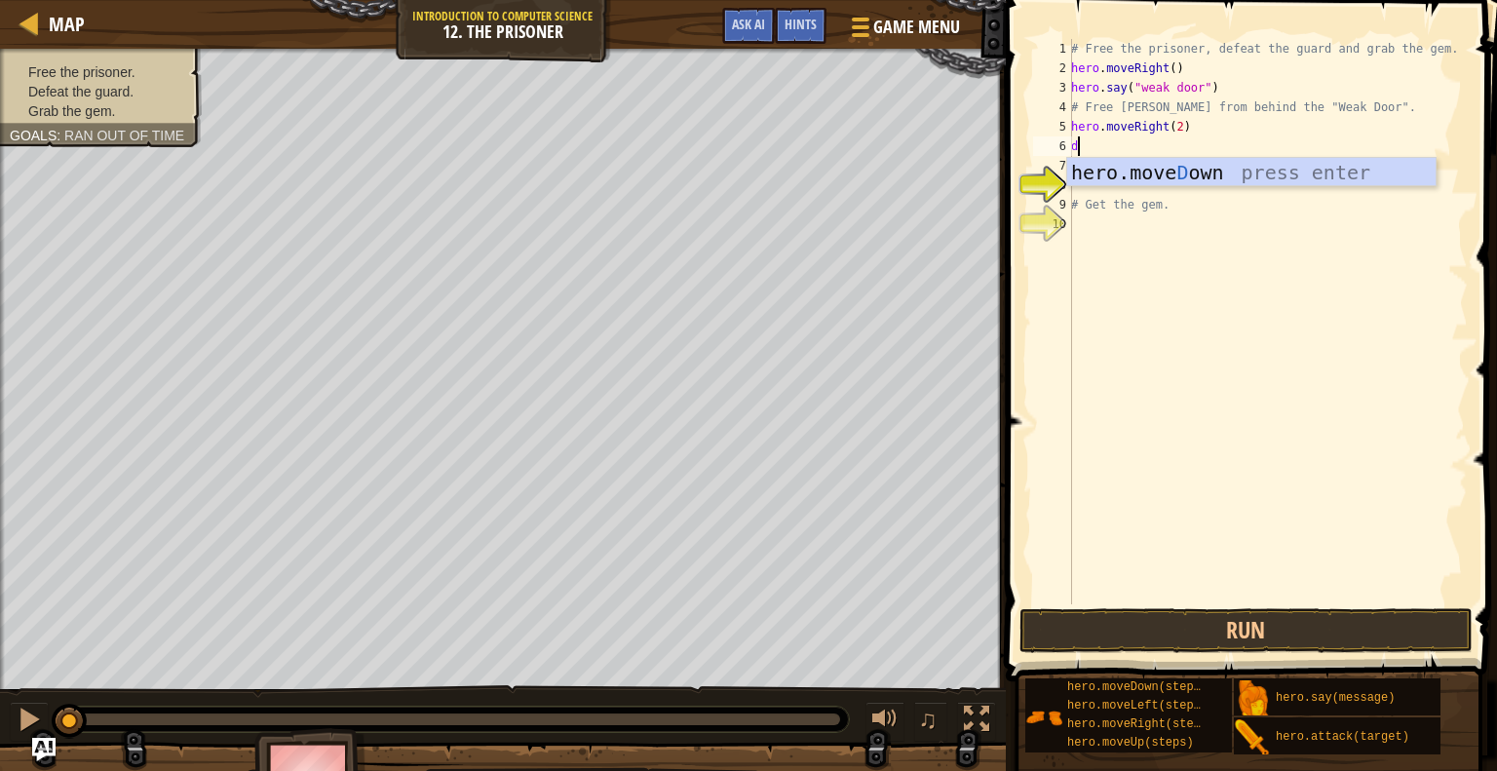
type textarea "do"
click at [1213, 171] on div "hero.move Do wn press enter" at bounding box center [1251, 202] width 368 height 88
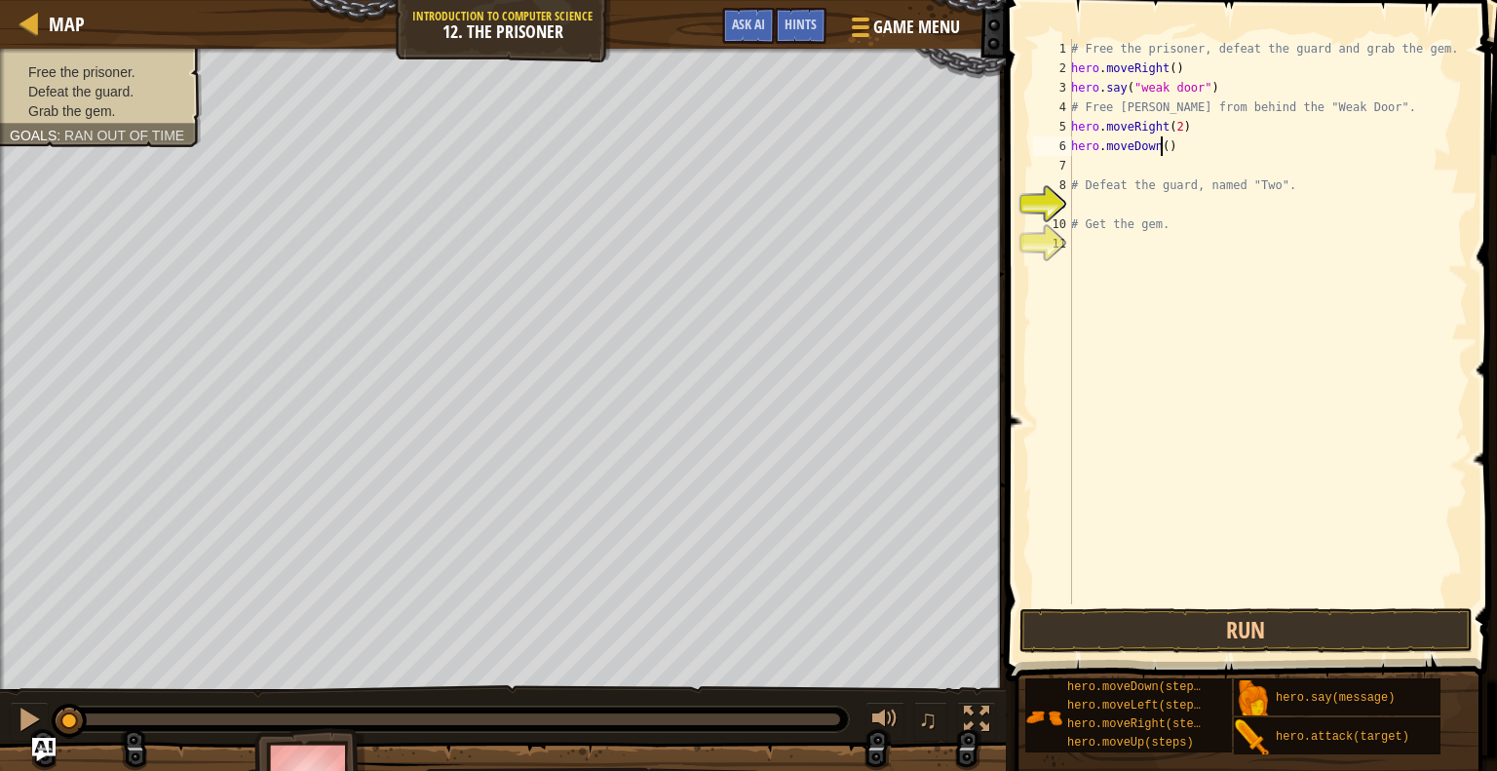
click at [1161, 143] on div "# Free the prisoner, defeat the guard and grab the gem. hero . moveRight ( ) he…" at bounding box center [1267, 341] width 401 height 604
type textarea "hero.moveDown(3)"
click at [1106, 164] on div "# Free the prisoner, defeat the guard and grab the gem. hero . moveRight ( ) he…" at bounding box center [1267, 341] width 401 height 604
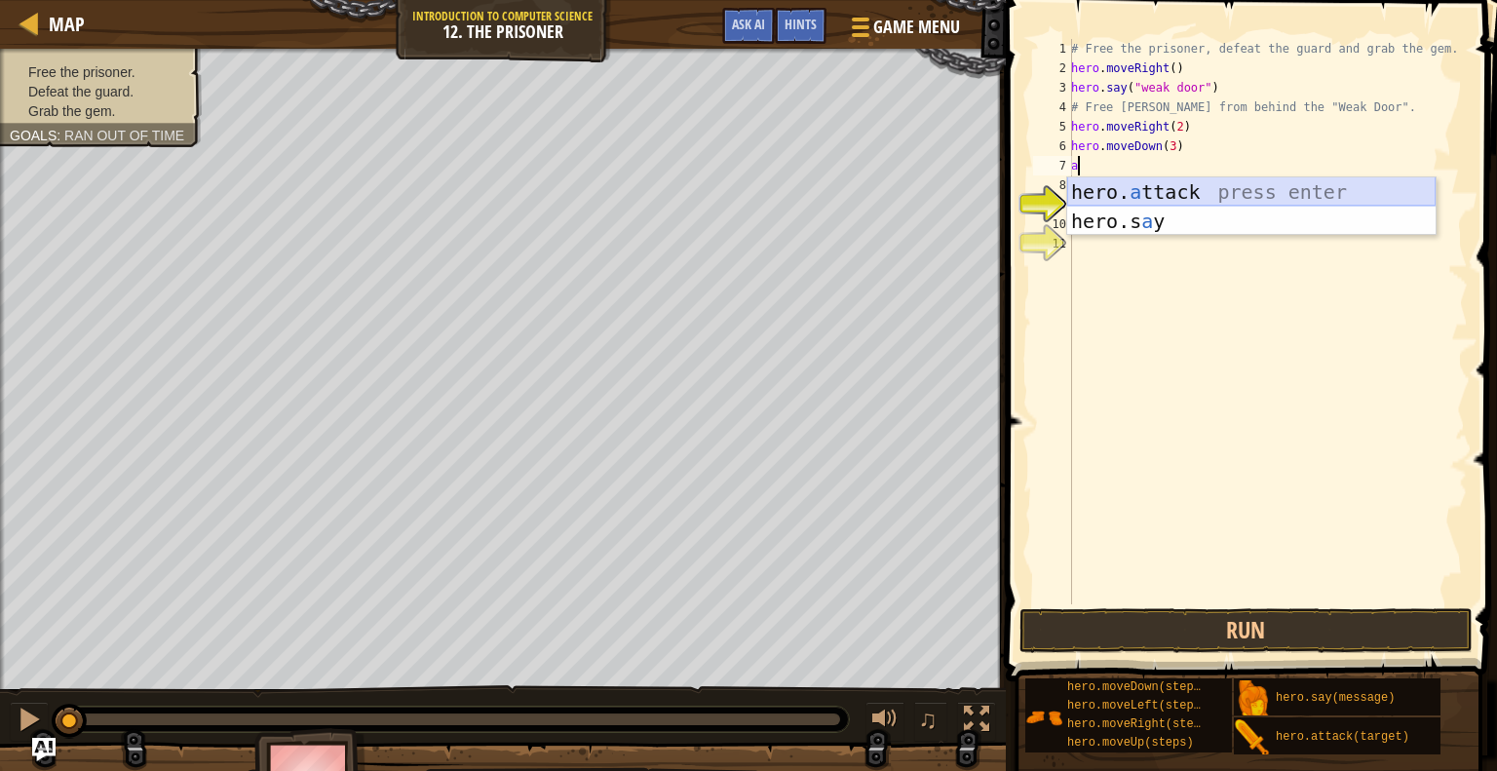
click at [1139, 189] on div "hero. a ttack press enter hero.s a y press enter" at bounding box center [1251, 235] width 368 height 117
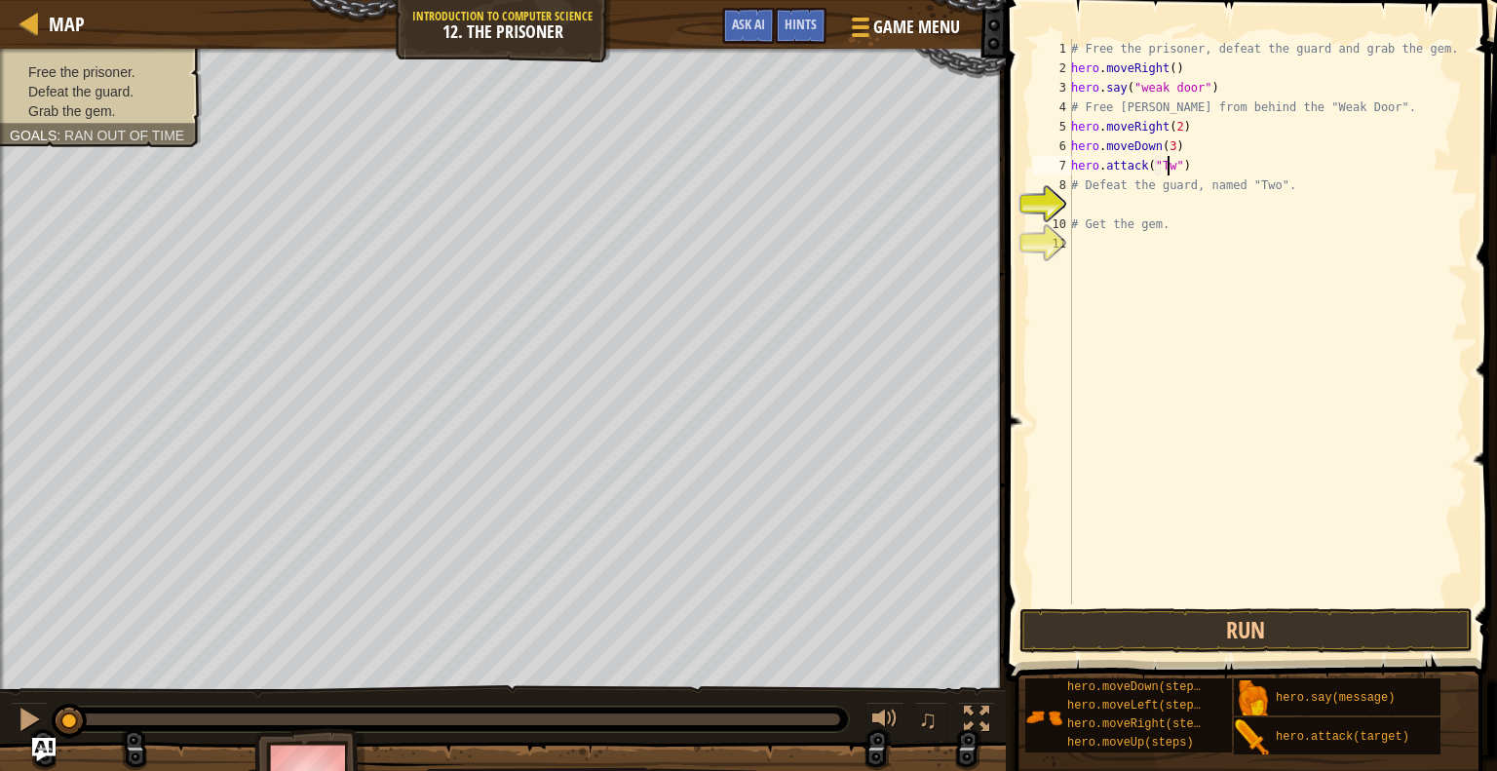
type textarea "hero.attack("Two")"
click at [1206, 168] on div "# Free the prisoner, defeat the guard and grab the gem. hero . moveRight ( ) he…" at bounding box center [1267, 341] width 401 height 604
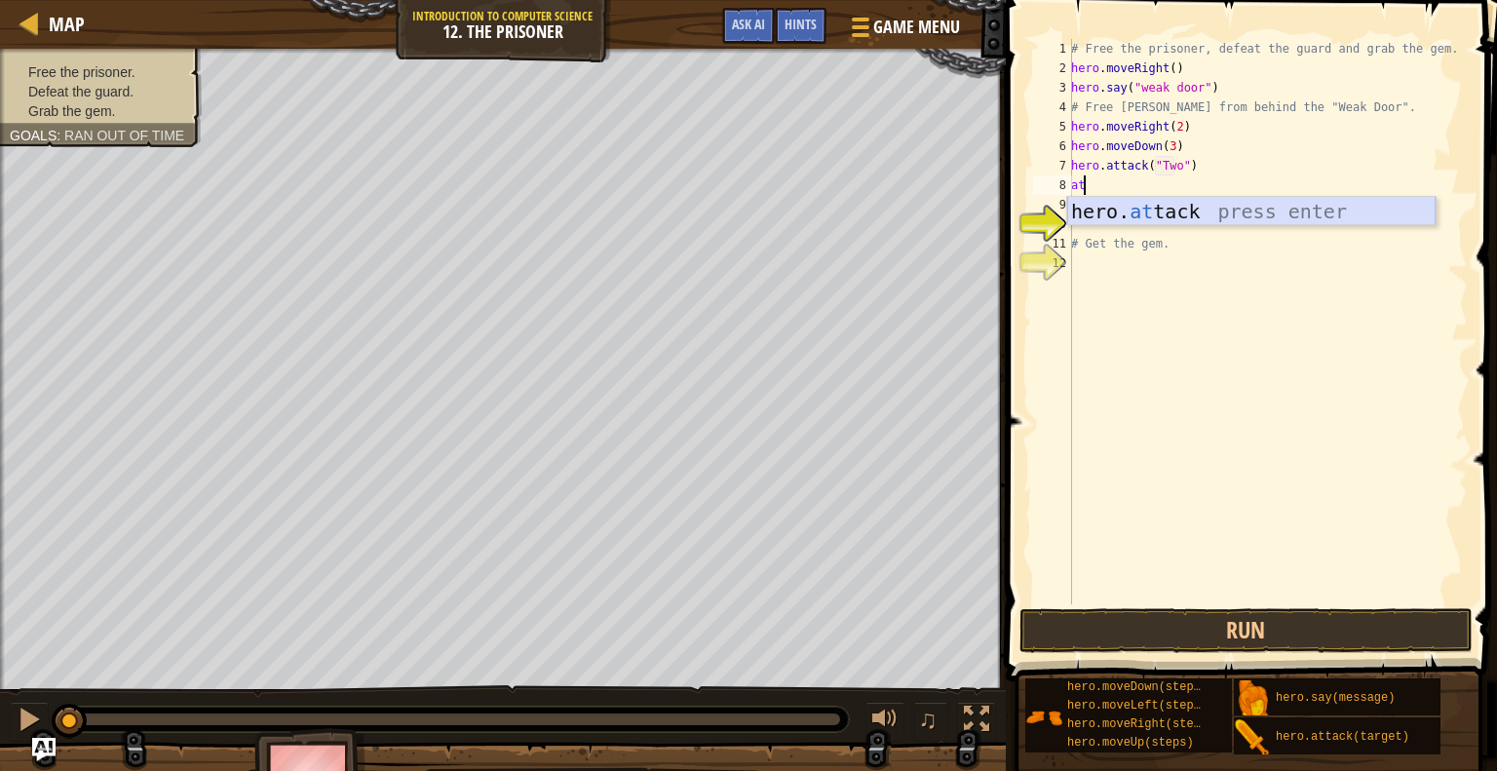
click at [1123, 210] on div "hero. at tack press enter" at bounding box center [1251, 241] width 368 height 88
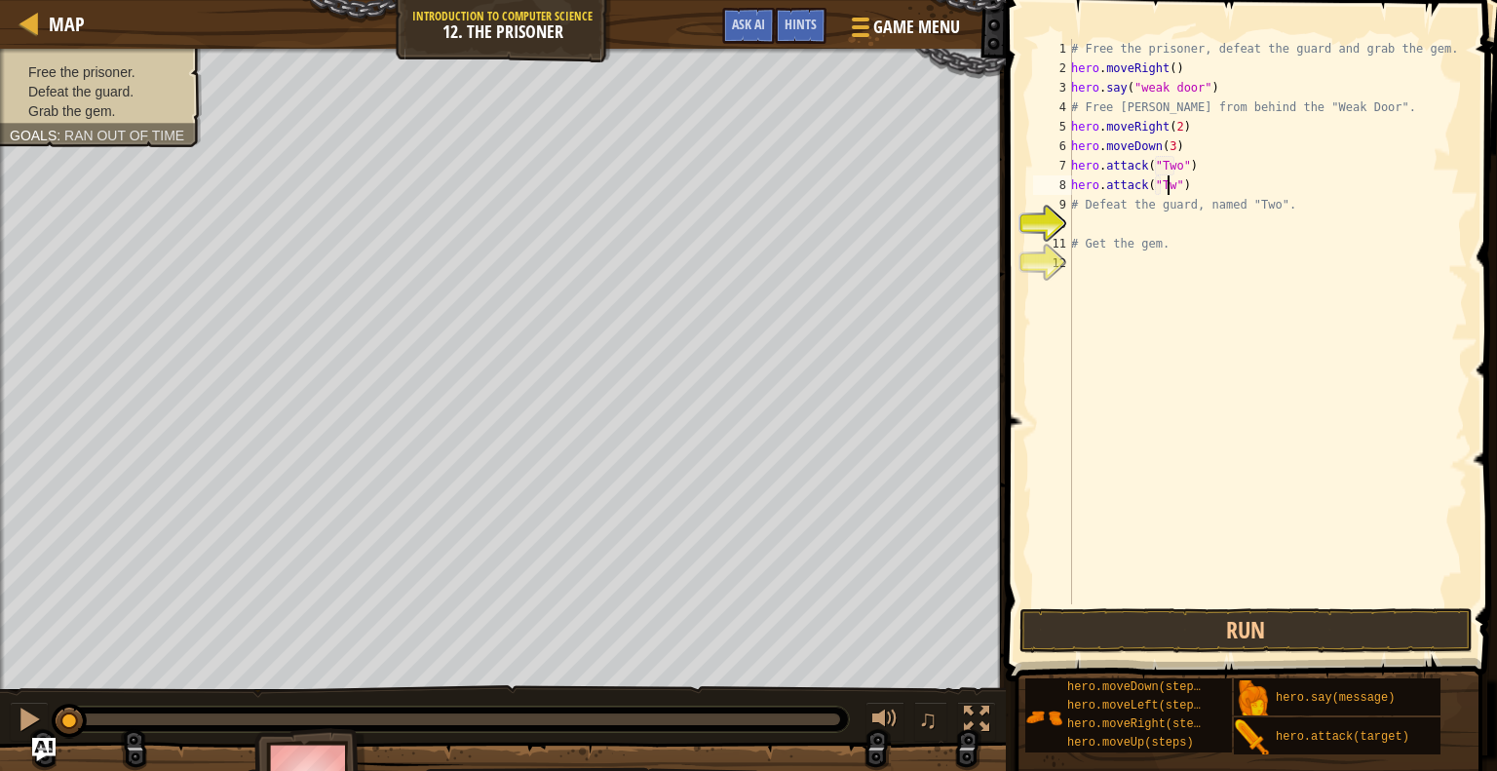
scroll to position [9, 8]
click at [1081, 198] on div "# Free the prisoner, defeat the guard and grab the gem. hero . moveRight ( ) he…" at bounding box center [1267, 341] width 401 height 604
click at [1211, 179] on div "# Free the prisoner, defeat the guard and grab the gem. hero . moveRight ( ) he…" at bounding box center [1267, 341] width 401 height 604
type textarea "hero.attack("Two")"
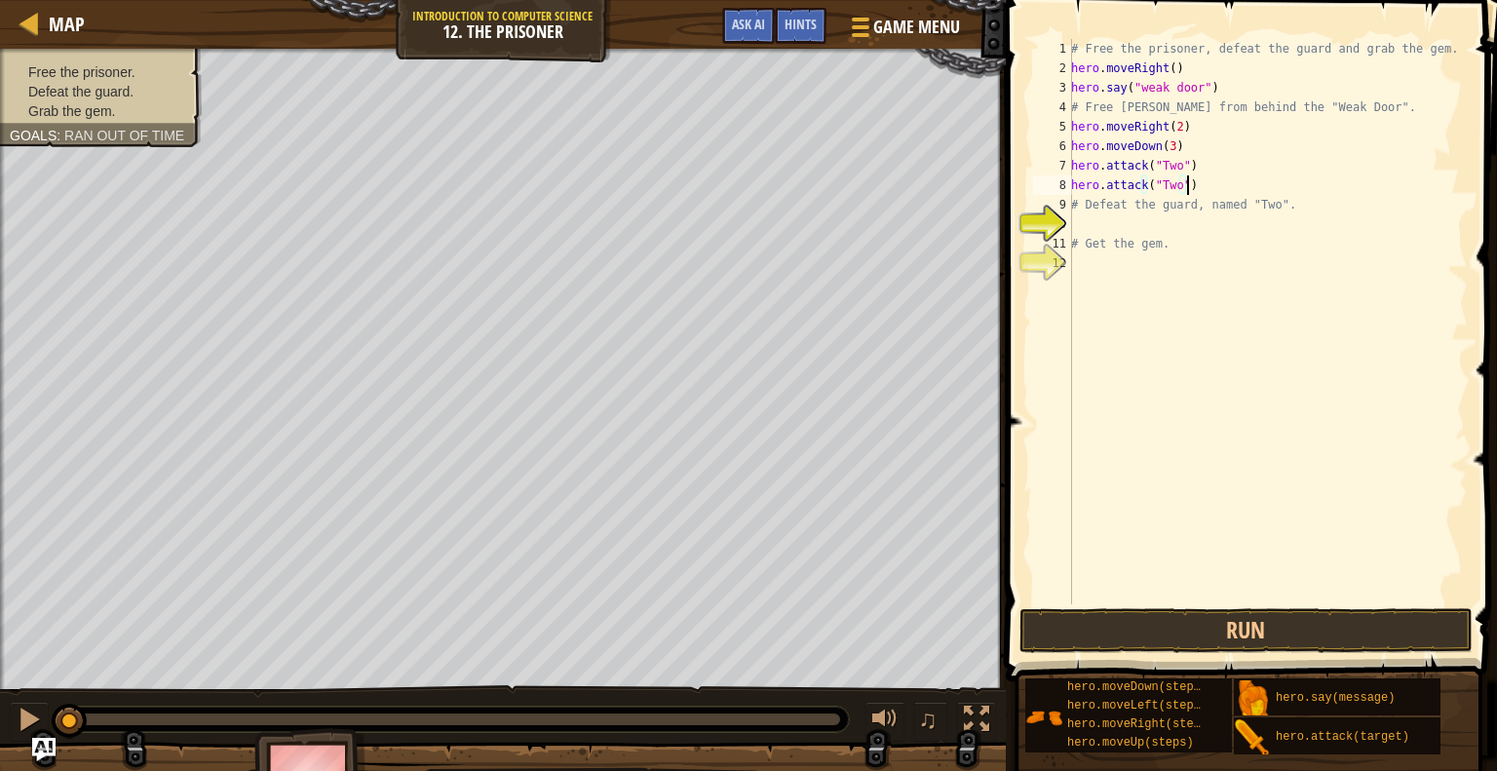
scroll to position [9, 0]
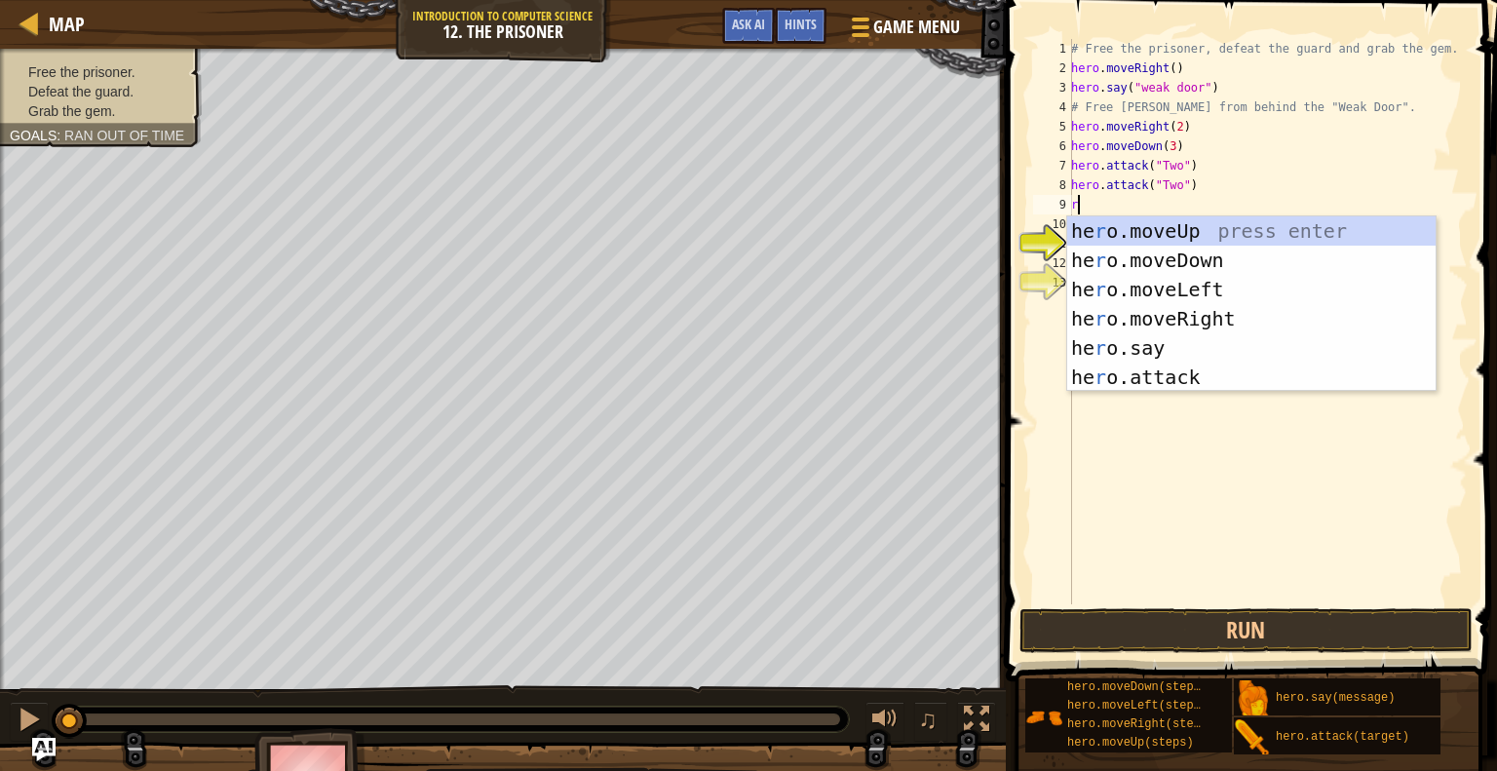
type textarea "ri"
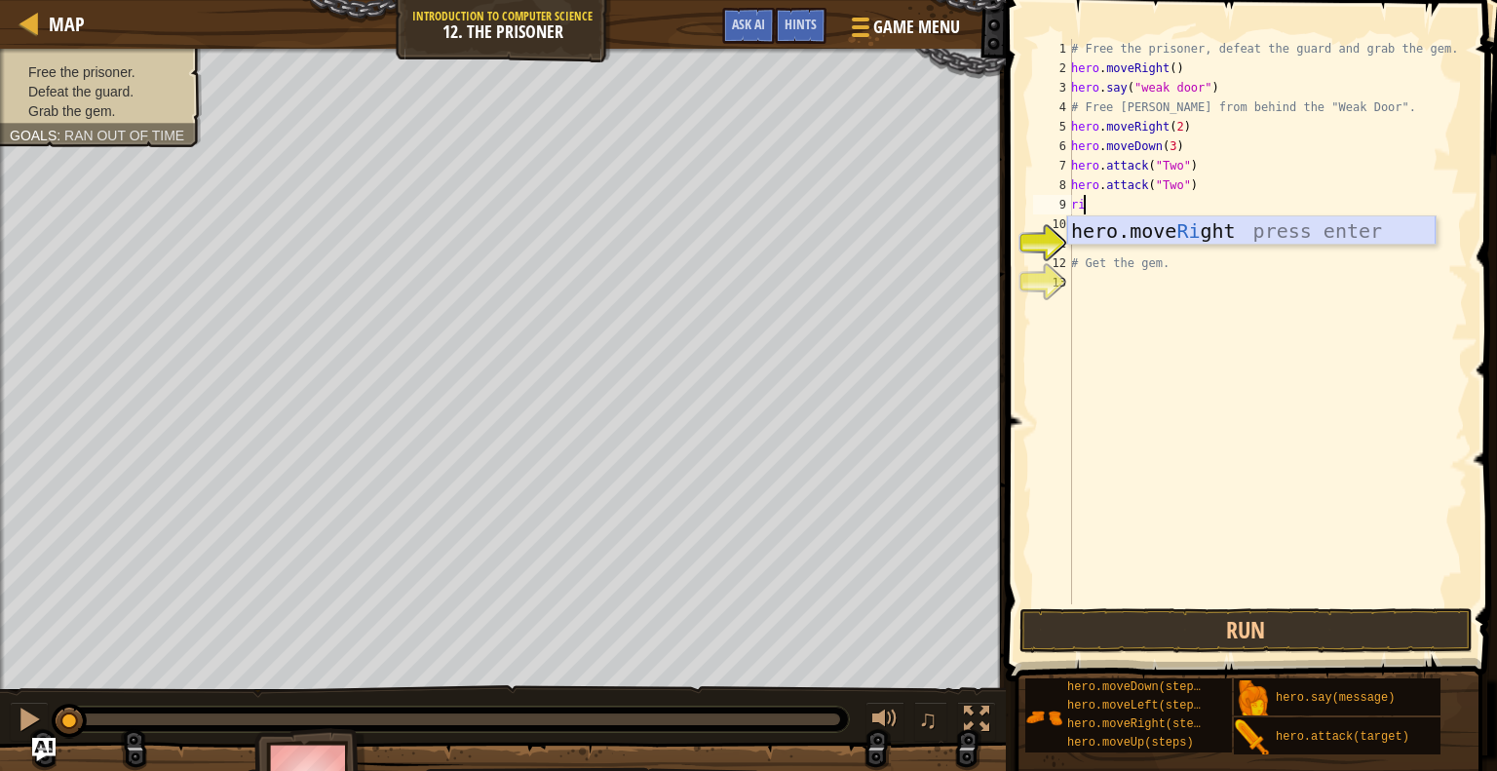
click at [1142, 225] on div "hero.move Ri ght press enter" at bounding box center [1251, 260] width 368 height 88
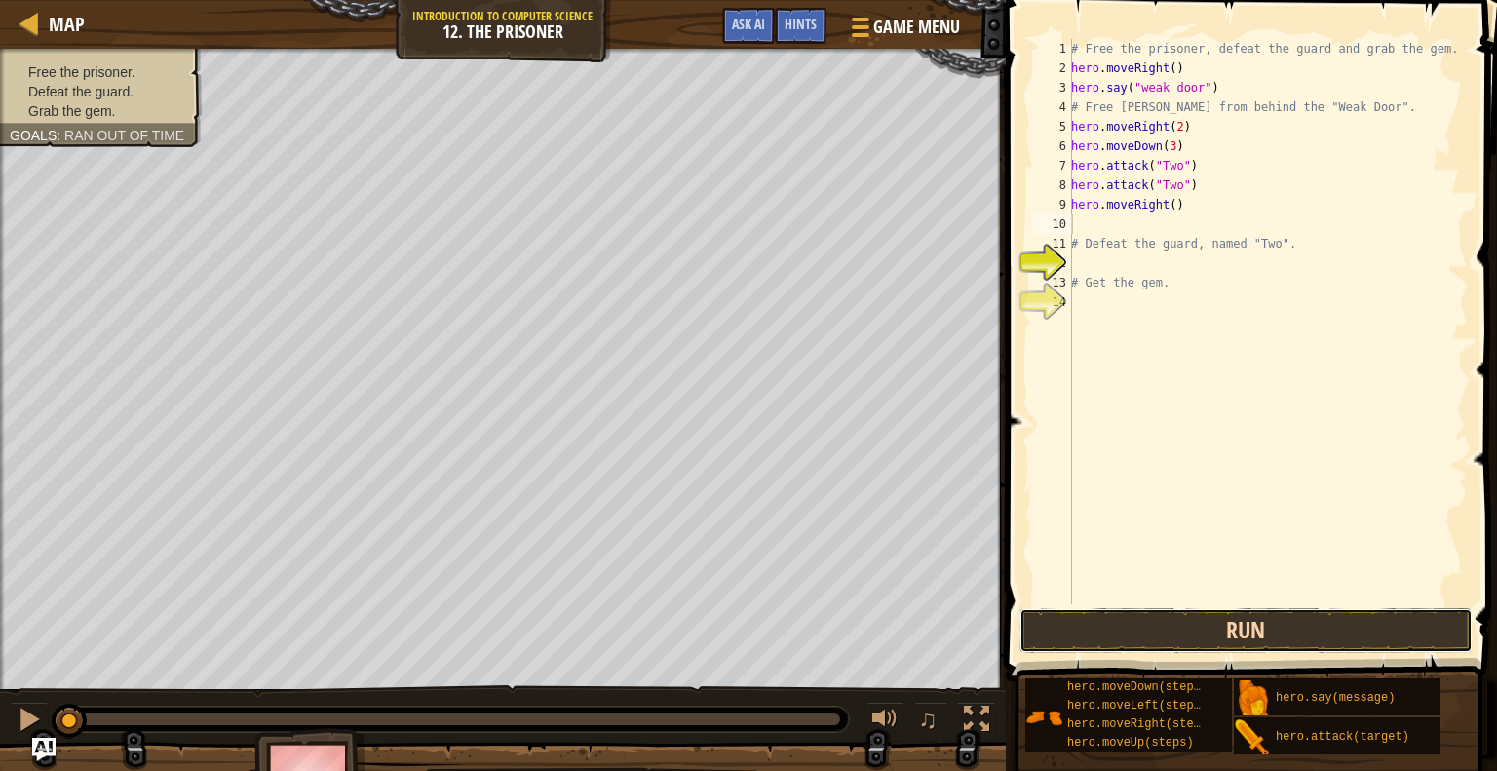
click at [1265, 624] on button "Run" at bounding box center [1247, 630] width 454 height 45
